Goal: Task Accomplishment & Management: Use online tool/utility

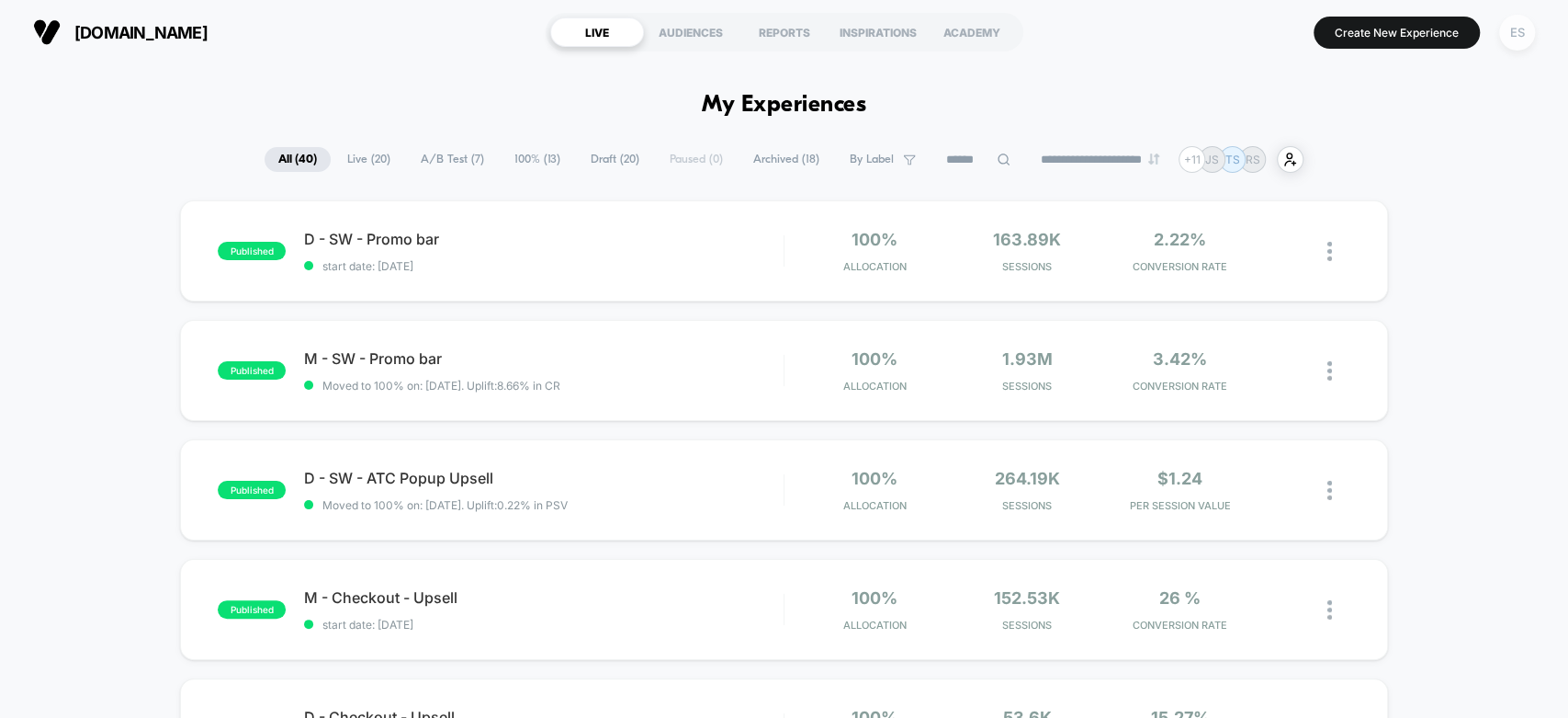
click at [1506, 34] on div "ES" at bounding box center [1517, 32] width 36 height 36
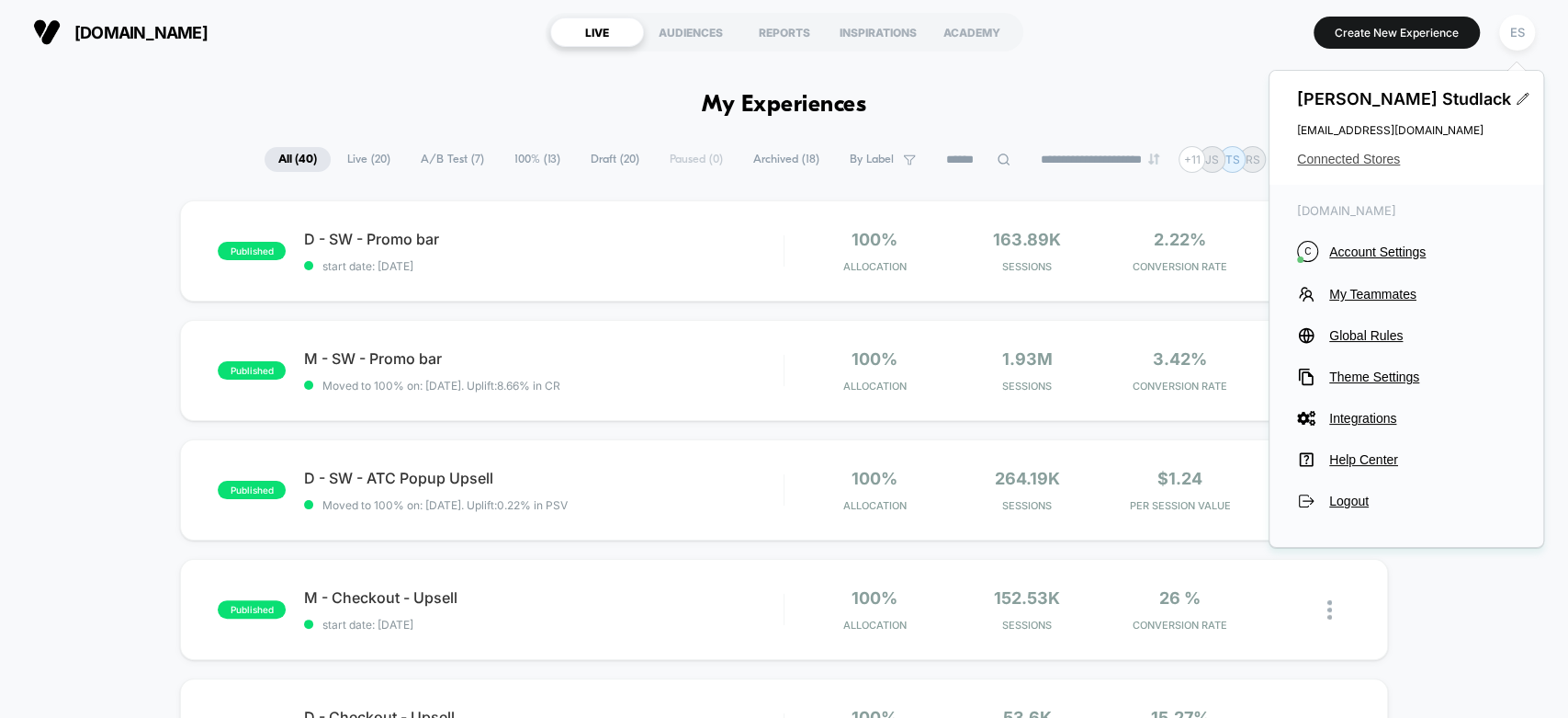
click at [1382, 159] on span "Connected Stores" at bounding box center [1407, 159] width 219 height 15
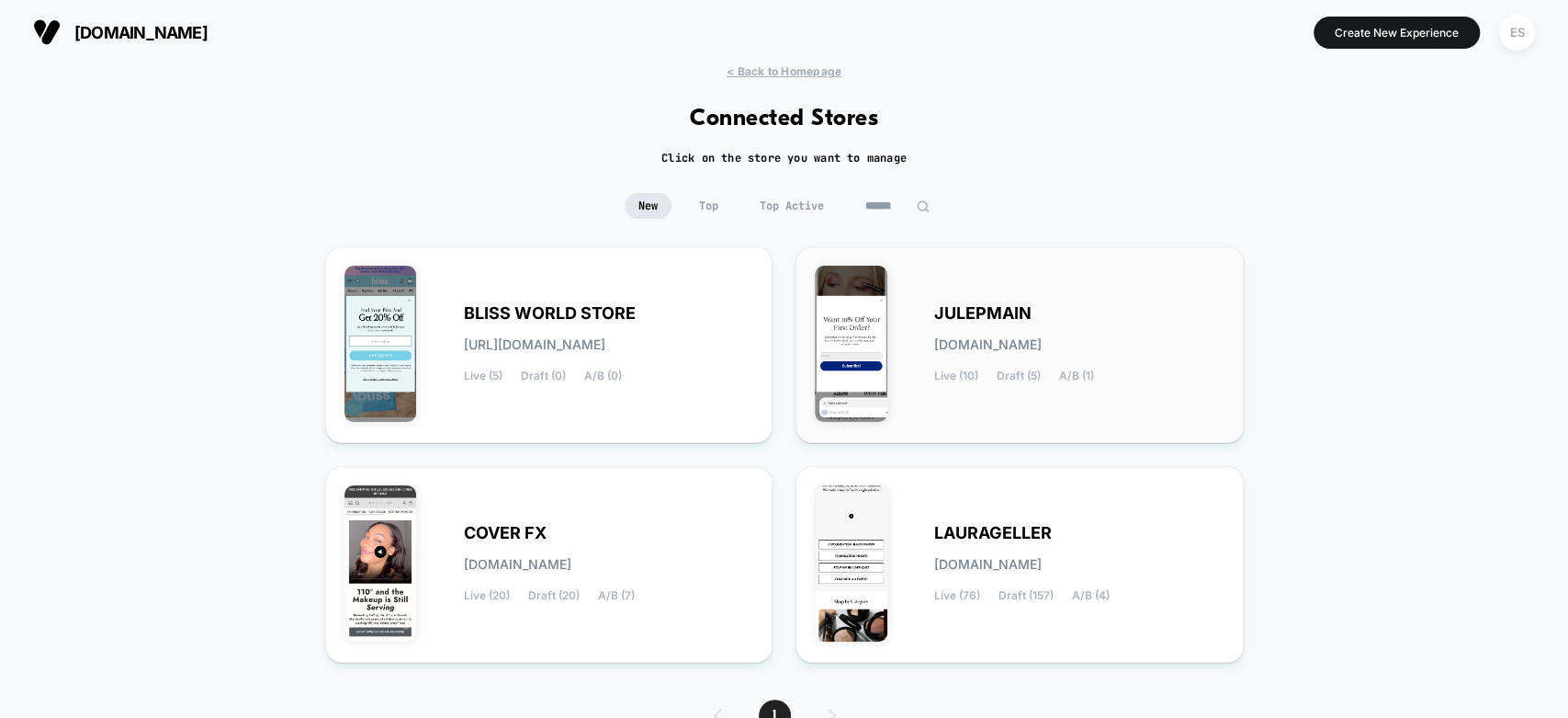
scroll to position [94, 0]
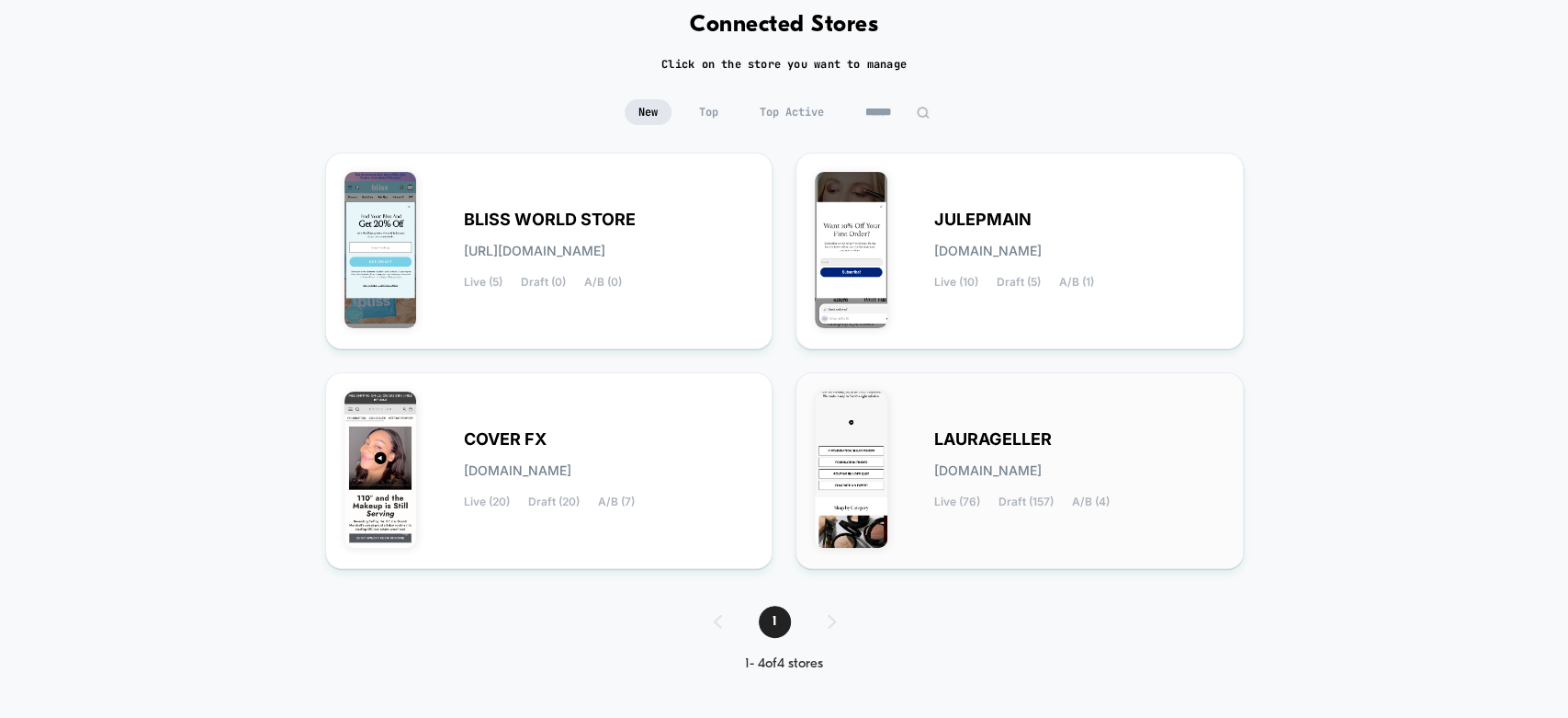
click at [1009, 412] on div "[PERSON_NAME][DOMAIN_NAME] Live (76) Draft (157) A/B (4)" at bounding box center [1020, 471] width 409 height 158
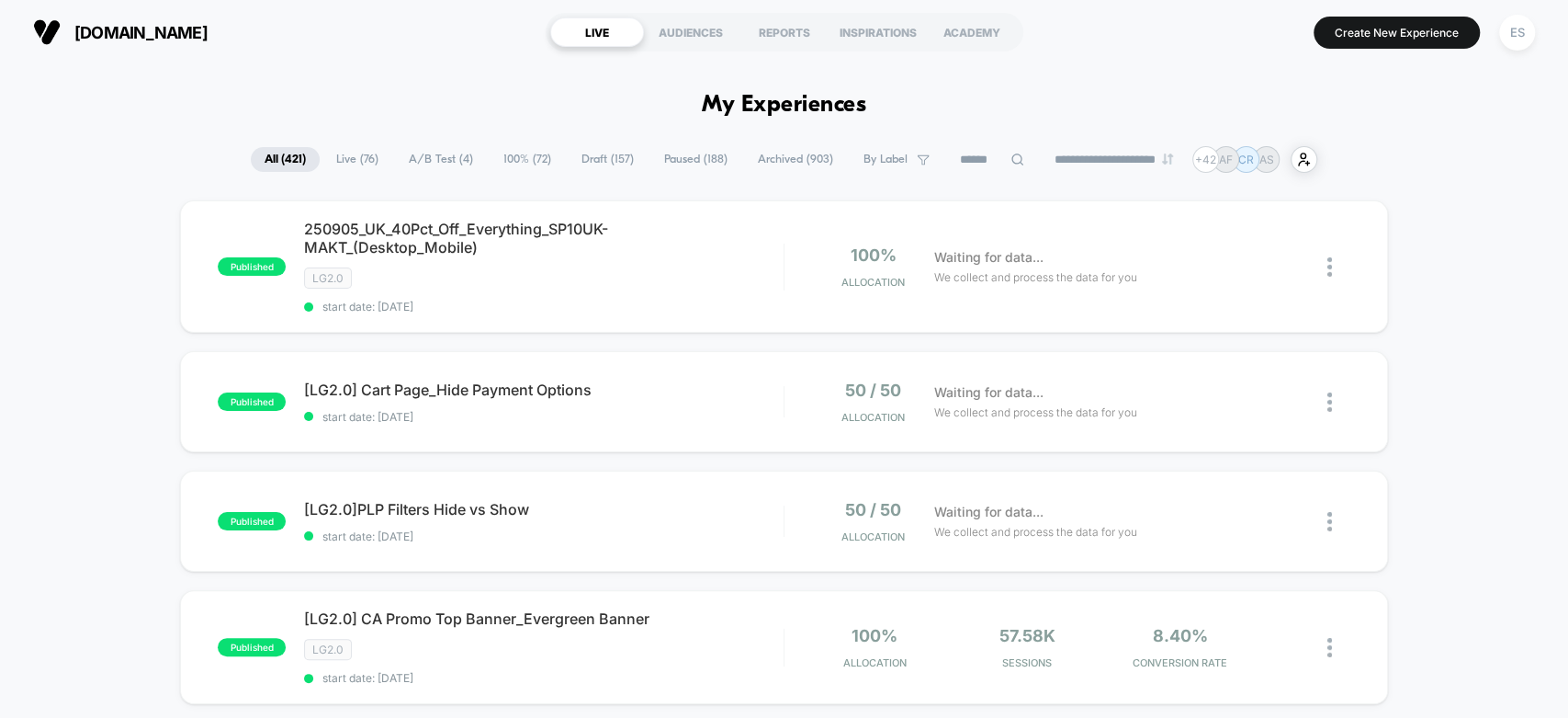
click at [965, 158] on input at bounding box center [992, 160] width 92 height 22
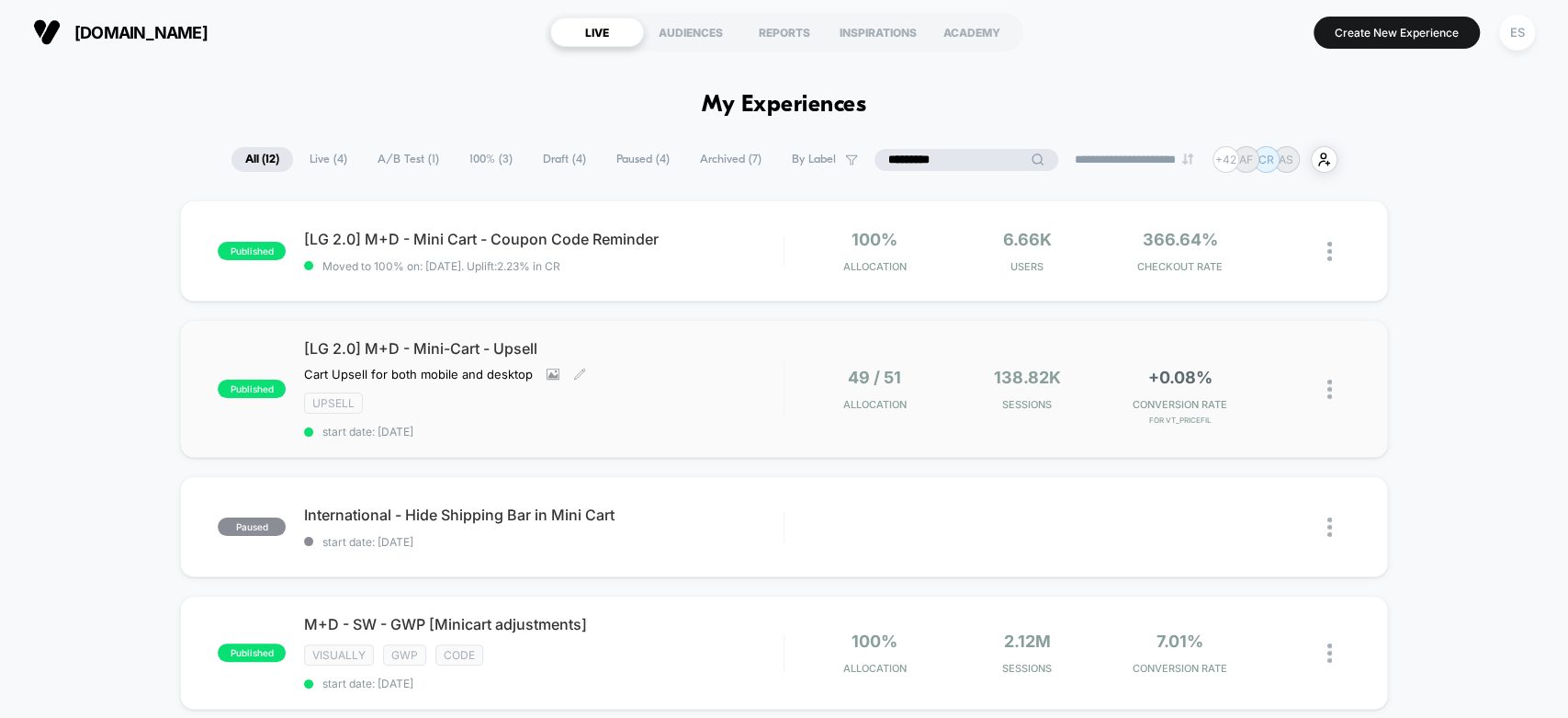
type input "*********"
click at [397, 347] on span "[LG 2.0] M+D - Mini-Cart - Upsell" at bounding box center [543, 348] width 479 height 19
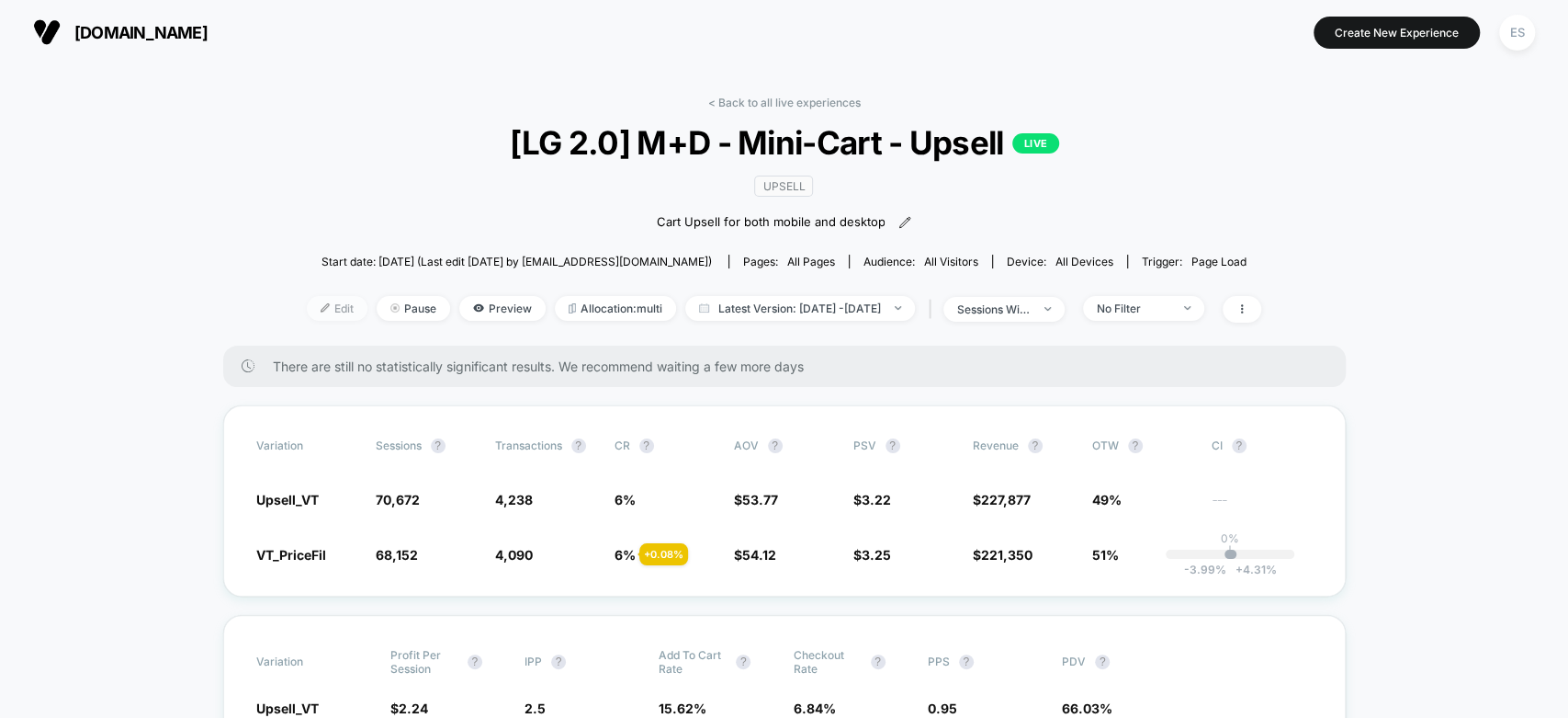
click at [315, 296] on span "Edit" at bounding box center [336, 308] width 60 height 25
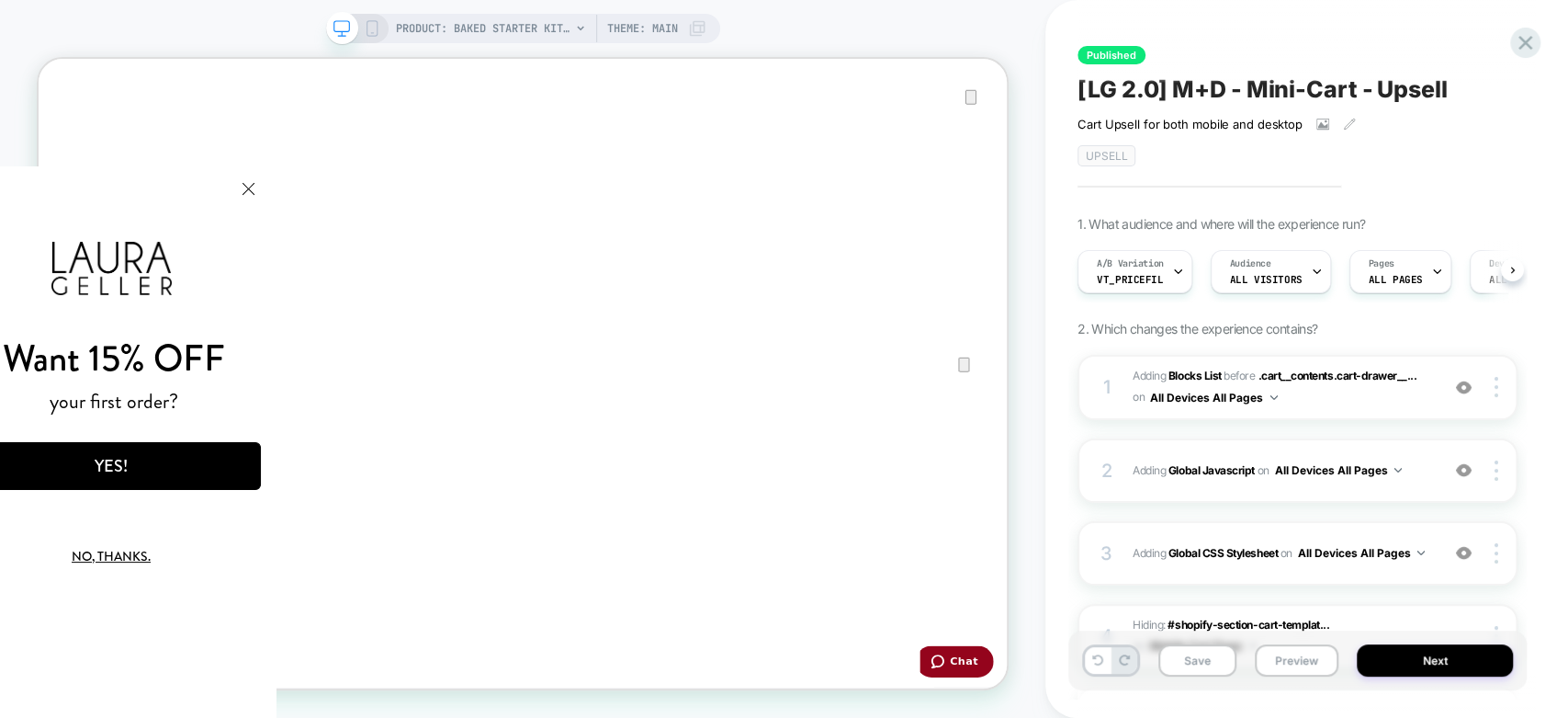
click at [277, 199] on html "Want 15% OFF your first order? YES! No, thanks. We've added your code to your c…" at bounding box center [110, 442] width 331 height 551
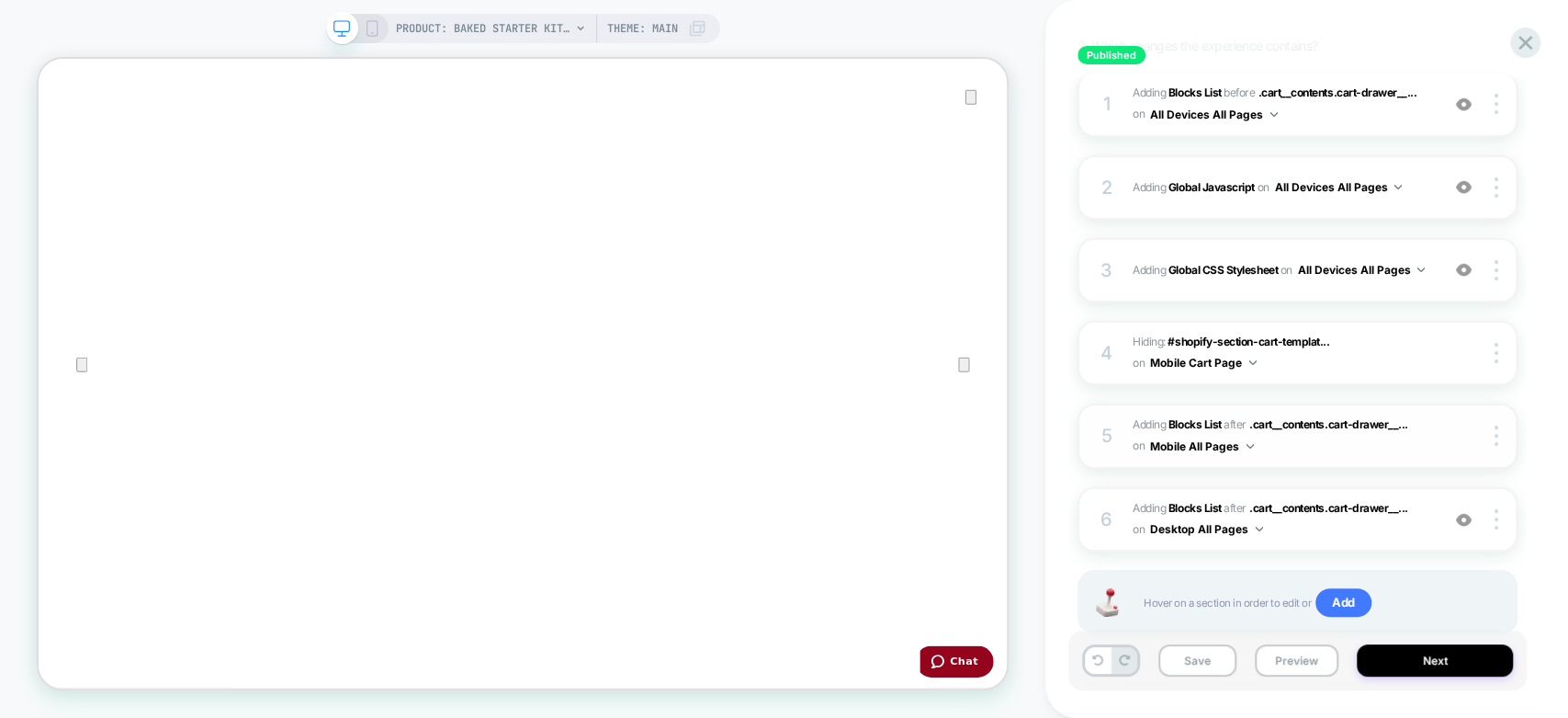
scroll to position [333, 0]
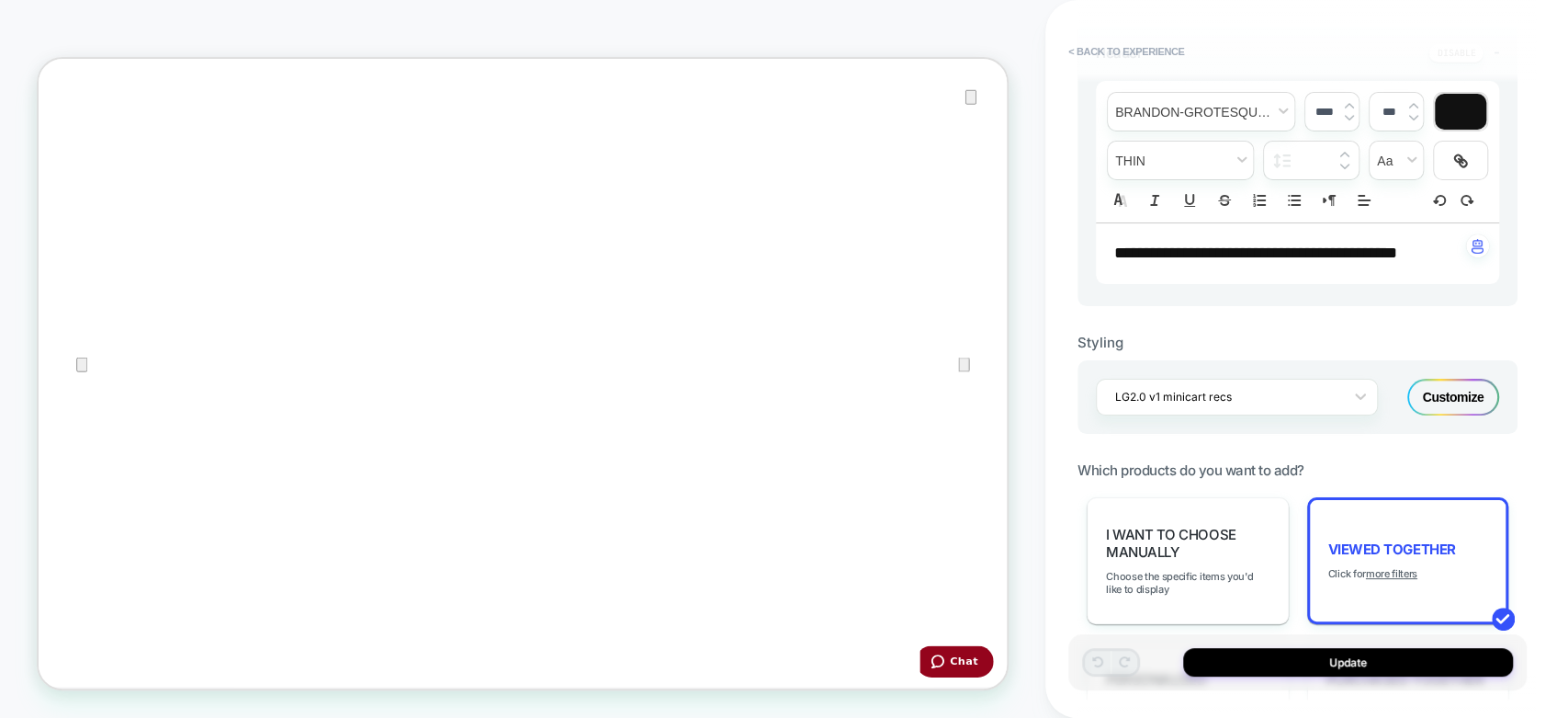
scroll to position [510, 0]
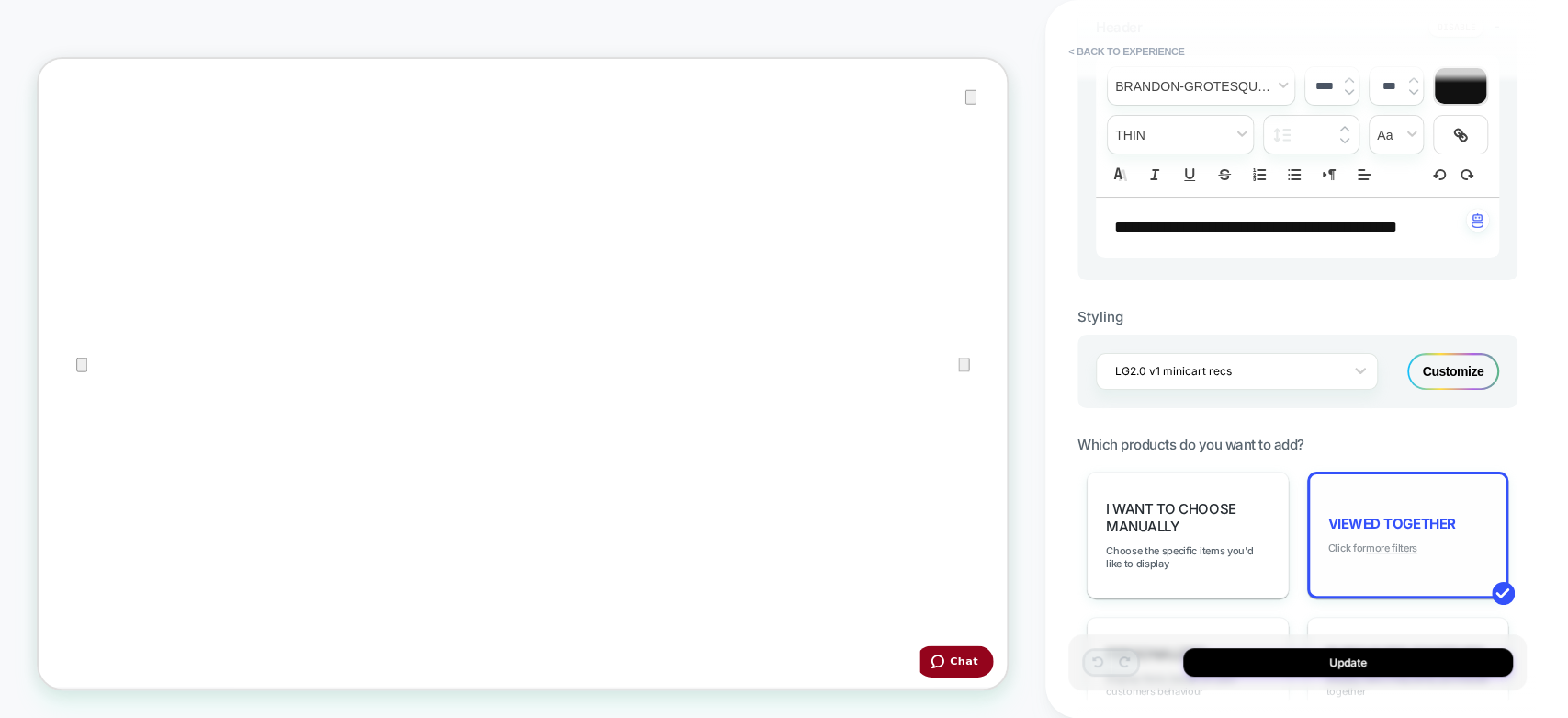
click at [0, 0] on u "more filters" at bounding box center [0, 0] width 0 height 0
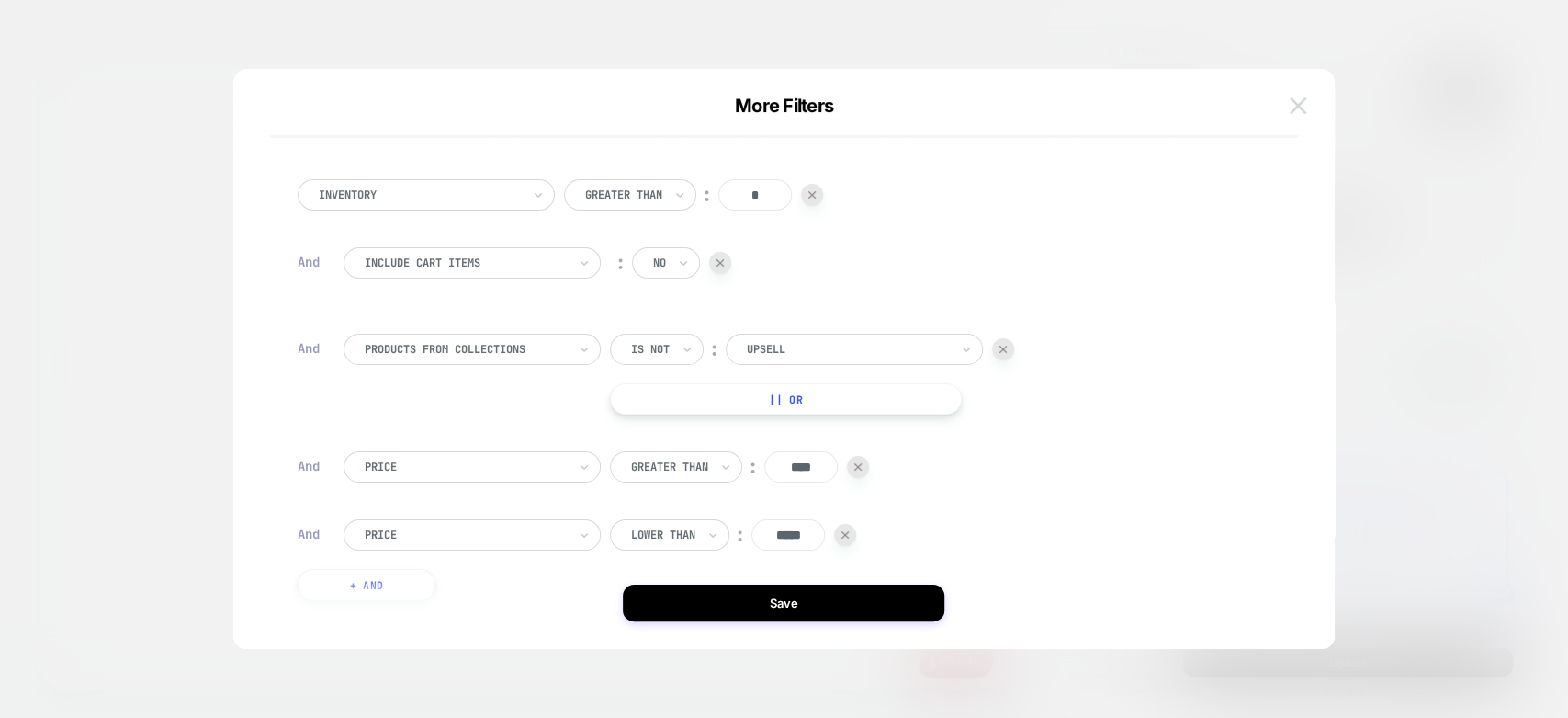
click at [1299, 105] on img at bounding box center [1298, 105] width 17 height 16
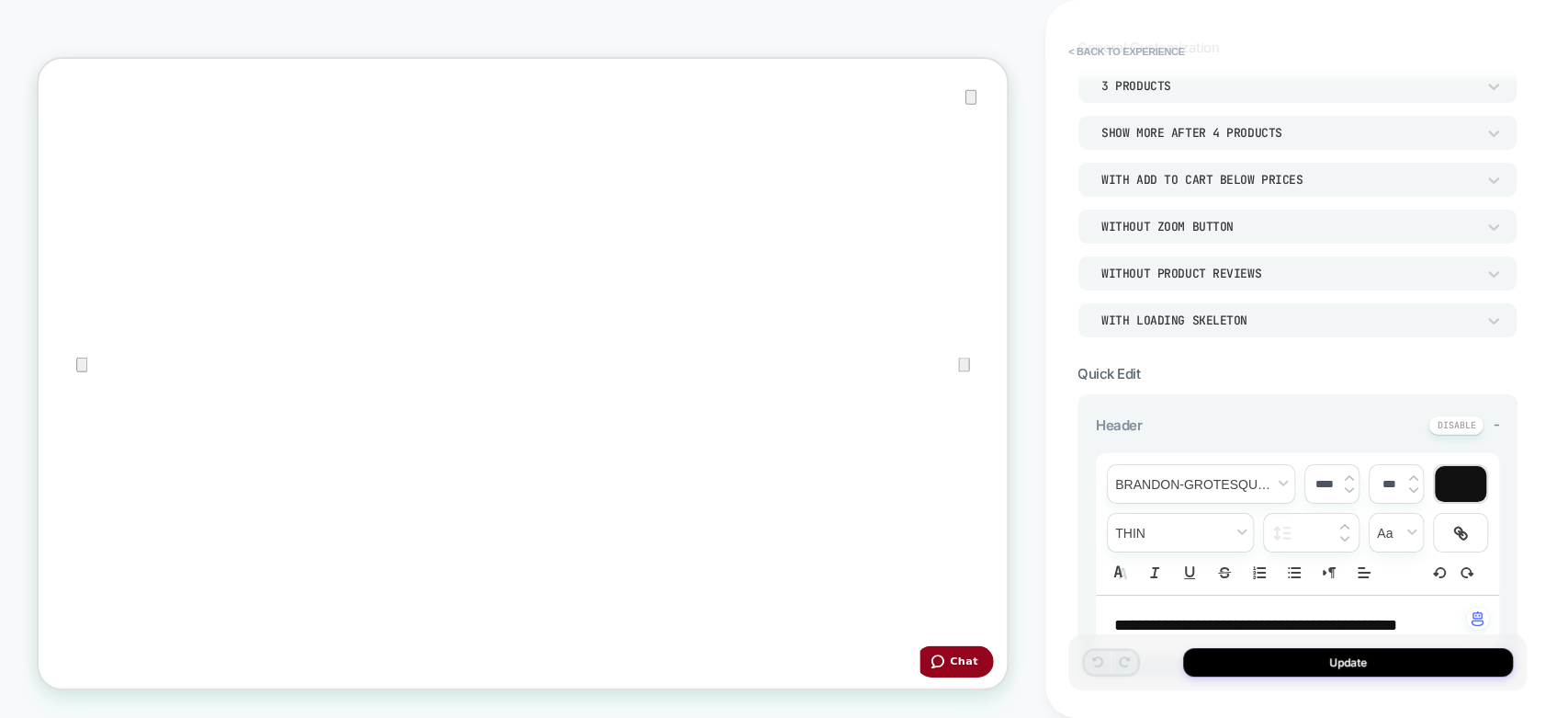
scroll to position [102, 0]
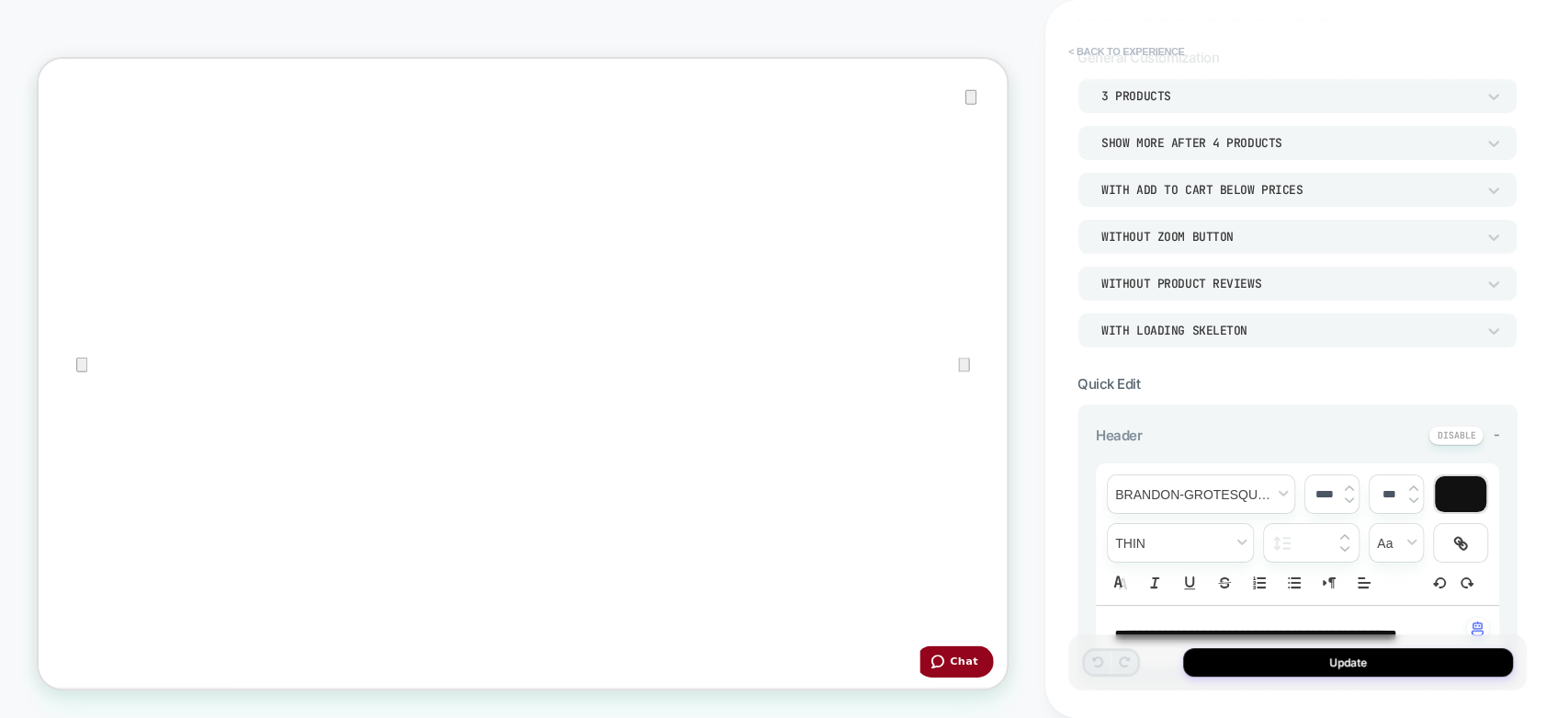
click at [1105, 56] on button "< Back to experience" at bounding box center [1126, 52] width 134 height 30
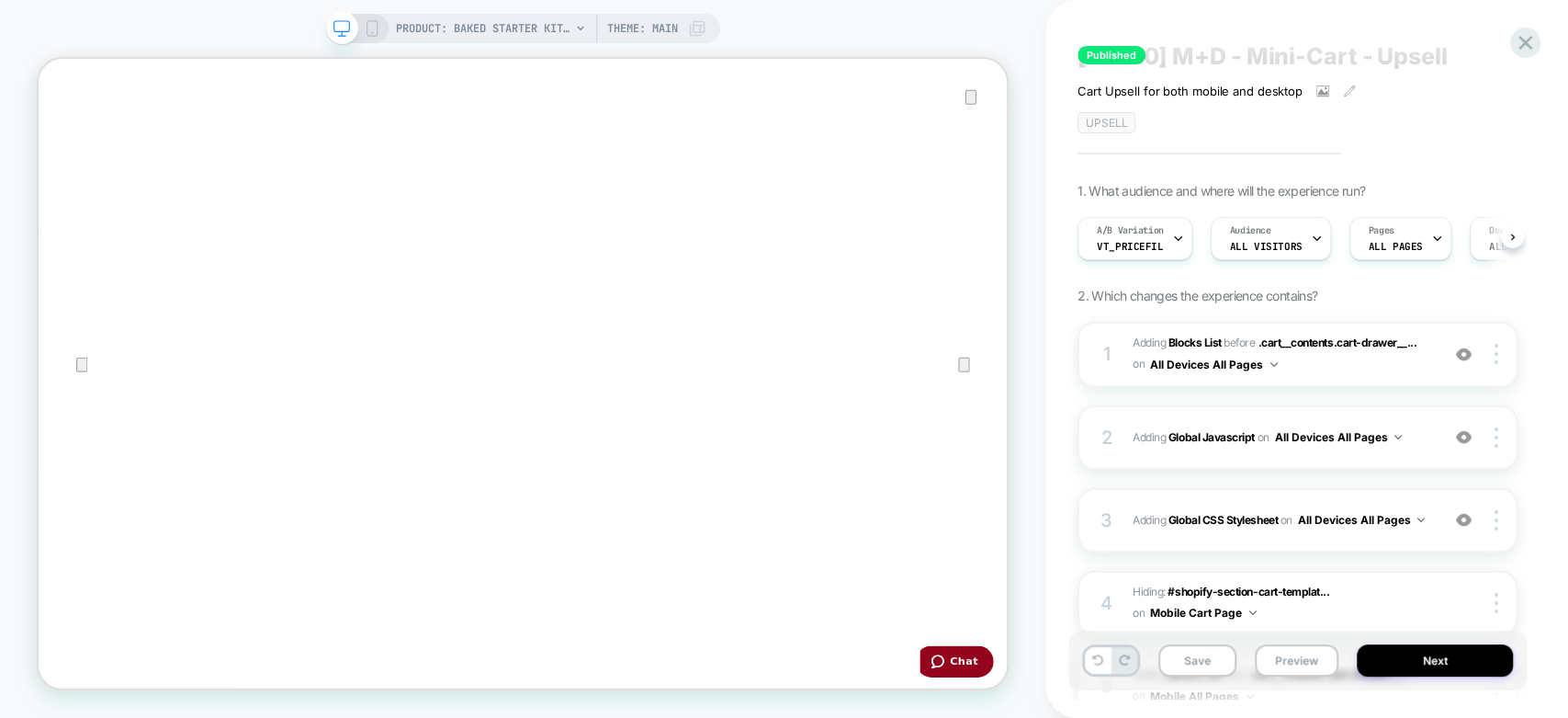
scroll to position [0, 0]
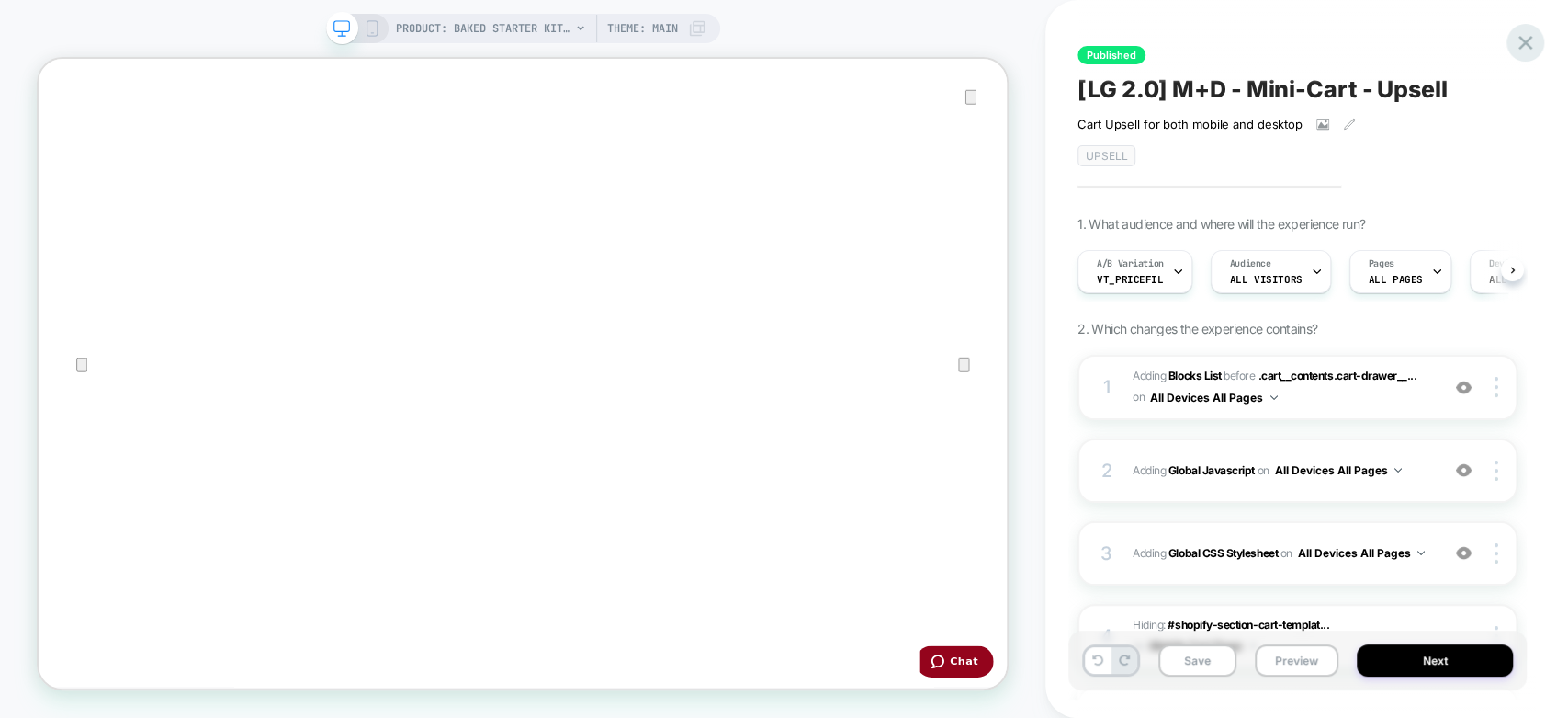
click at [1514, 36] on icon at bounding box center [1525, 43] width 25 height 25
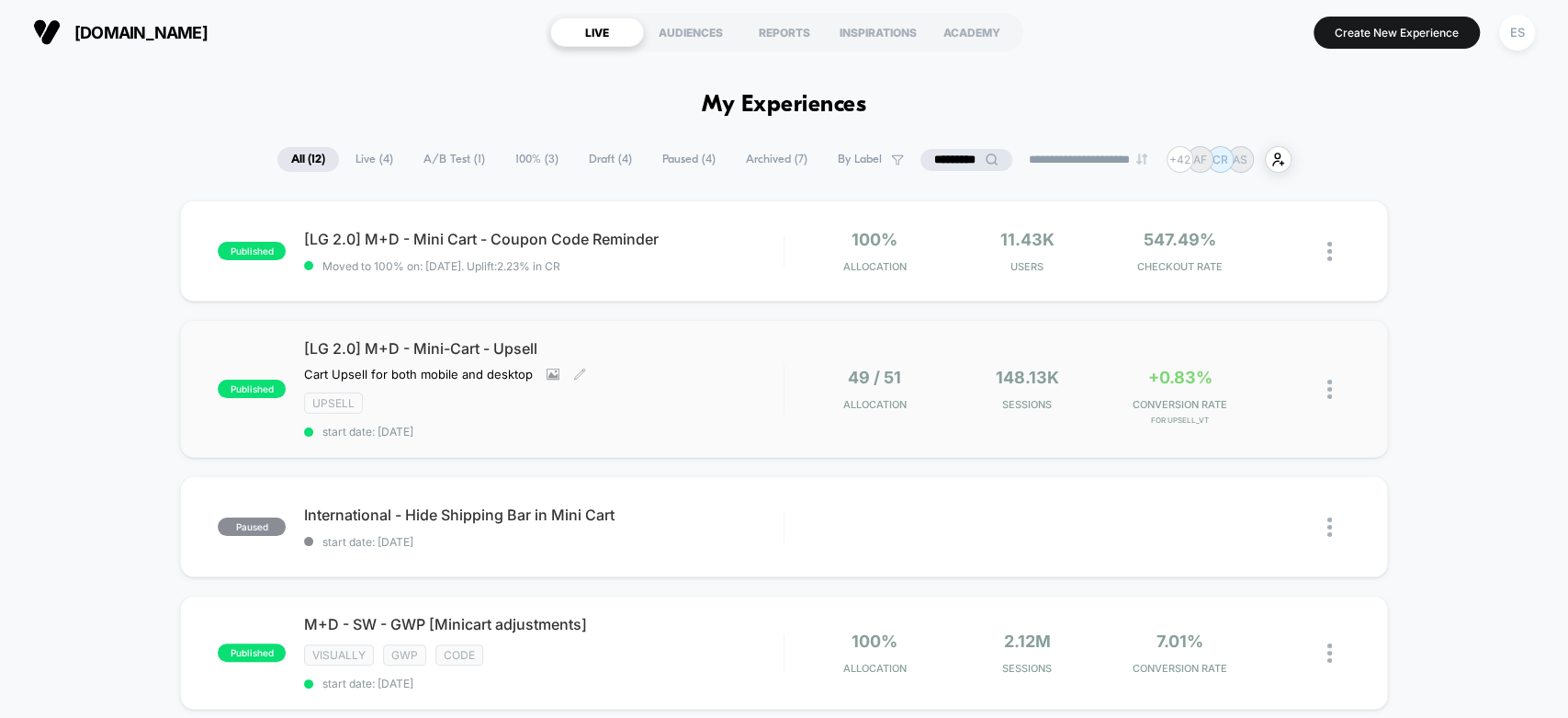
click at [414, 346] on span "[LG 2.0] M+D - Mini-Cart - Upsell" at bounding box center [543, 348] width 479 height 19
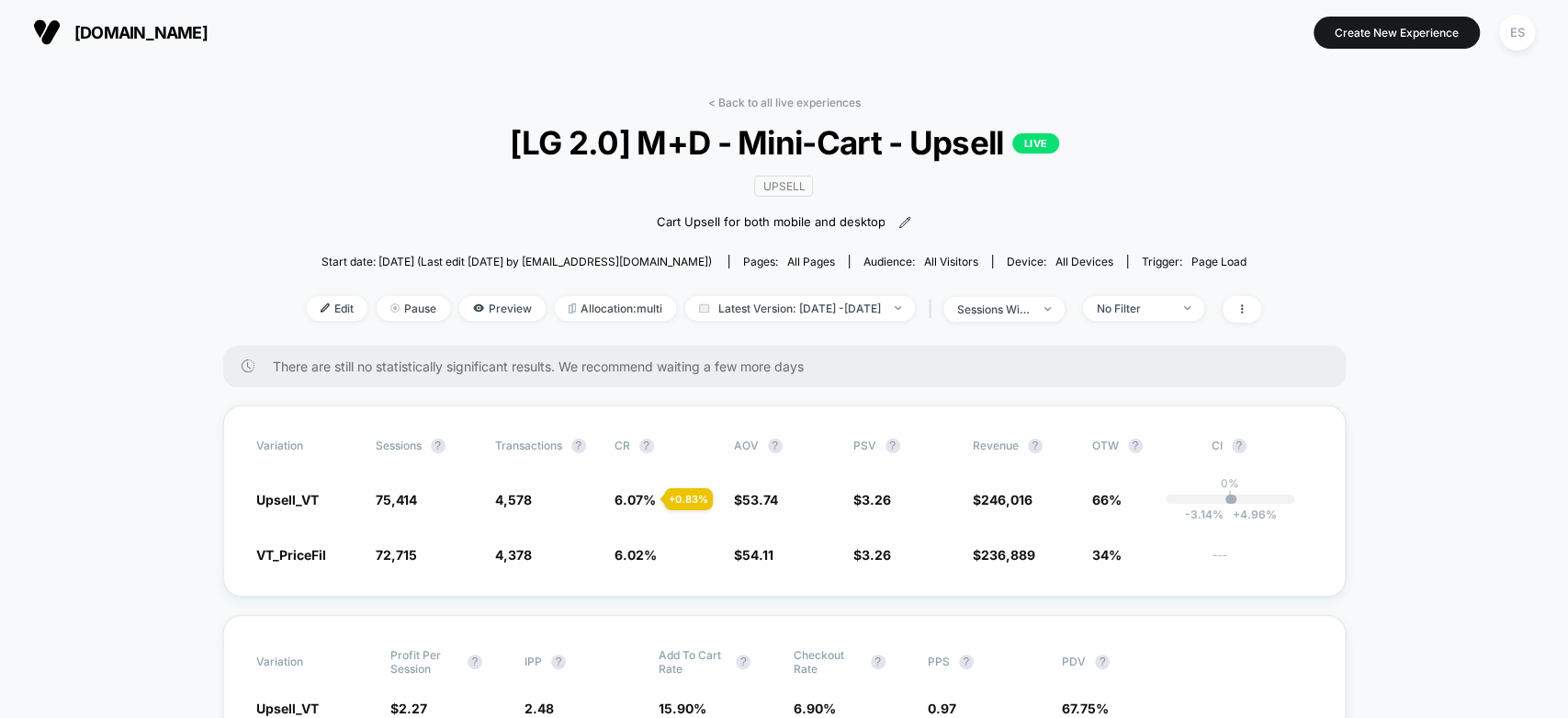
click at [288, 496] on span "Upsell_VT" at bounding box center [287, 499] width 62 height 16
click at [311, 306] on span "Edit" at bounding box center [336, 308] width 60 height 25
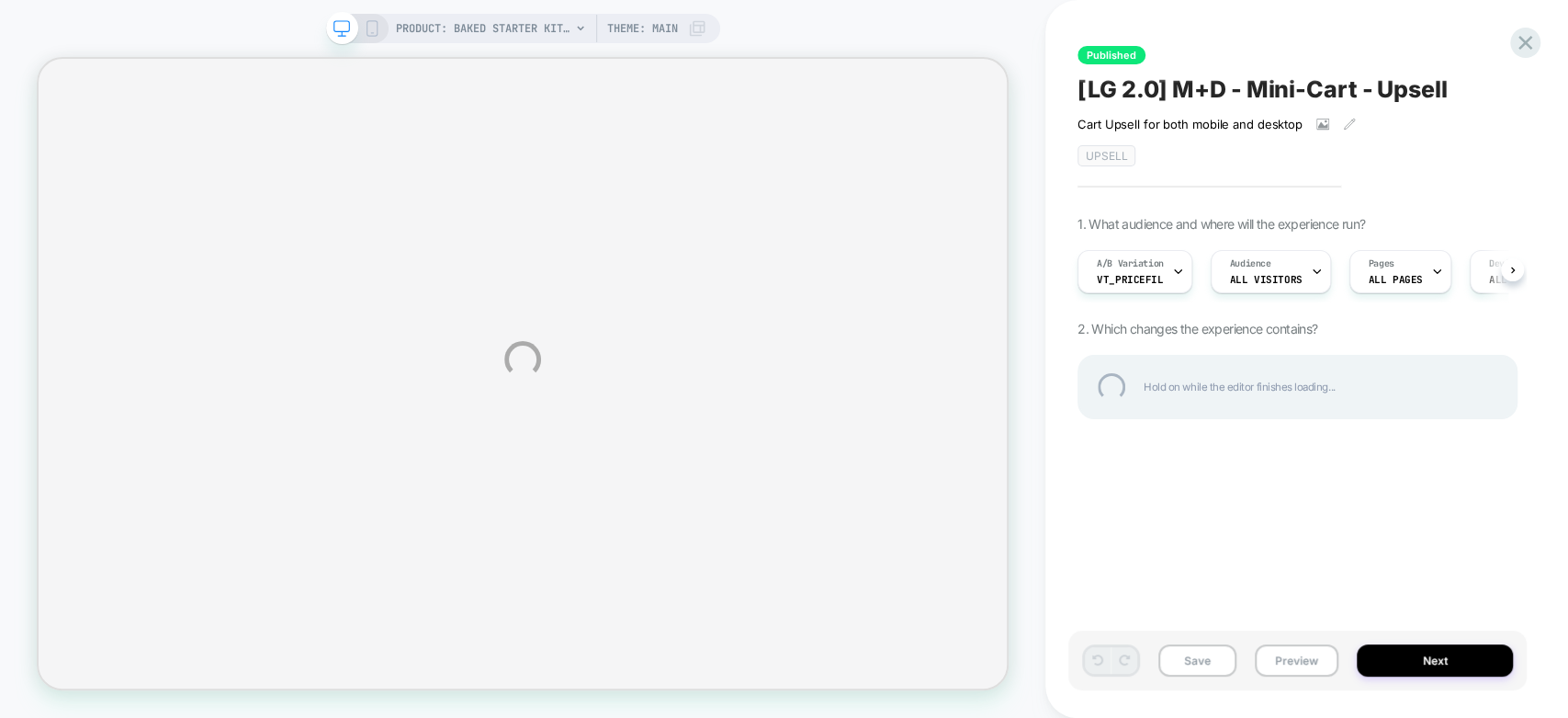
click at [1172, 269] on div "PRODUCT: Baked Starter Kit (3PC) [1] PRODUCT: Baked Starter Kit (3PC) [1] Theme…" at bounding box center [784, 359] width 1568 height 718
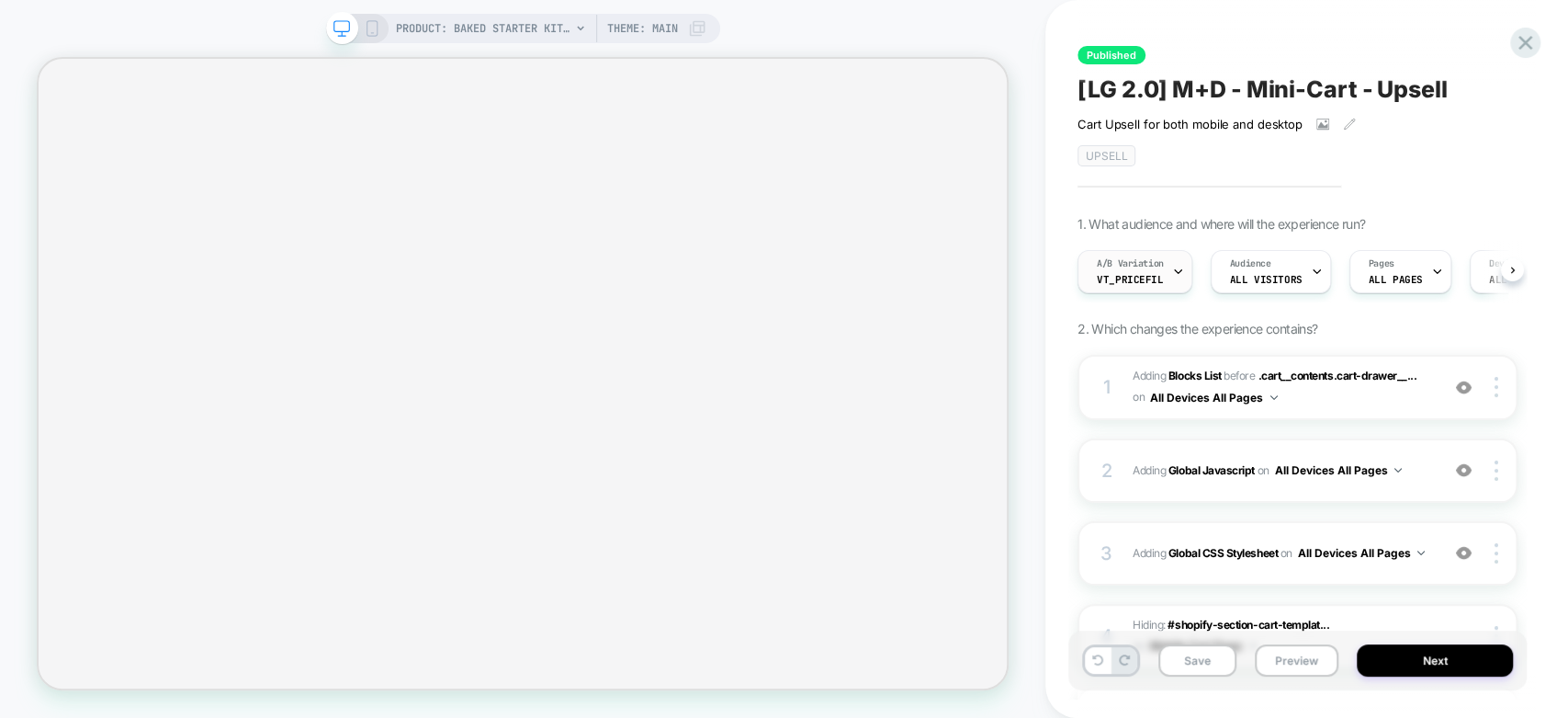
click at [1171, 281] on div "A/B Variation VT_PriceFil" at bounding box center [1131, 271] width 104 height 42
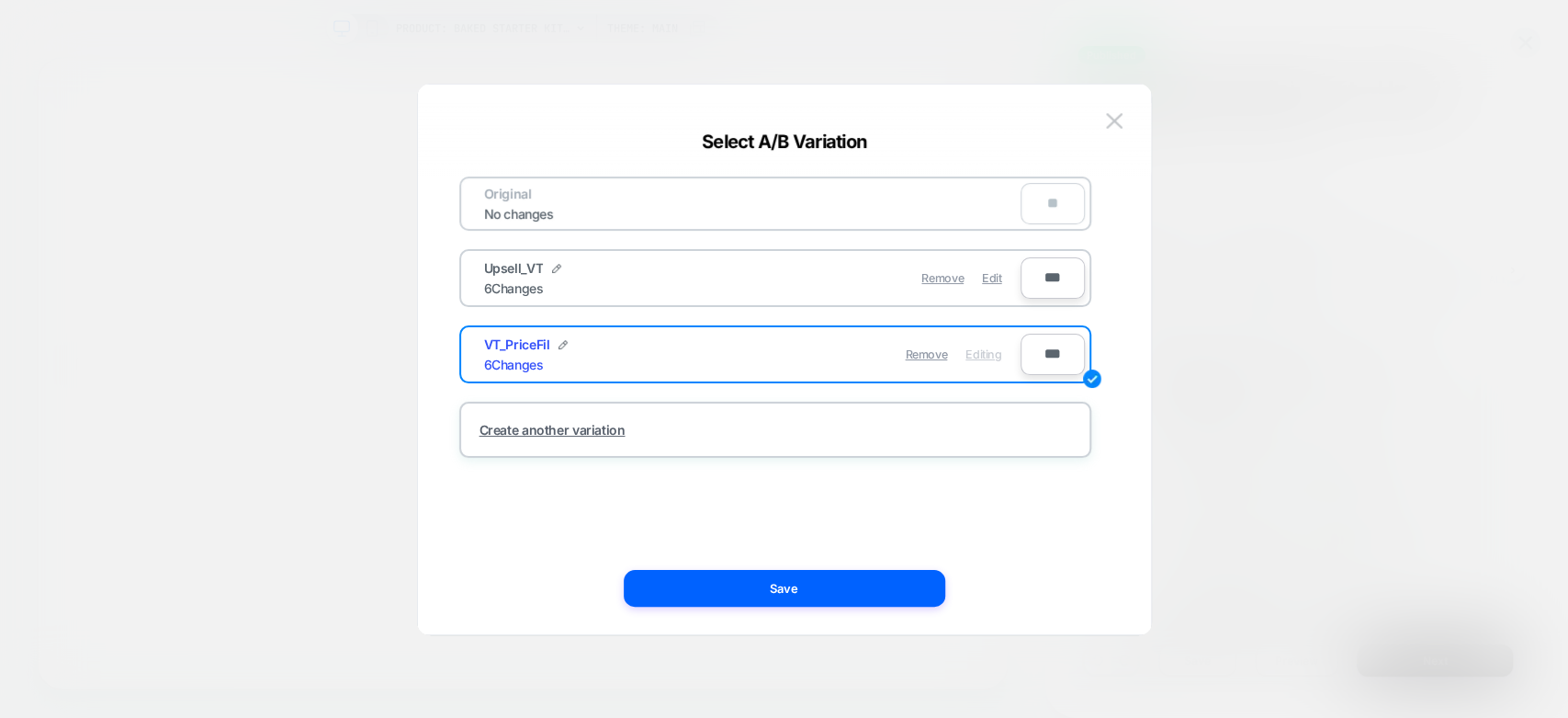
click at [0, 0] on div "Upsell_VT 6 Changes" at bounding box center [0, 0] width 0 height 0
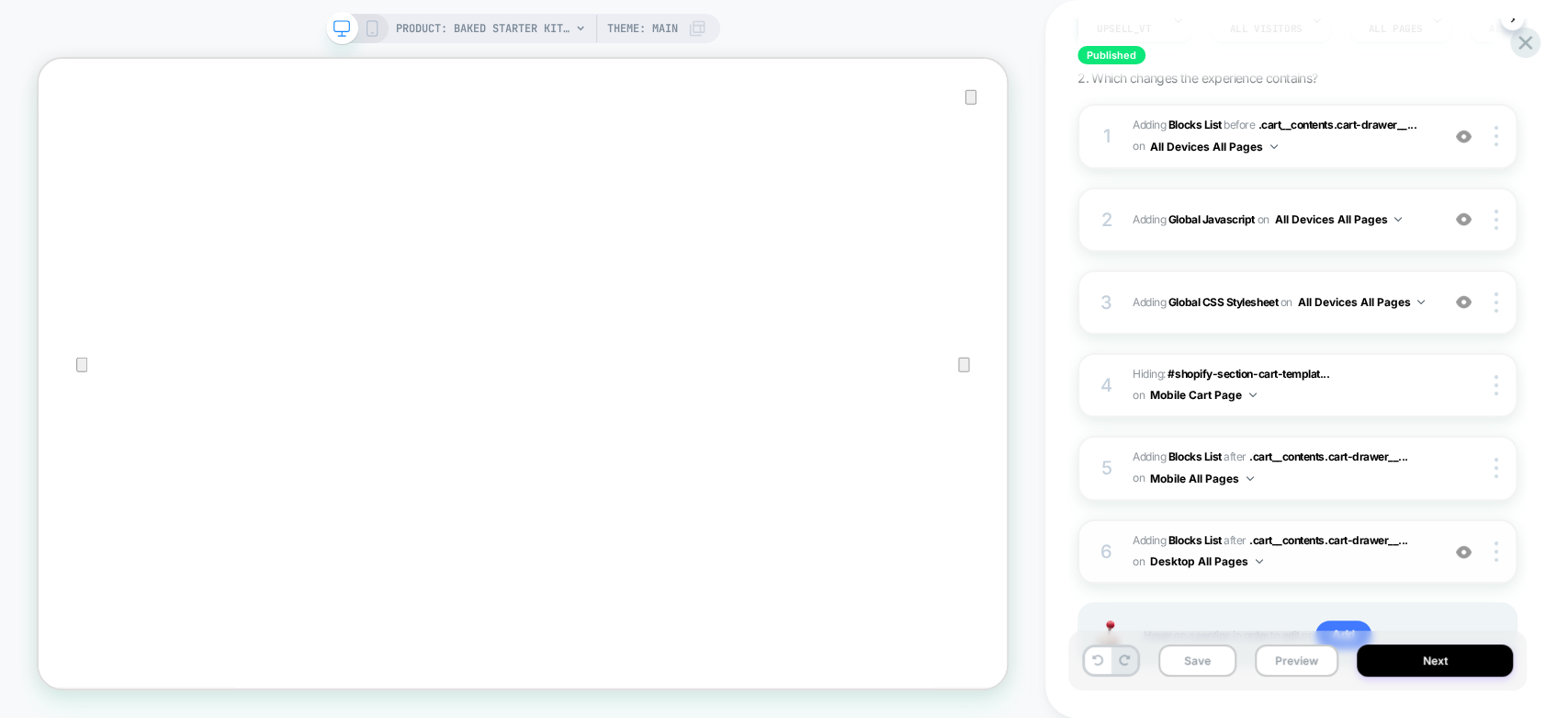
scroll to position [333, 0]
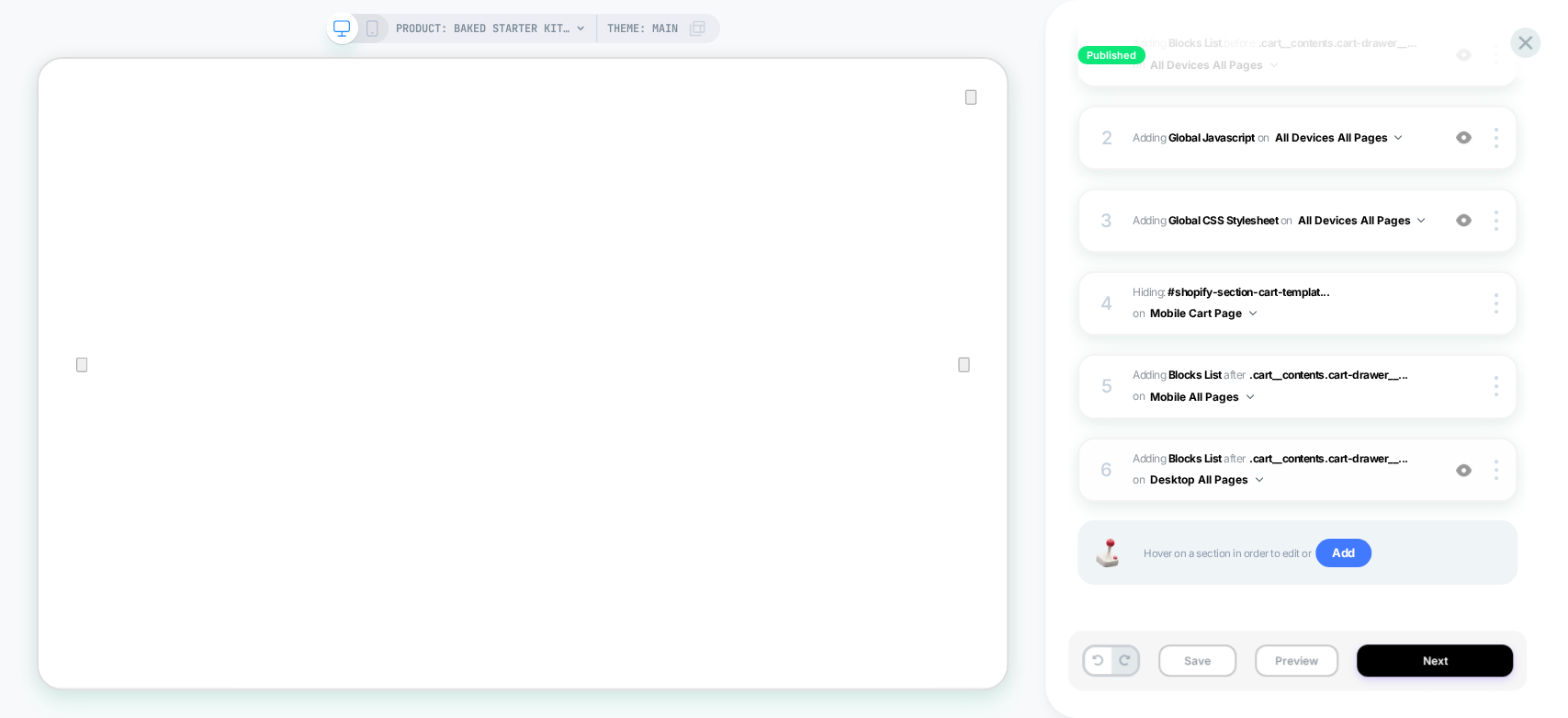
click at [1106, 480] on div "6" at bounding box center [1107, 470] width 19 height 33
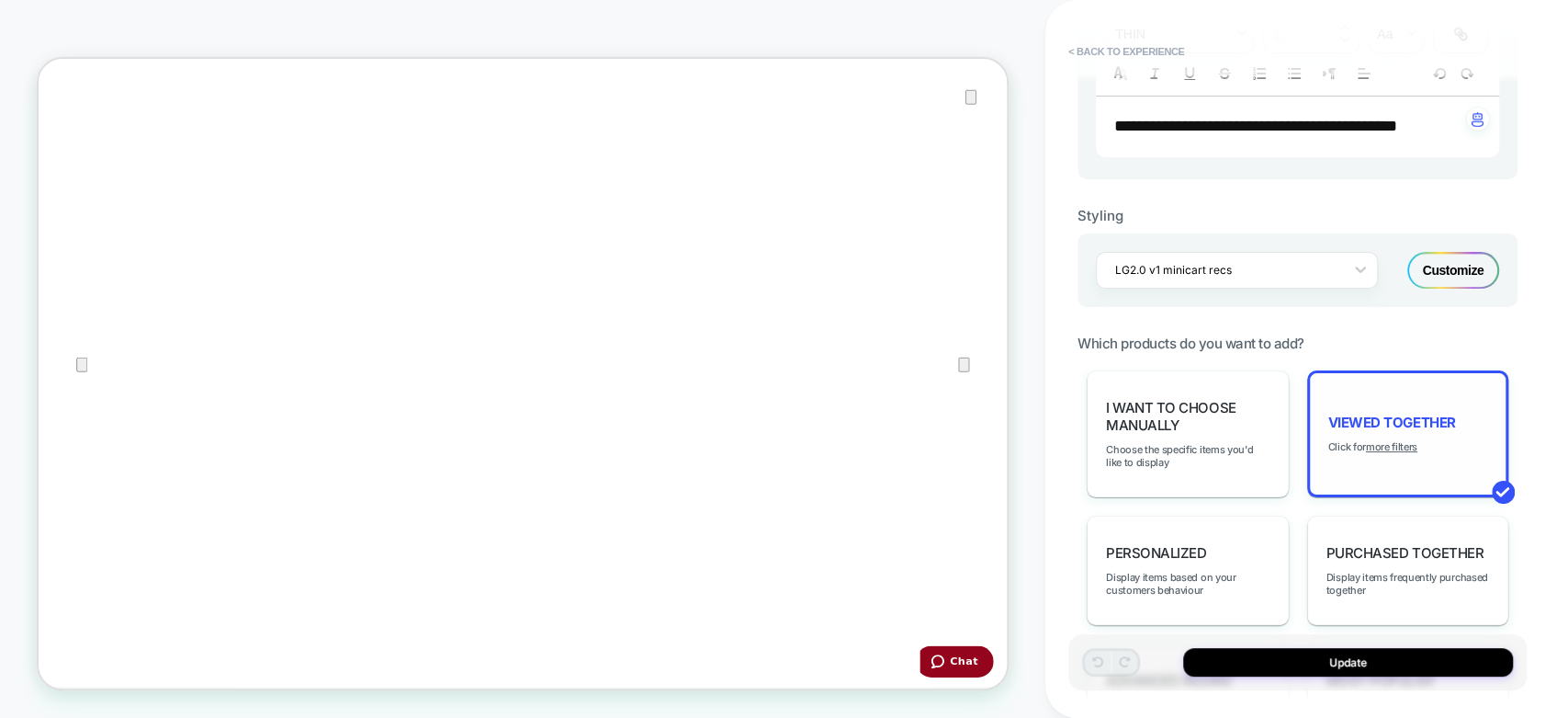
scroll to position [612, 0]
click at [0, 0] on u "more filters" at bounding box center [0, 0] width 0 height 0
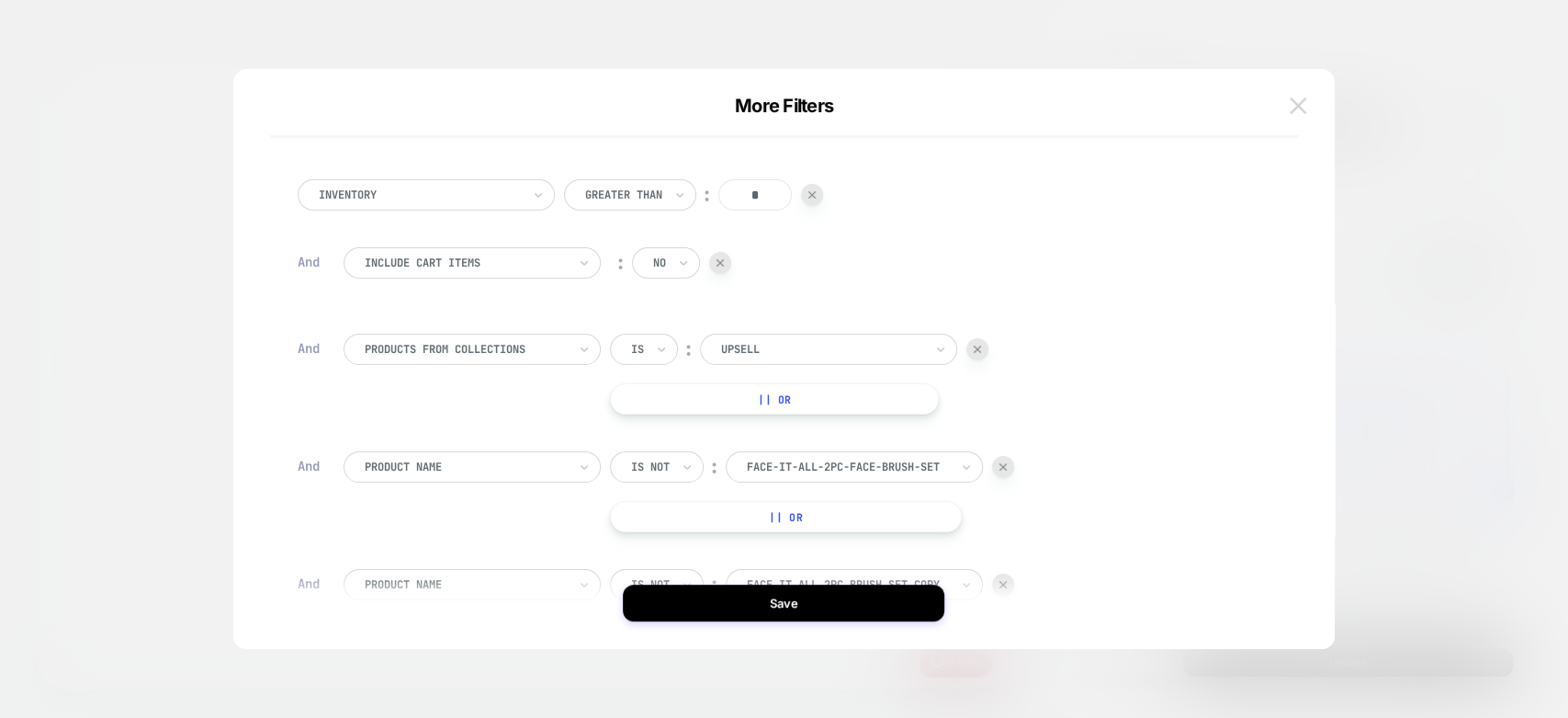
click at [1299, 103] on img at bounding box center [1298, 105] width 17 height 16
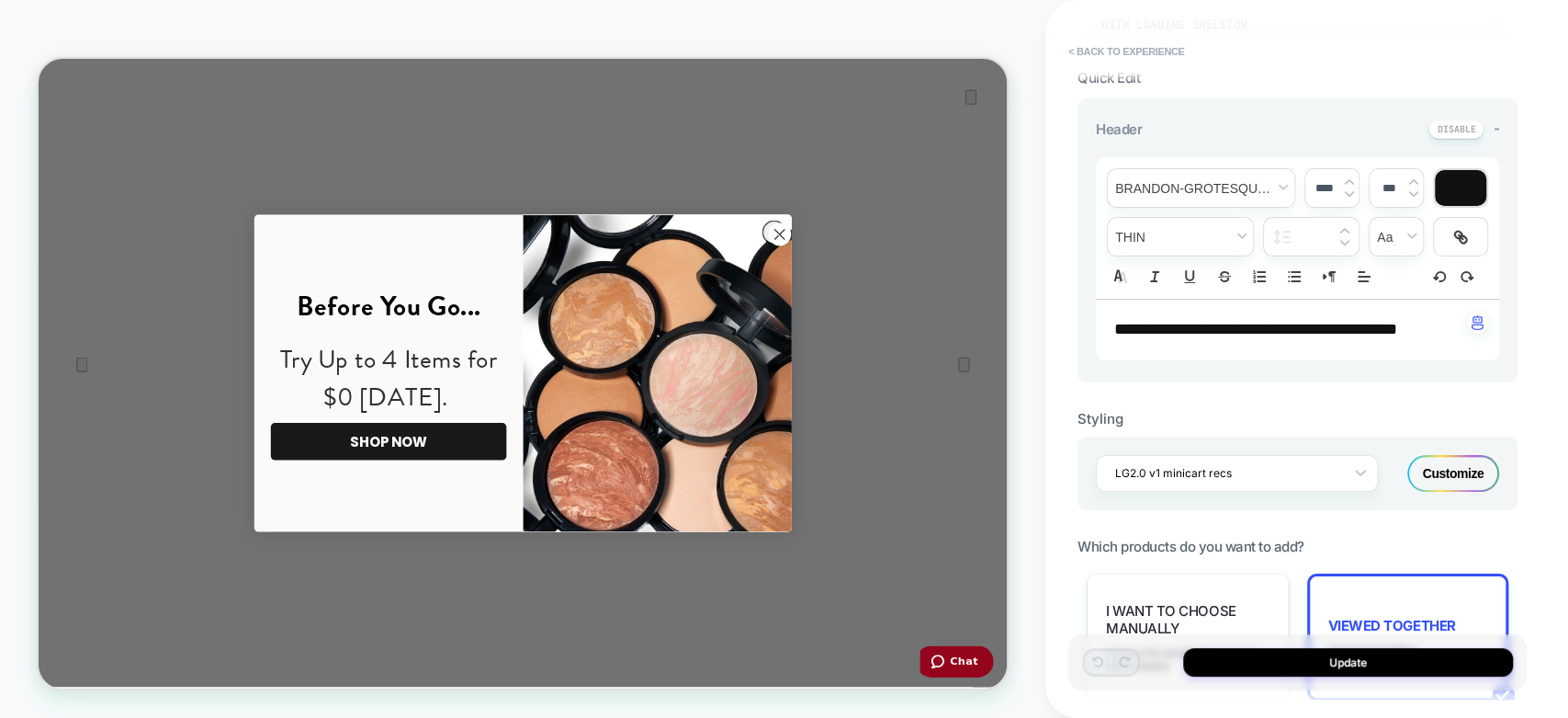
scroll to position [416, 0]
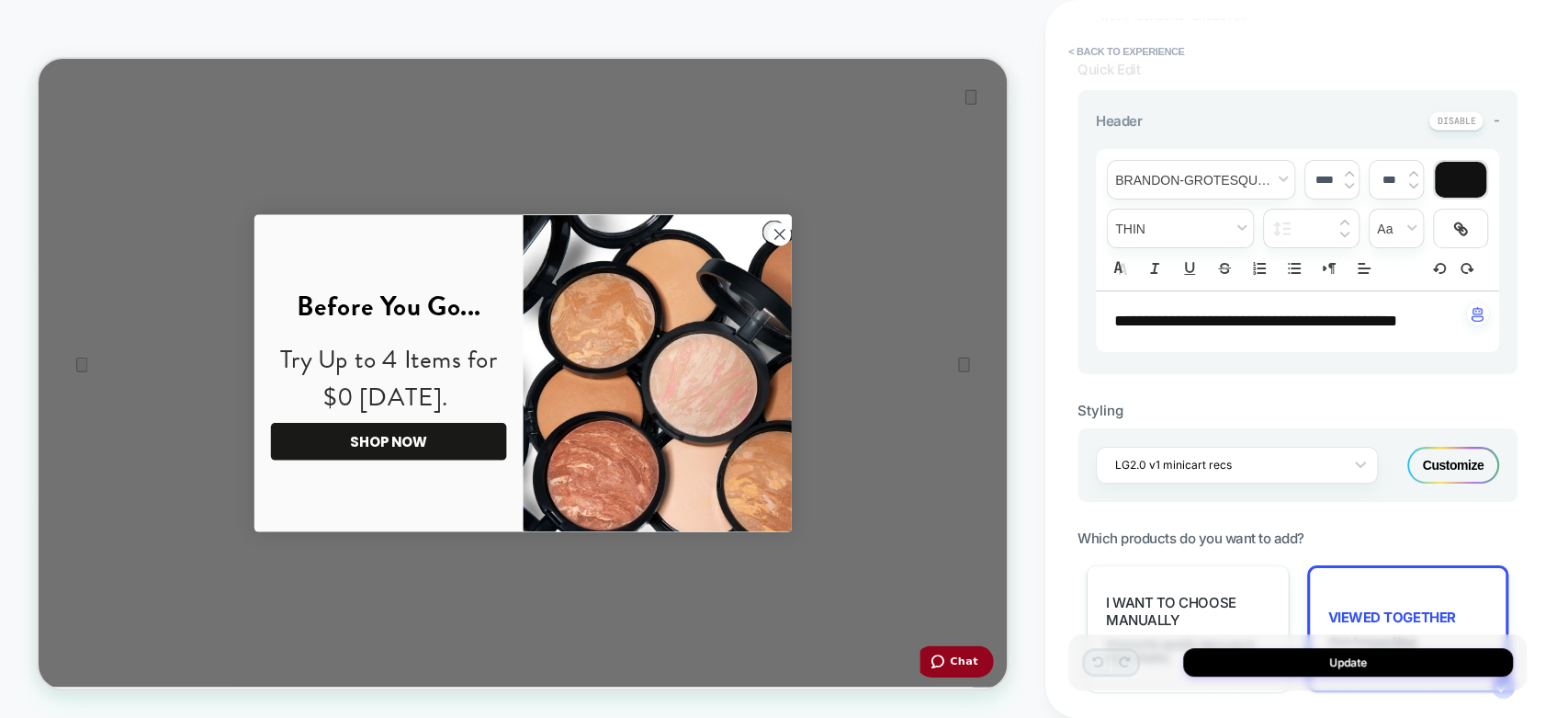
click at [1023, 289] on circle "Close dialog" at bounding box center [1026, 292] width 31 height 31
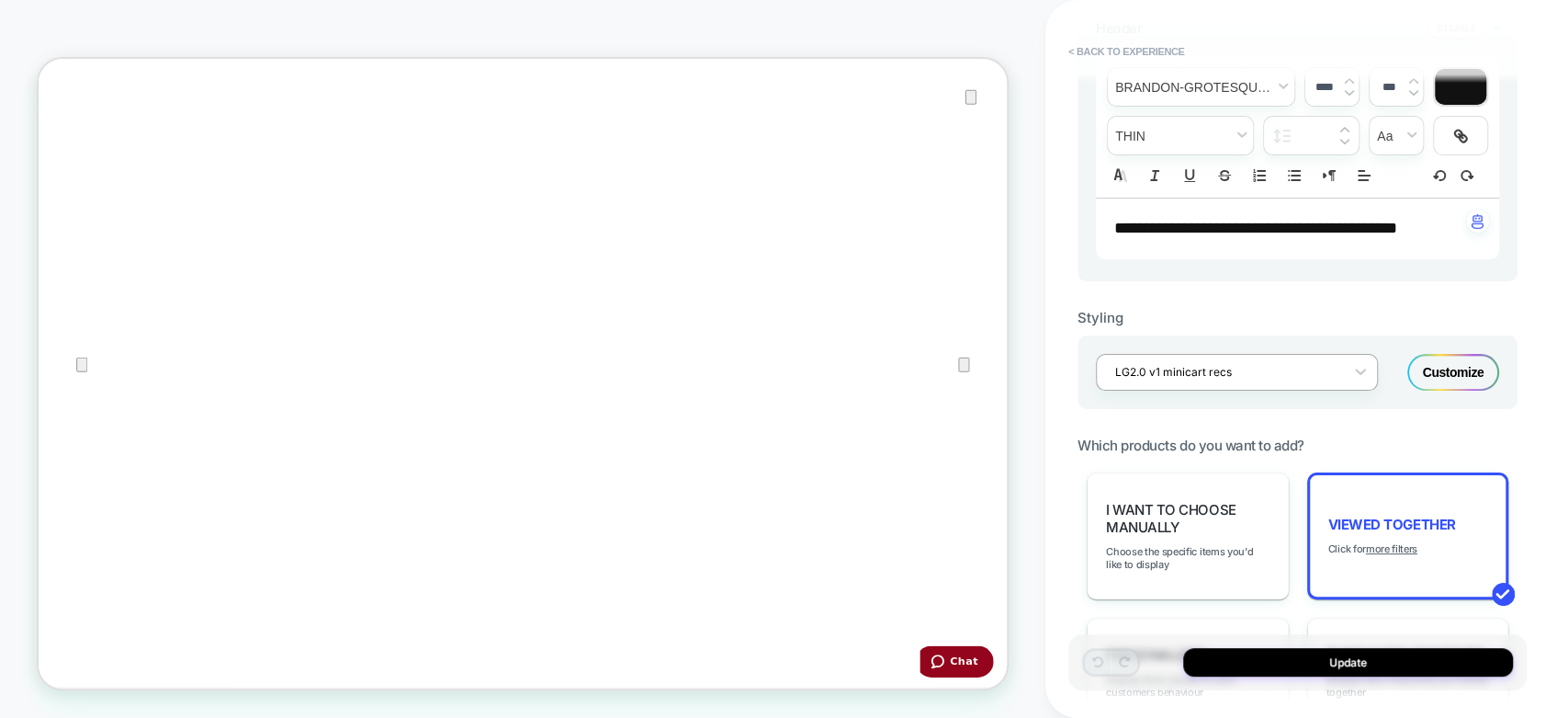
scroll to position [621, 0]
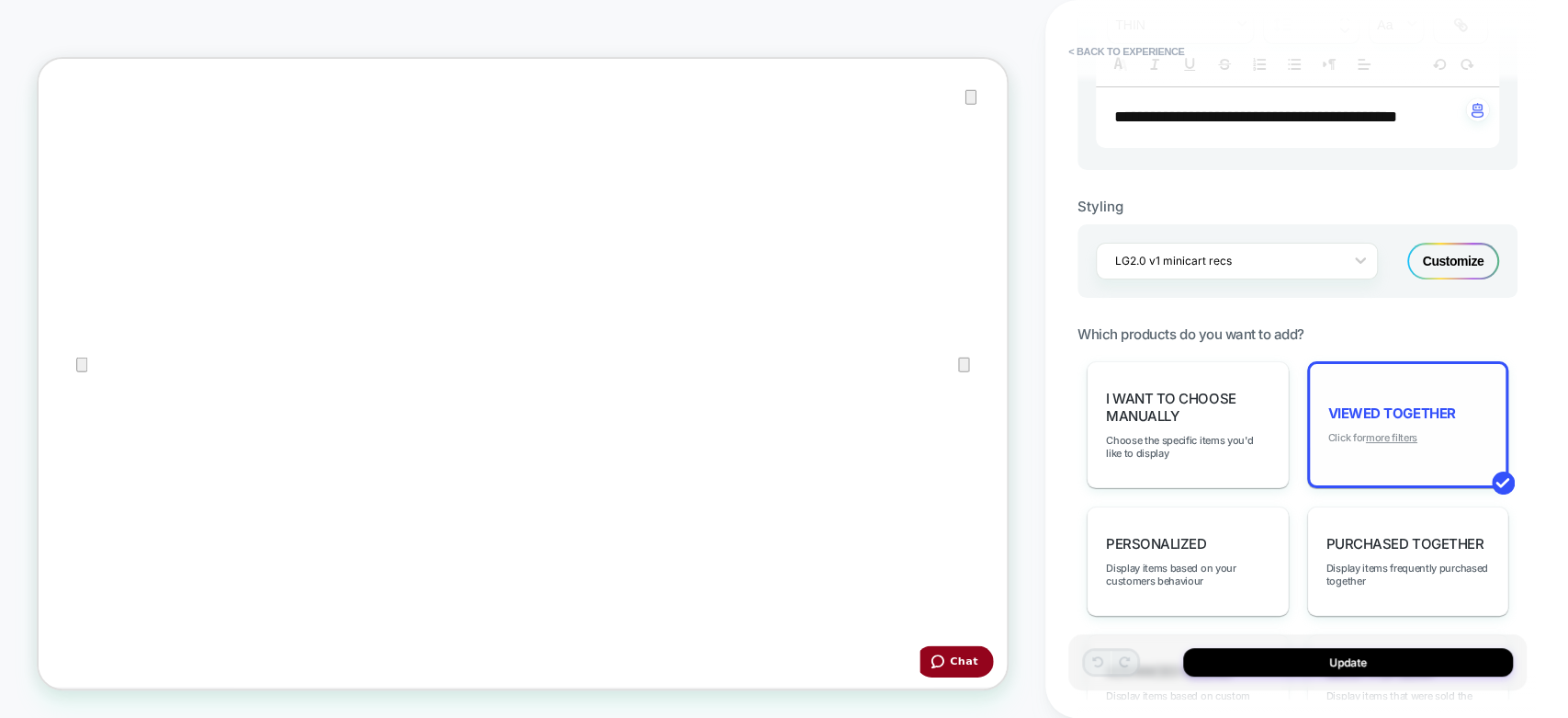
click at [0, 0] on u "more filters" at bounding box center [0, 0] width 0 height 0
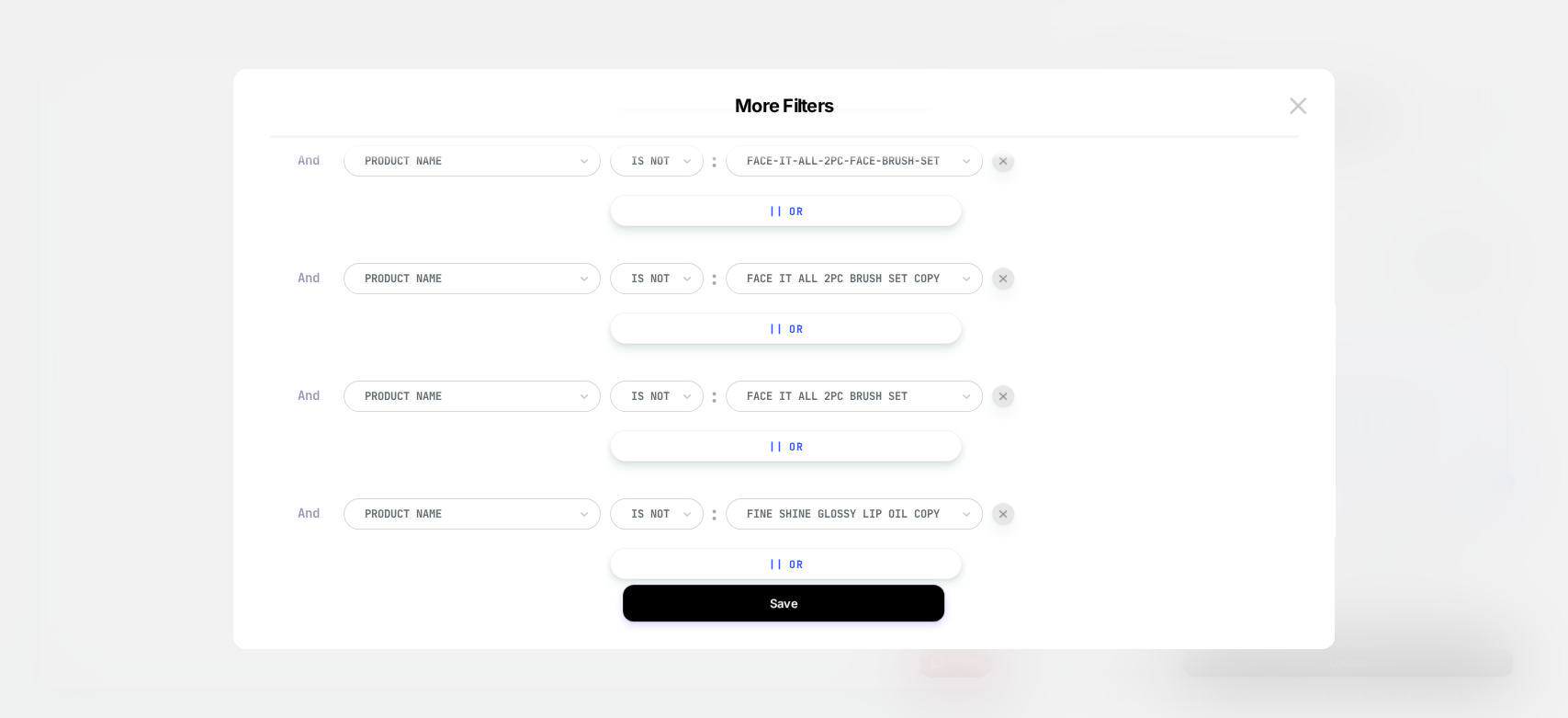
scroll to position [0, 0]
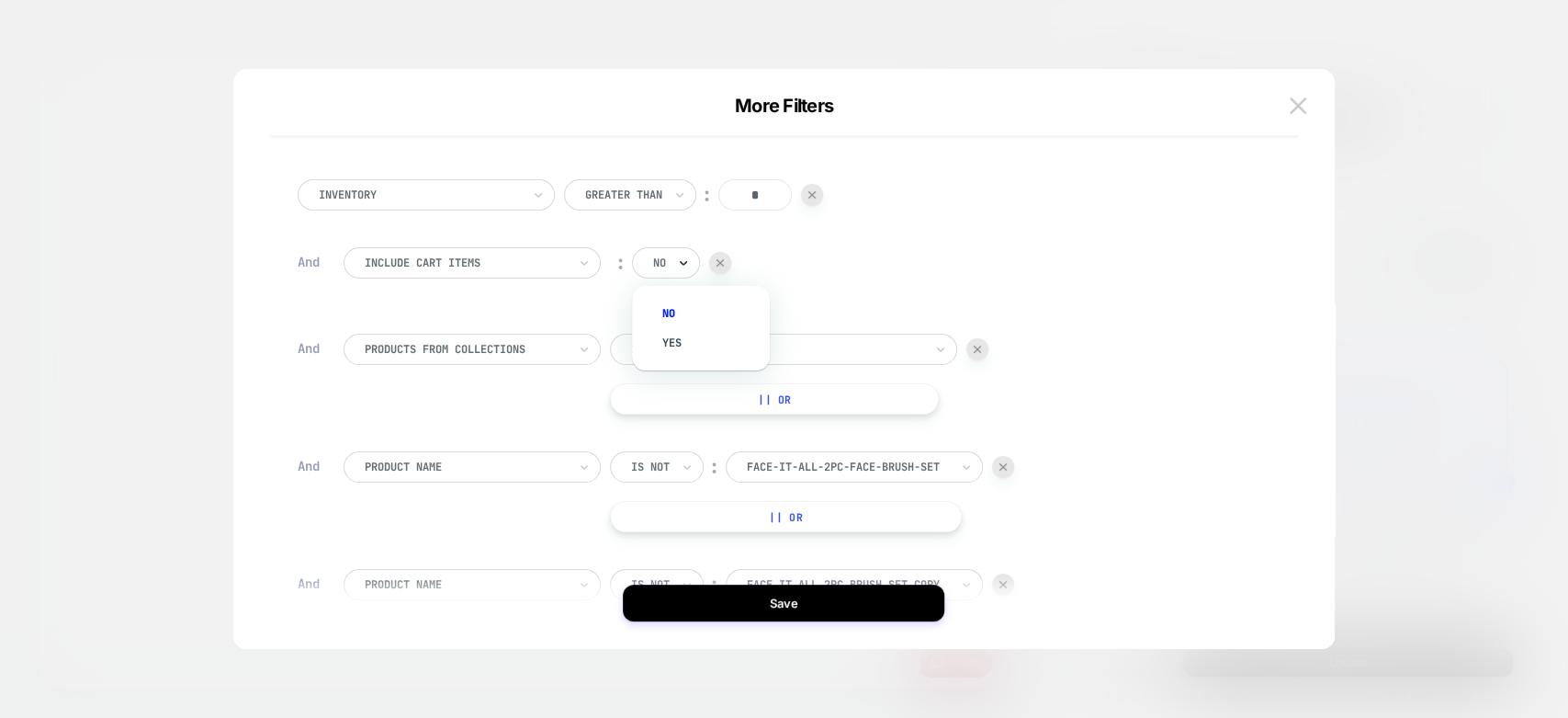
click at [684, 262] on icon at bounding box center [684, 263] width 13 height 19
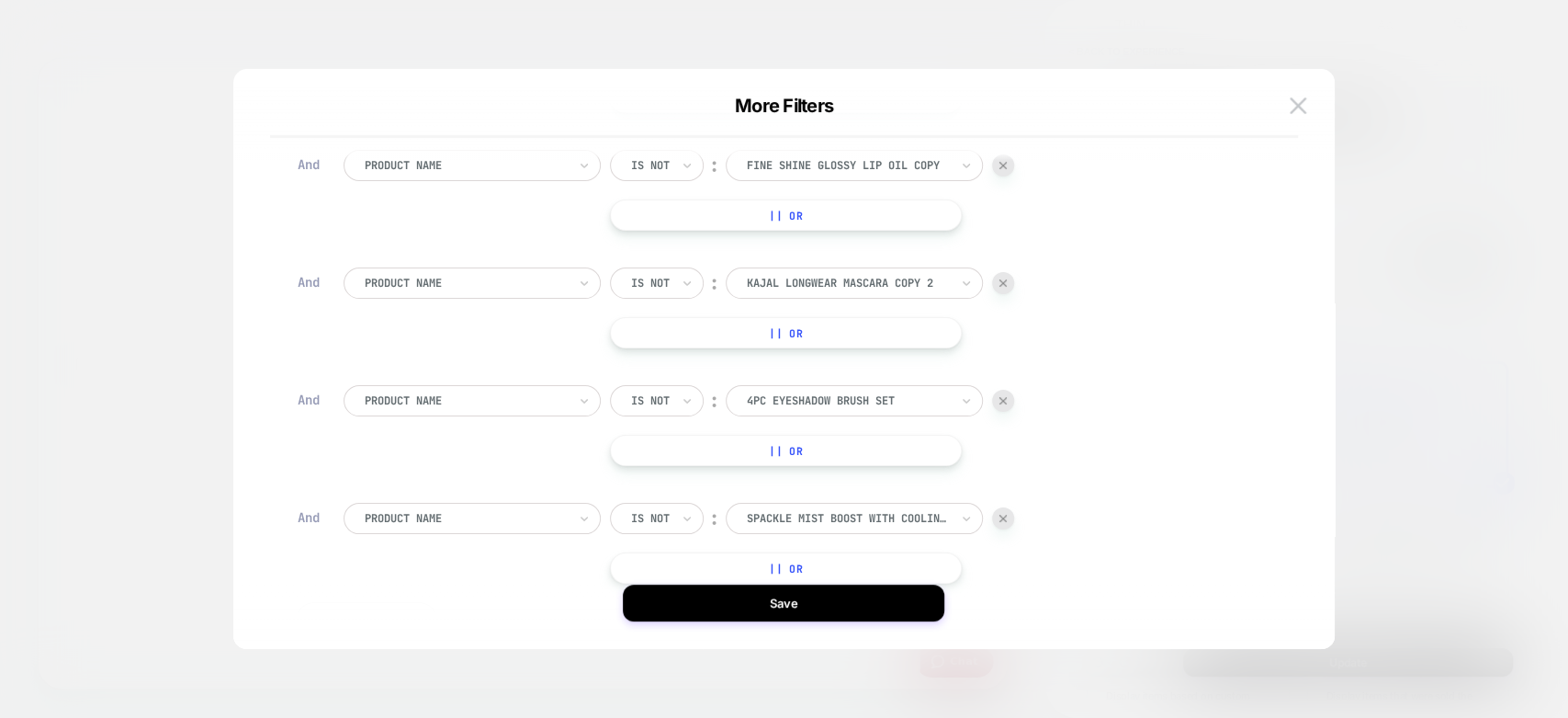
scroll to position [766, 0]
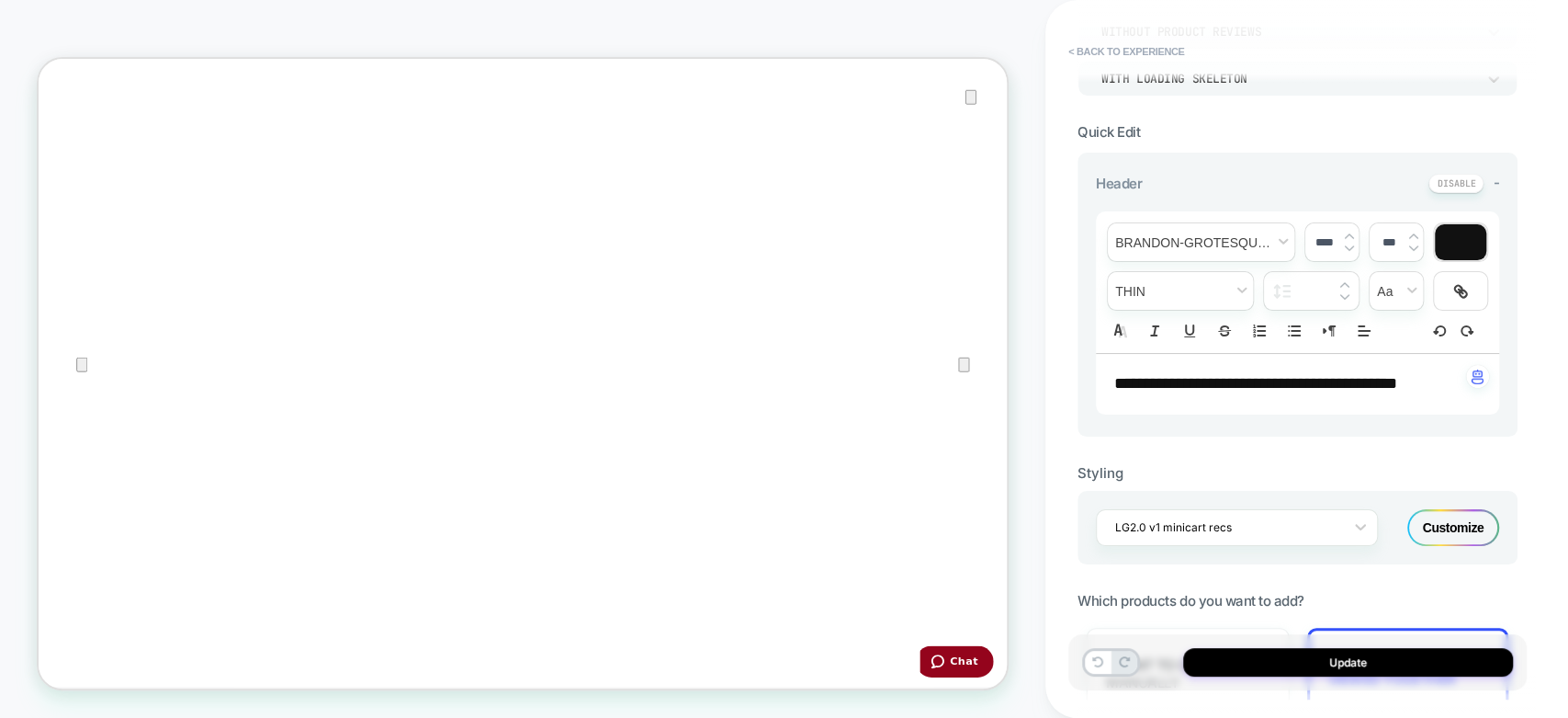
scroll to position [510, 0]
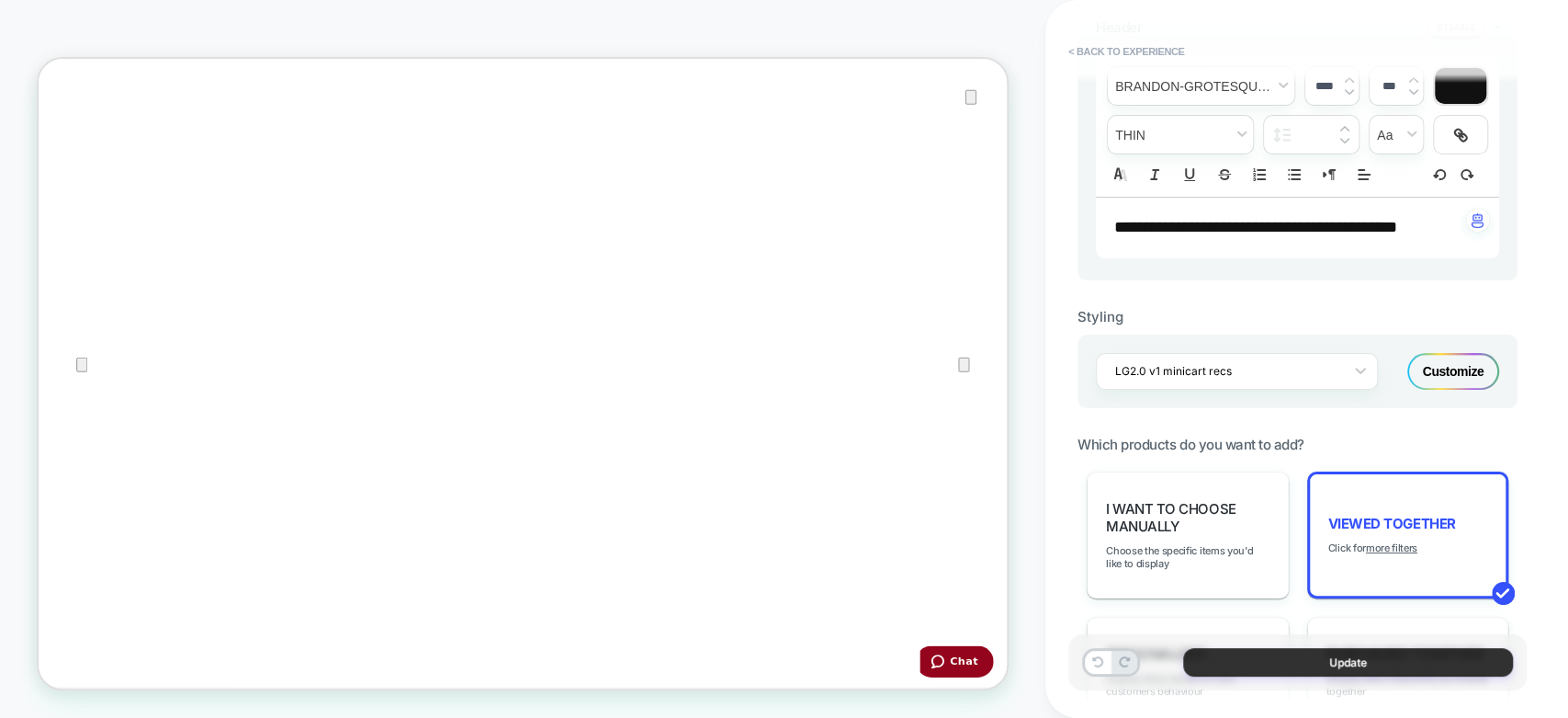
click at [1281, 671] on button "Update" at bounding box center [1348, 661] width 330 height 29
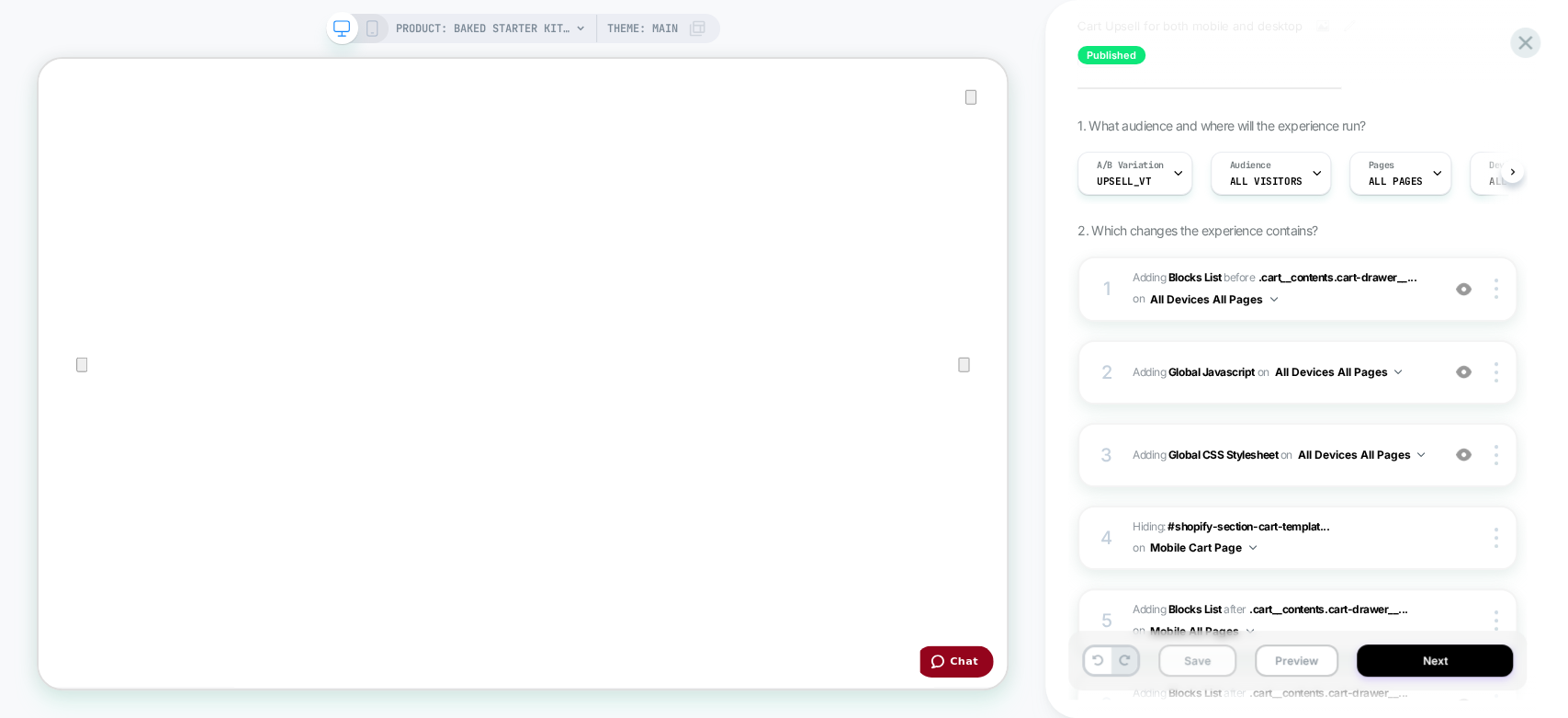
scroll to position [204, 0]
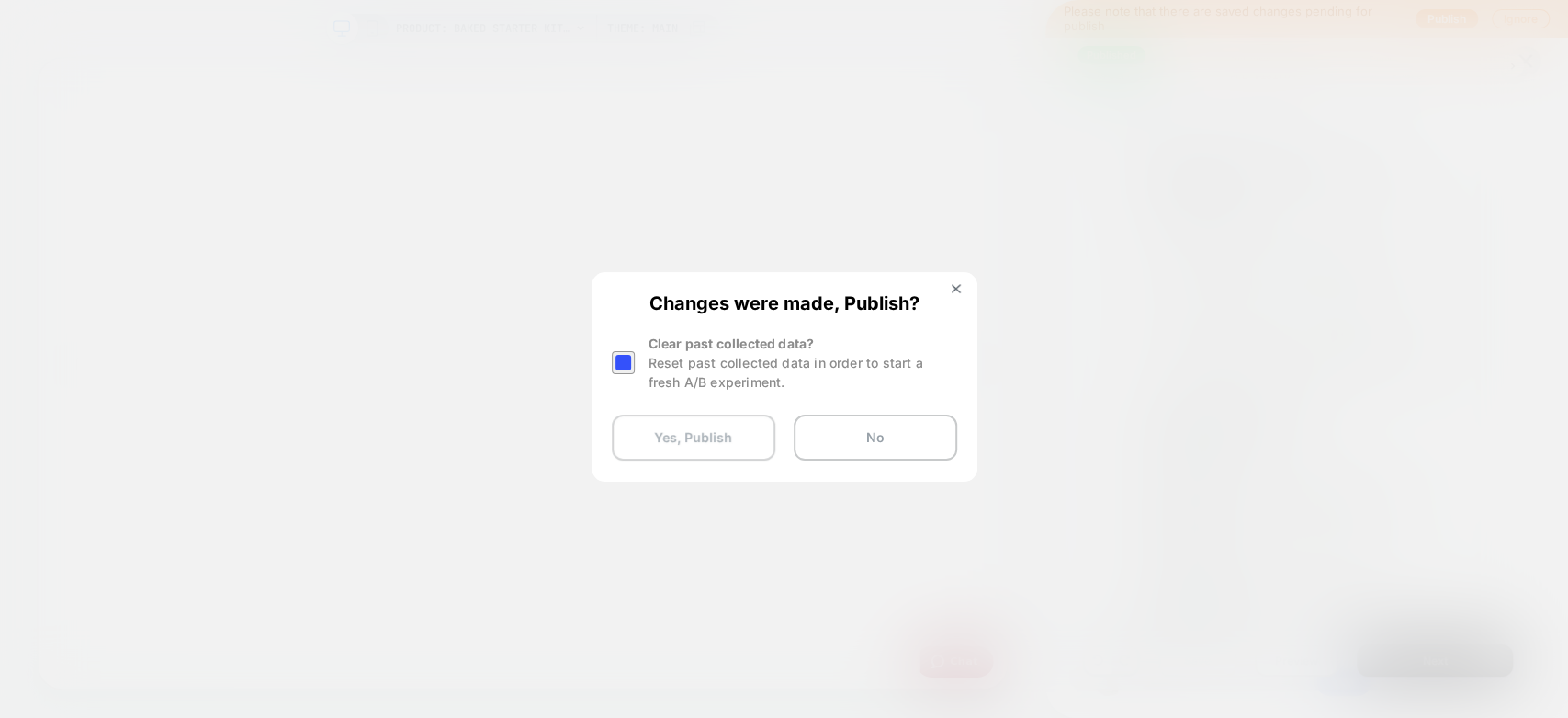
drag, startPoint x: 621, startPoint y: 363, endPoint x: 681, endPoint y: 424, distance: 85.6
click at [747, 448] on button "Yes, Publish" at bounding box center [694, 437] width 164 height 46
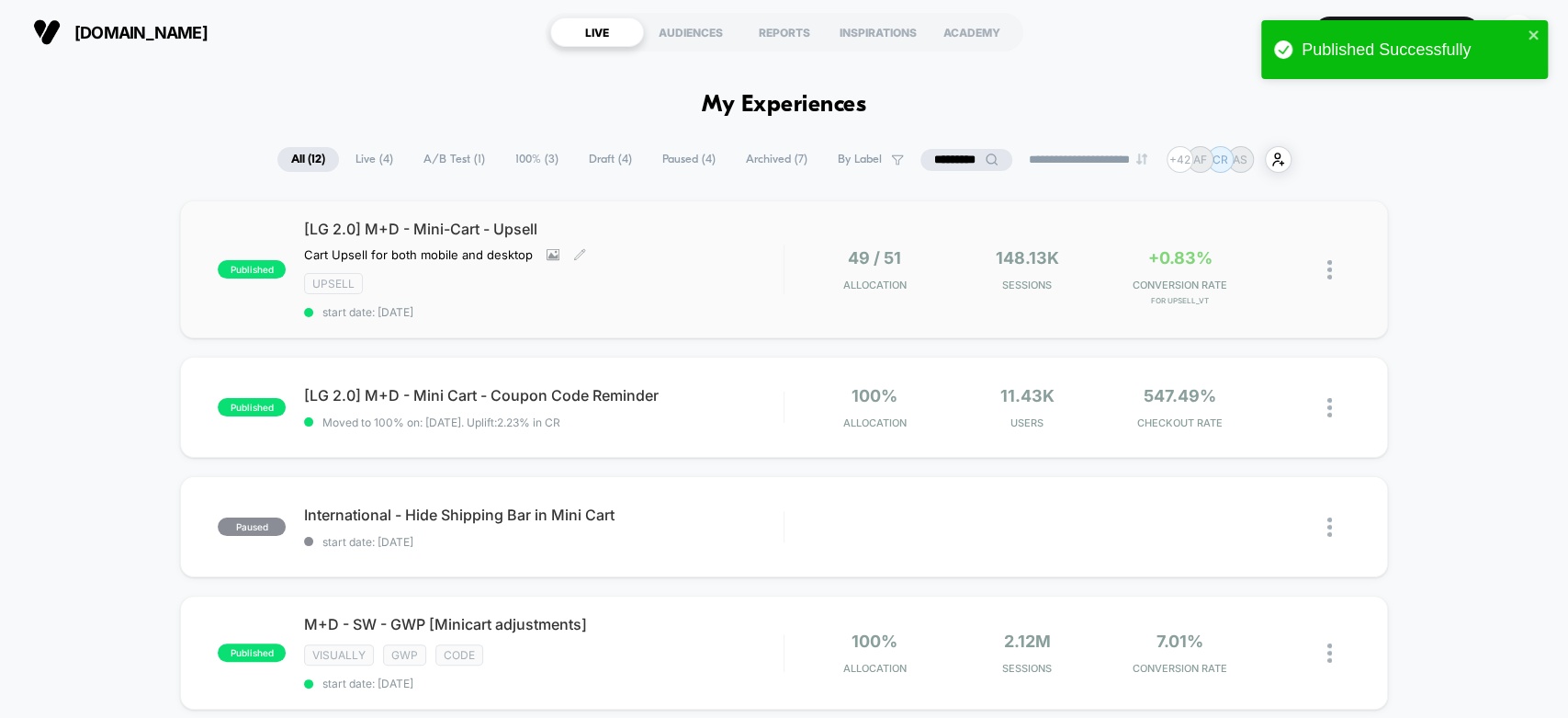
click at [383, 227] on span "[LG 2.0] M+D - Mini-Cart - Upsell" at bounding box center [543, 229] width 479 height 19
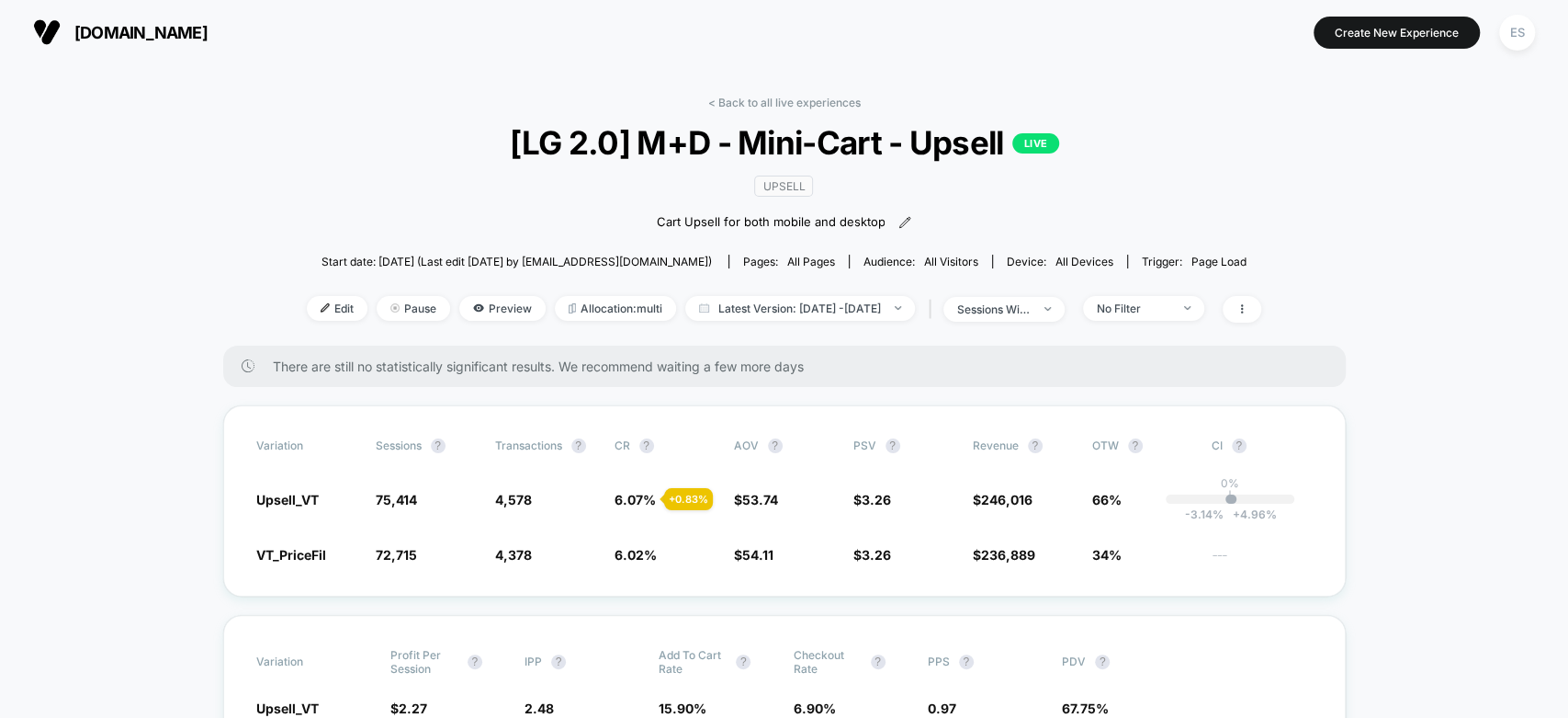
click at [316, 321] on div "< Back to all live experiences [LG 2.0] M+D - Mini-Cart - Upsell LIVE Upsell Ca…" at bounding box center [784, 220] width 955 height 250
click at [319, 309] on span "Edit" at bounding box center [336, 308] width 60 height 25
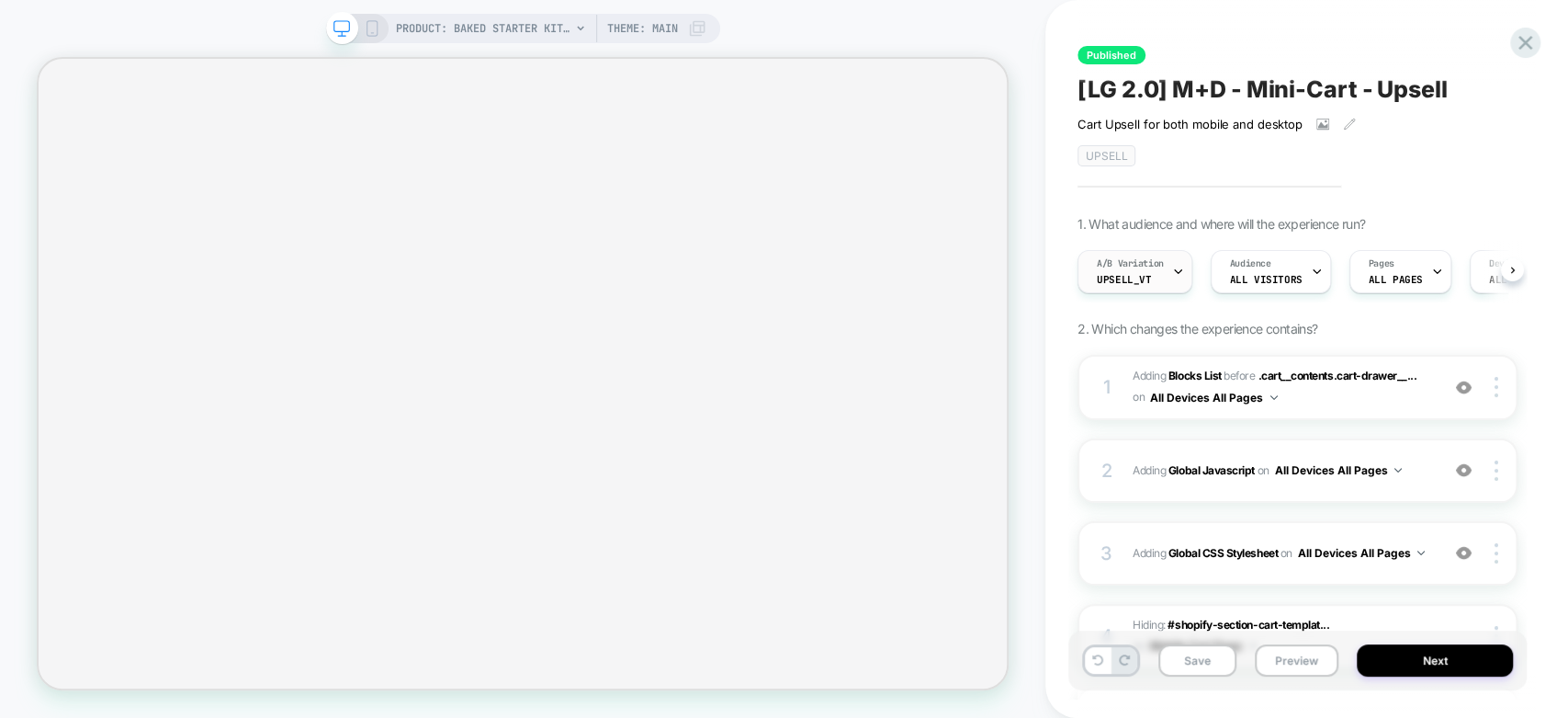
click at [1123, 287] on div "A/B Variation Upsell_VT" at bounding box center [1131, 271] width 104 height 42
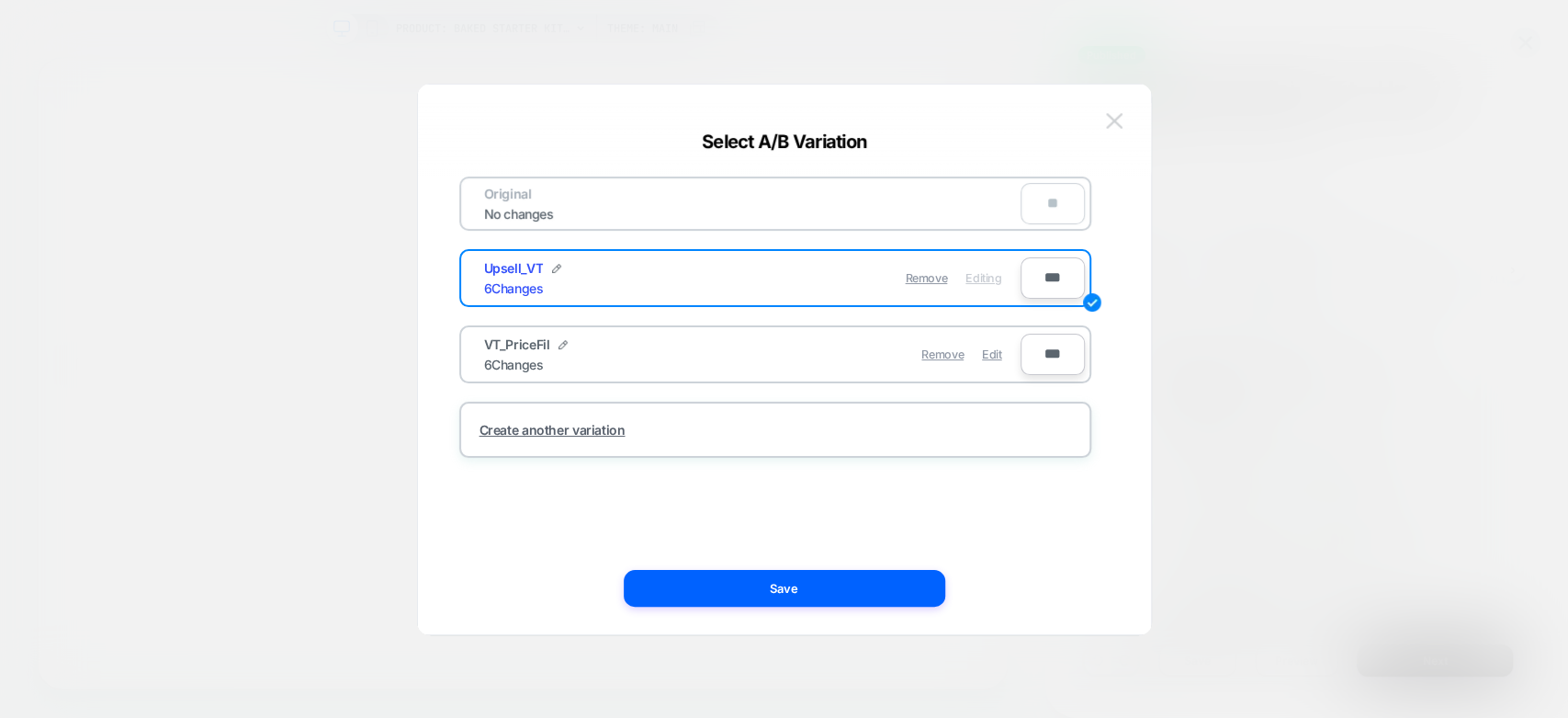
click at [1116, 116] on img at bounding box center [1114, 120] width 17 height 16
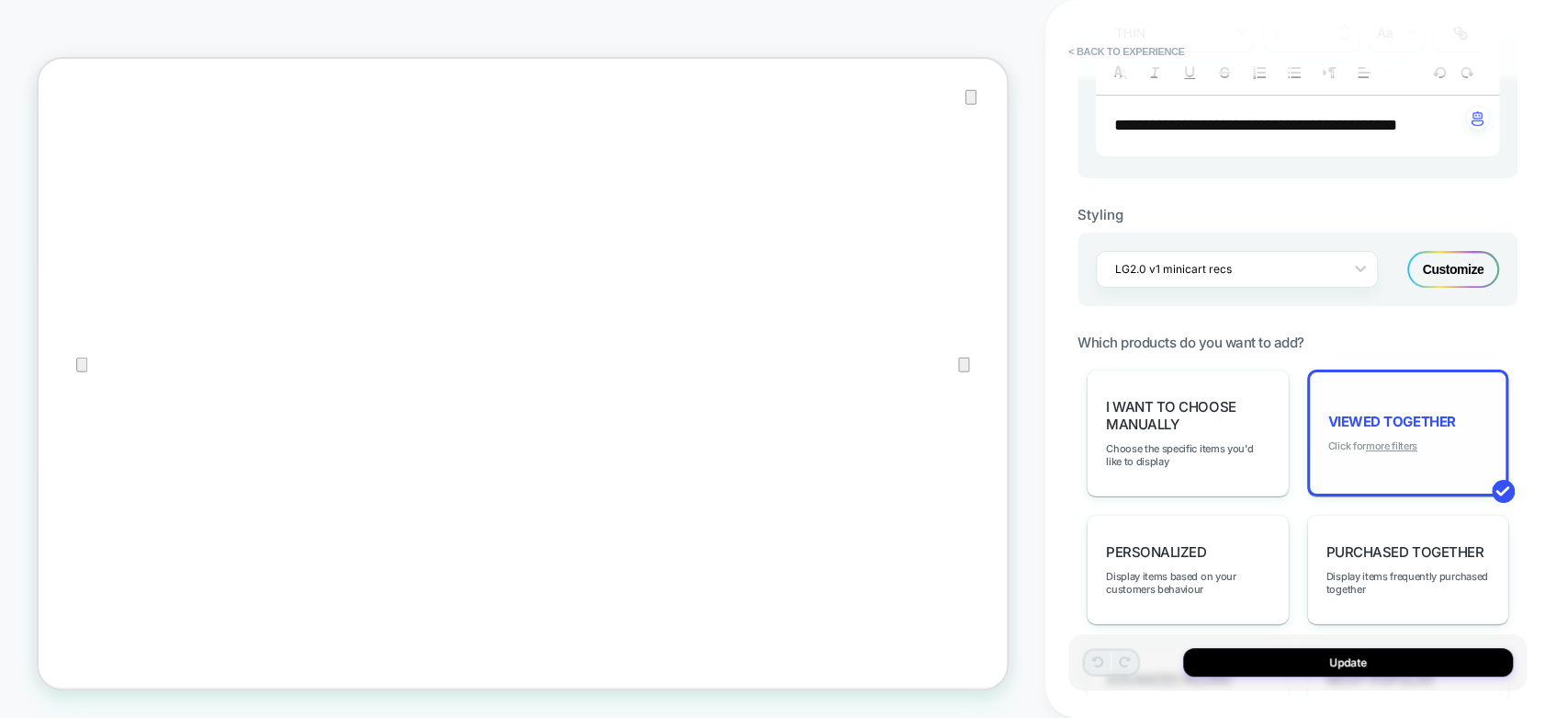
scroll to position [400, 0]
click at [1395, 440] on u "more filters" at bounding box center [1392, 446] width 52 height 13
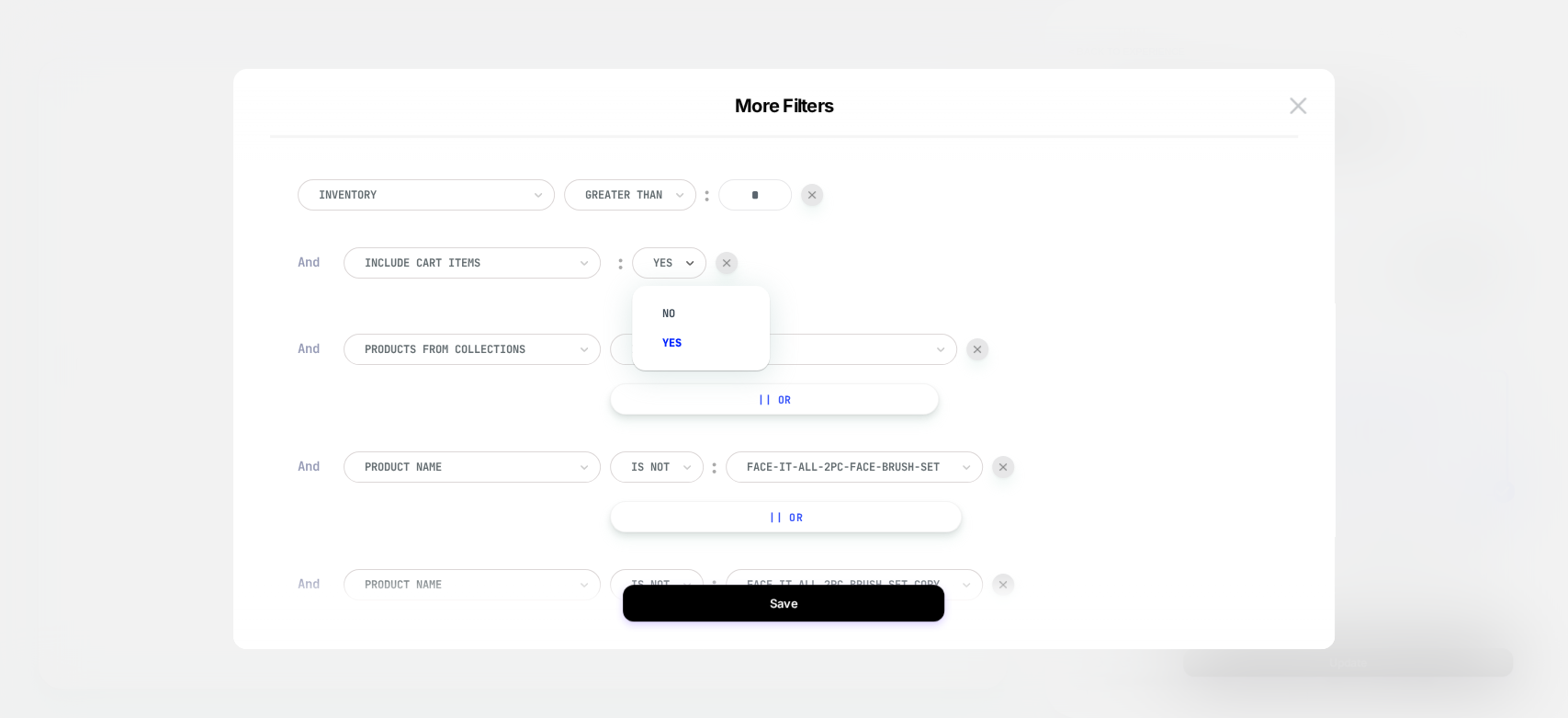
click at [700, 271] on div "yes" at bounding box center [670, 263] width 74 height 31
drag, startPoint x: 680, startPoint y: 311, endPoint x: 745, endPoint y: 274, distance: 74.8
click at [684, 311] on div "no" at bounding box center [709, 313] width 119 height 30
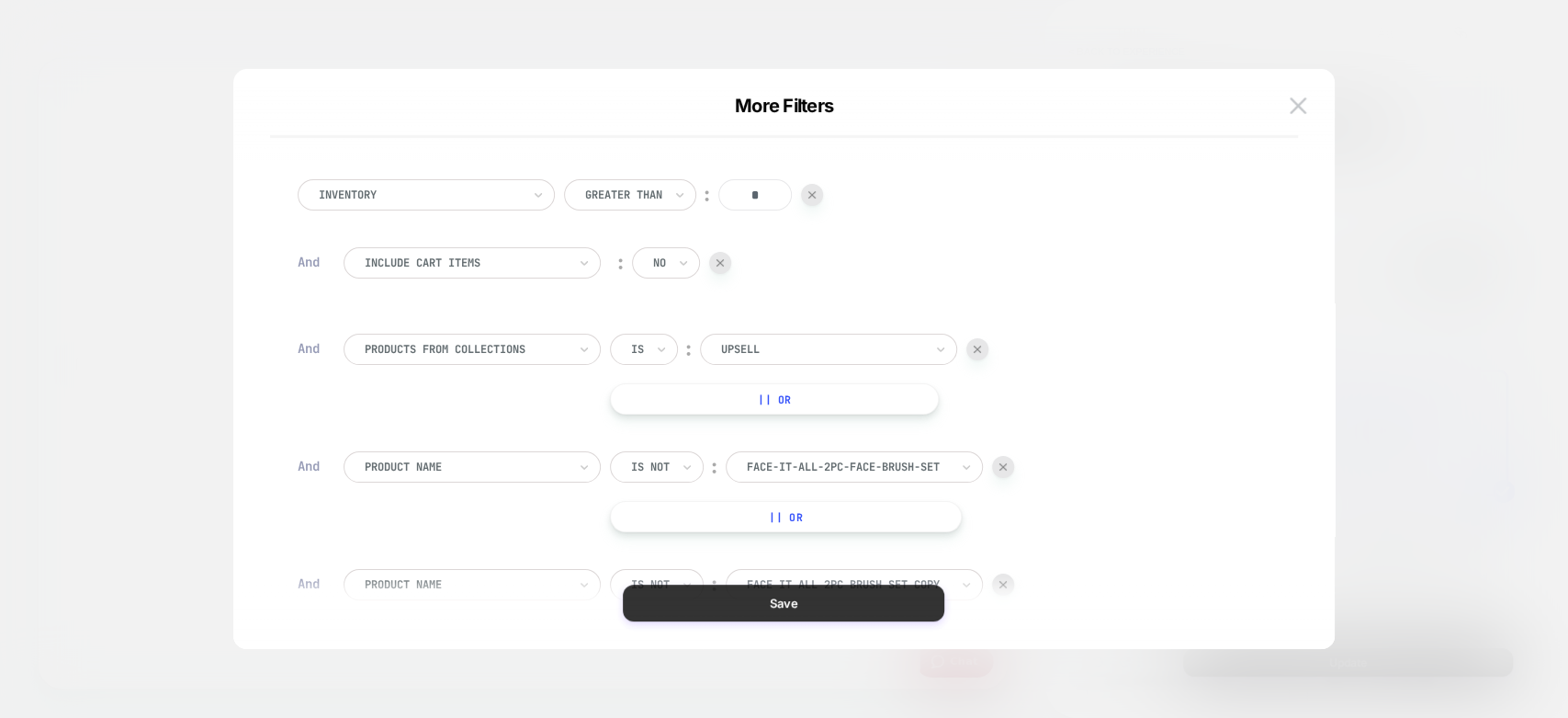
click at [782, 610] on button "Save" at bounding box center [784, 603] width 321 height 37
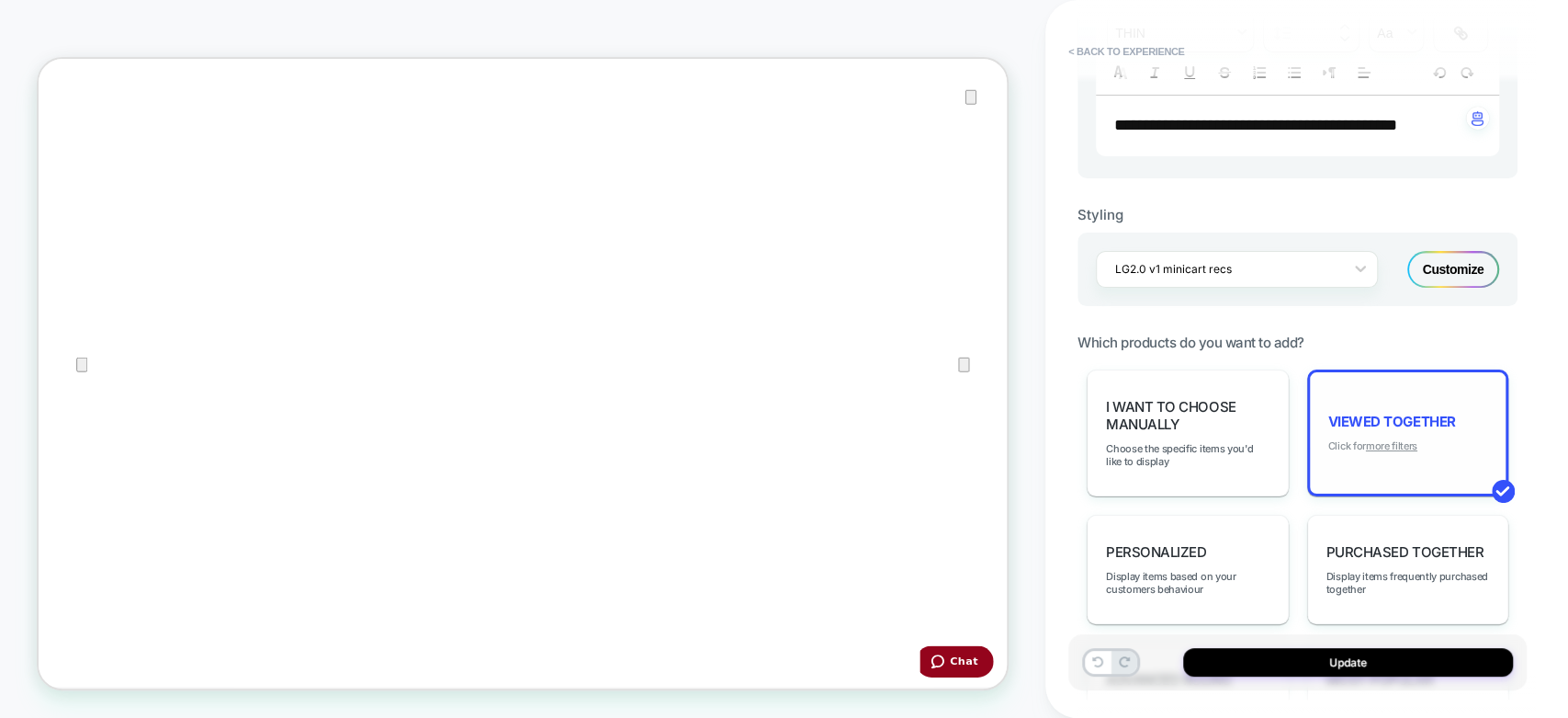
click at [1374, 439] on u "more filters" at bounding box center [1392, 446] width 52 height 13
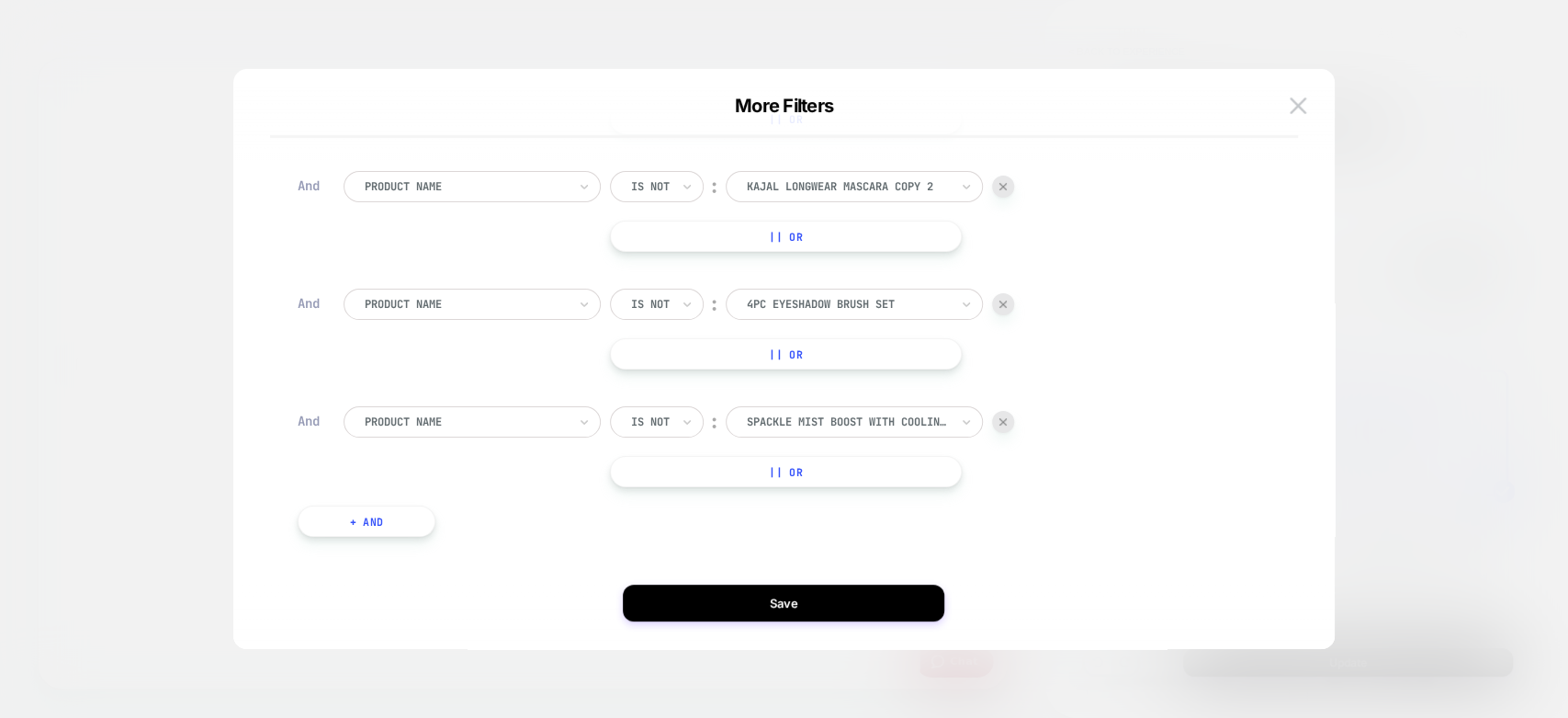
scroll to position [766, 0]
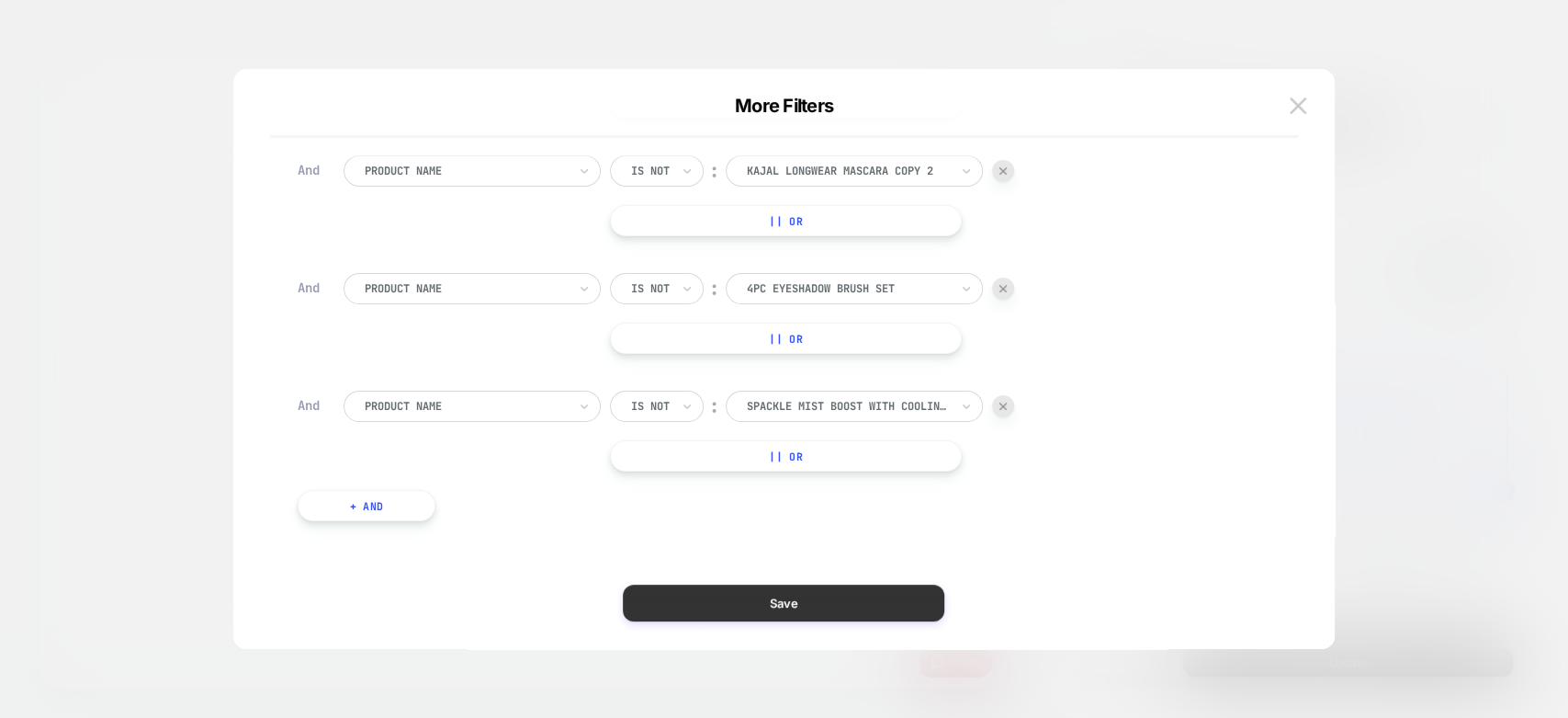
click at [785, 601] on button "Save" at bounding box center [784, 603] width 321 height 37
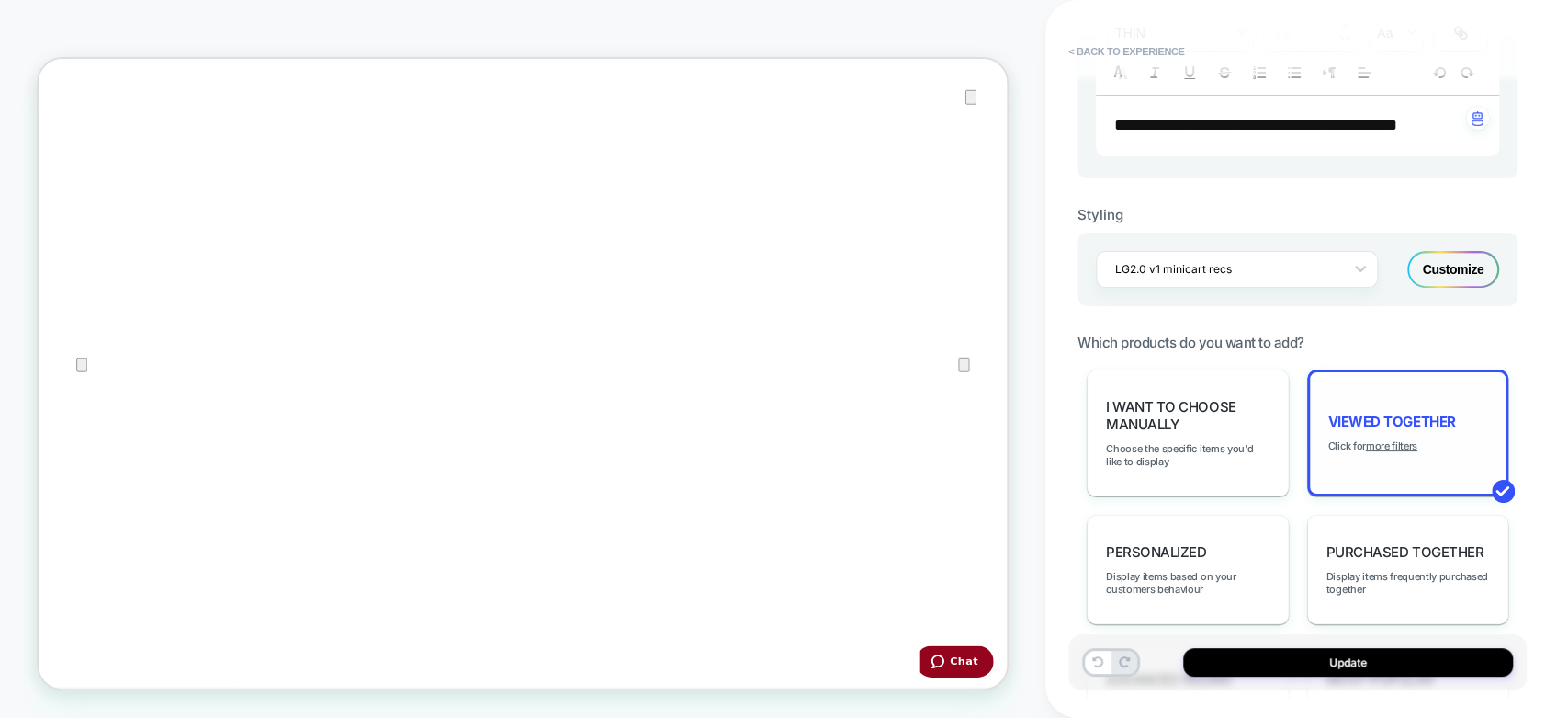
click at [1397, 427] on div "Viewed Together Click for more filters" at bounding box center [1409, 433] width 202 height 127
click at [1399, 430] on div "Viewed Together Click for more filters" at bounding box center [1409, 433] width 202 height 127
click at [1396, 440] on u "more filters" at bounding box center [1392, 446] width 52 height 13
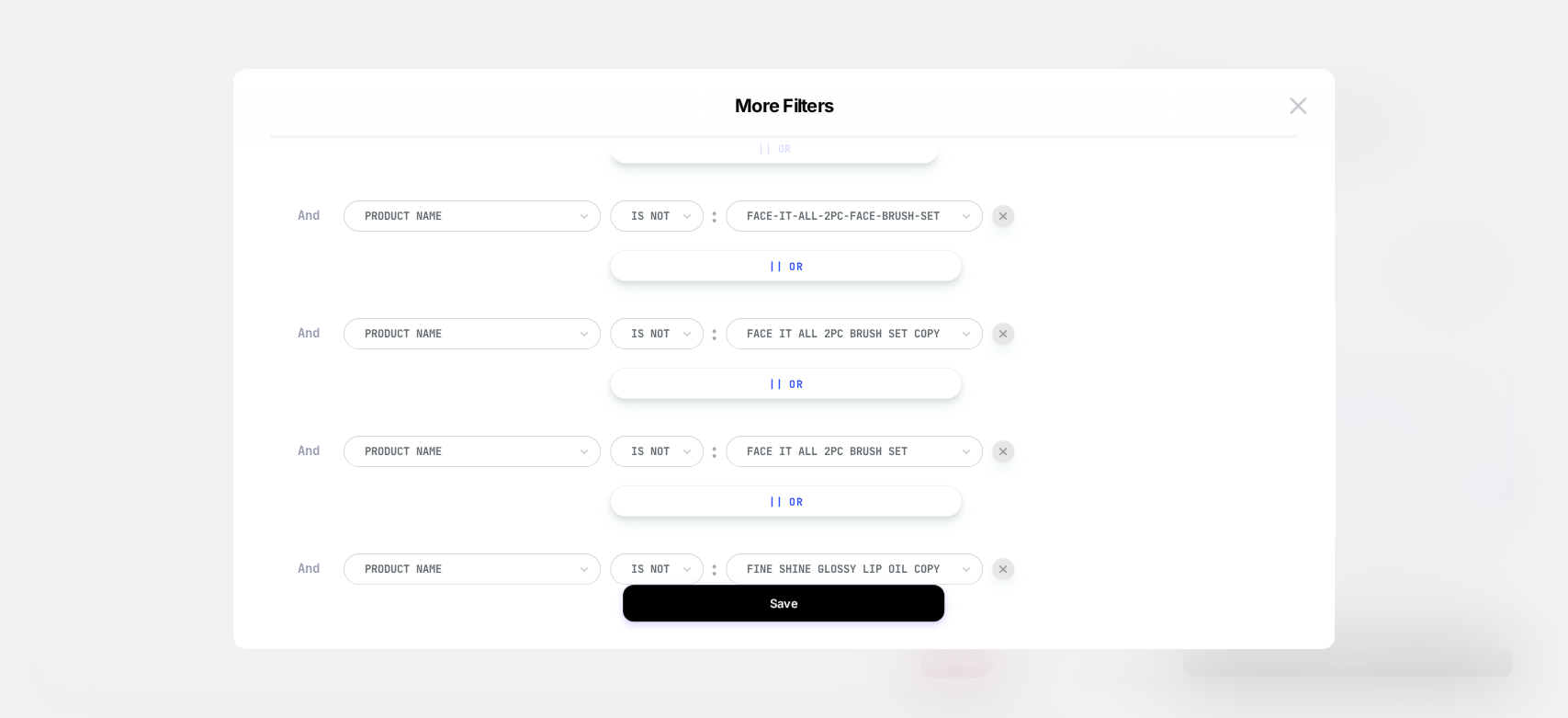
scroll to position [408, 0]
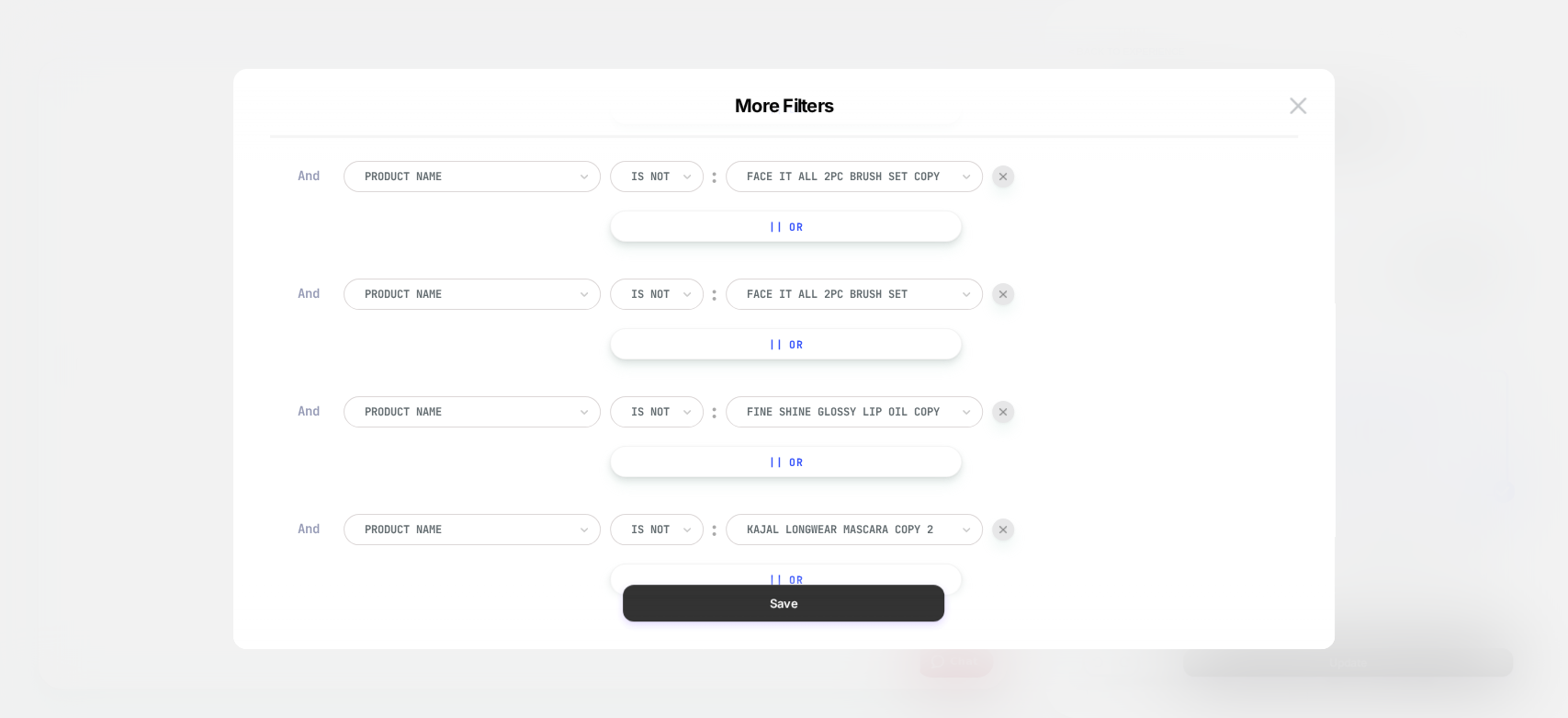
click at [862, 609] on button "Save" at bounding box center [784, 603] width 321 height 37
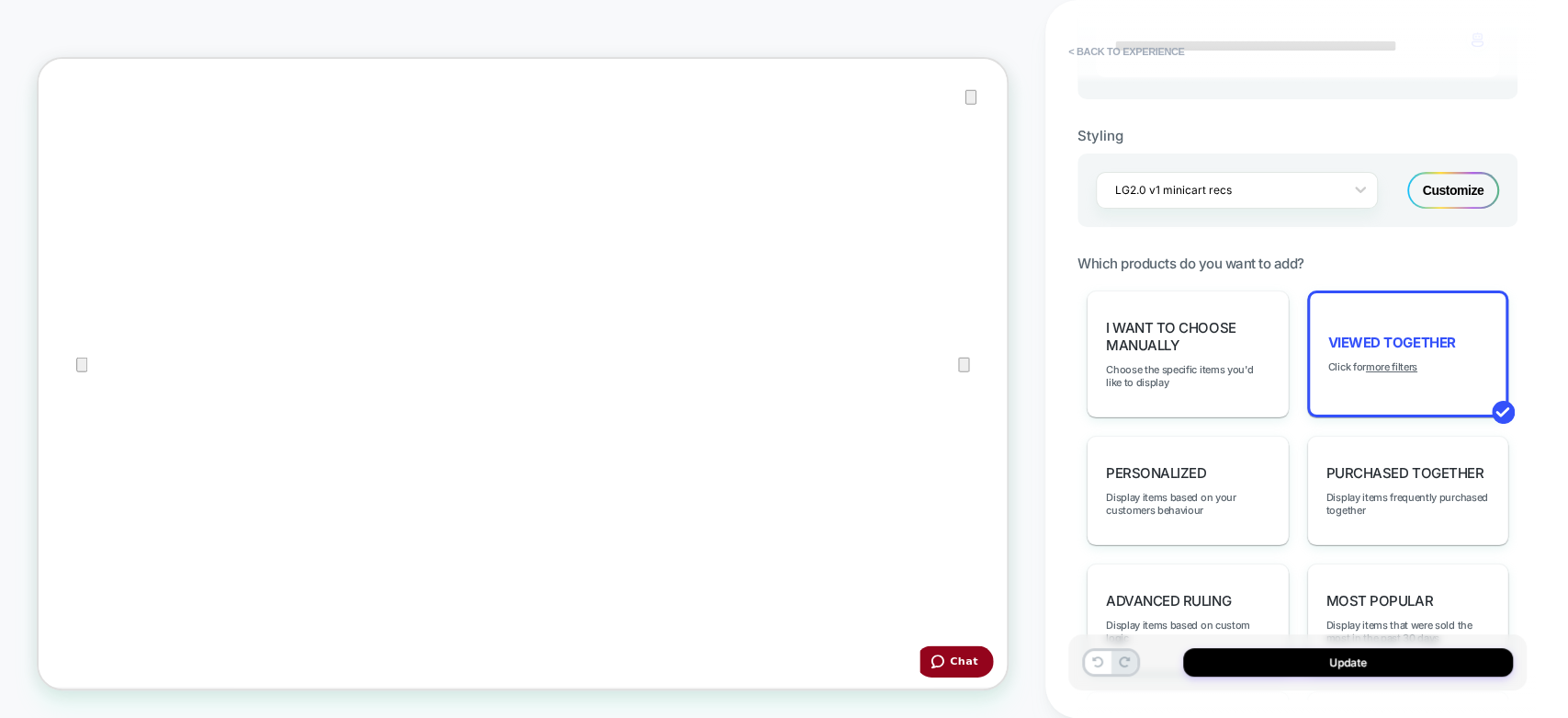
scroll to position [714, 0]
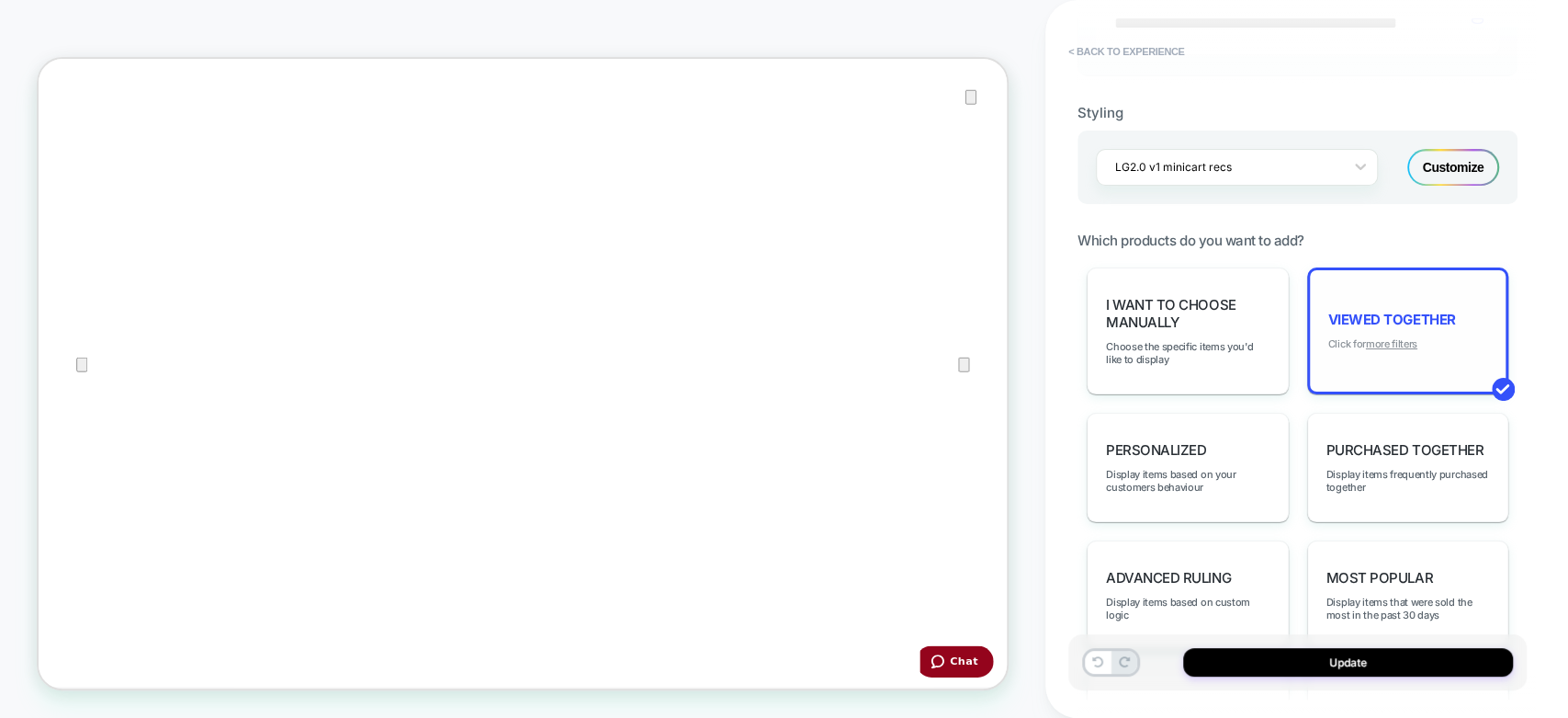
click at [1377, 338] on u "more filters" at bounding box center [1392, 344] width 52 height 13
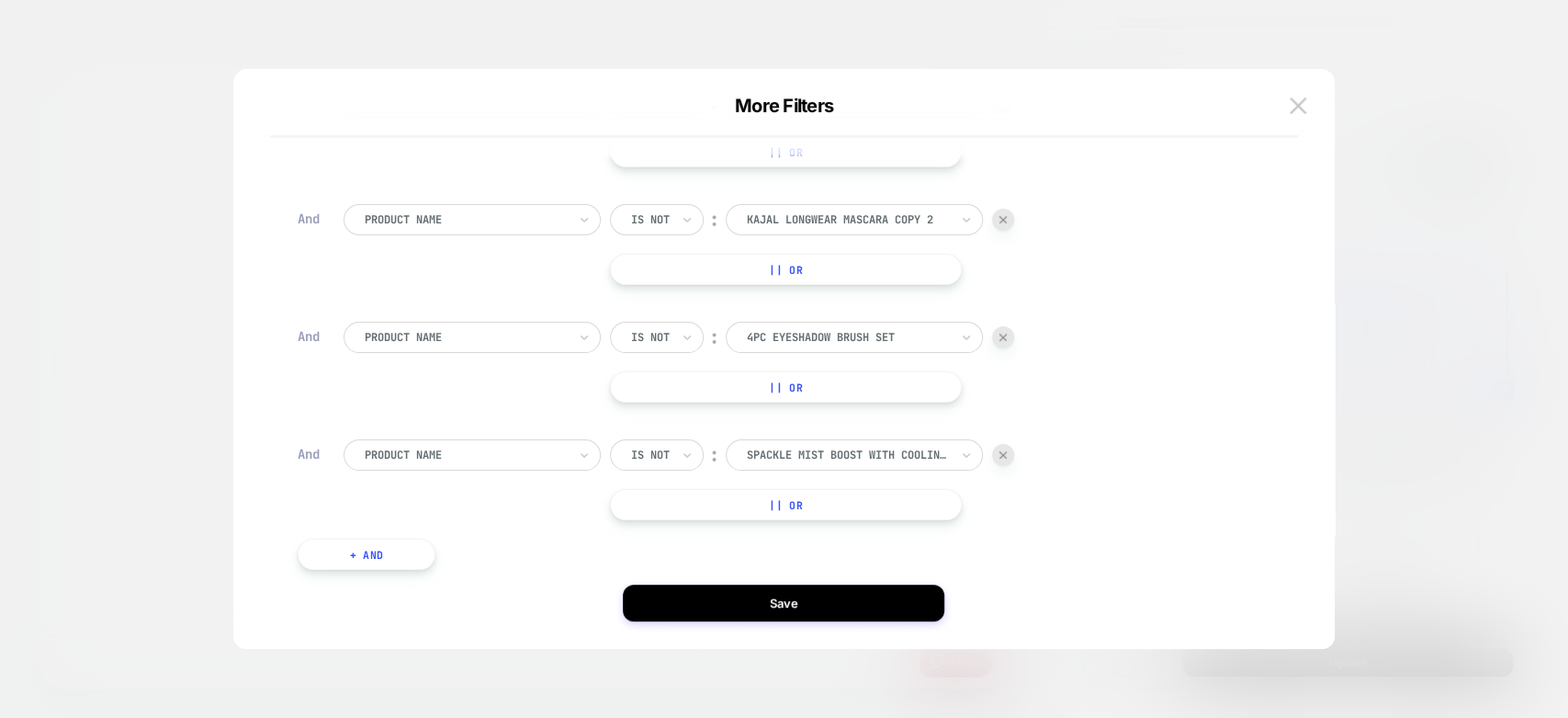
scroll to position [766, 0]
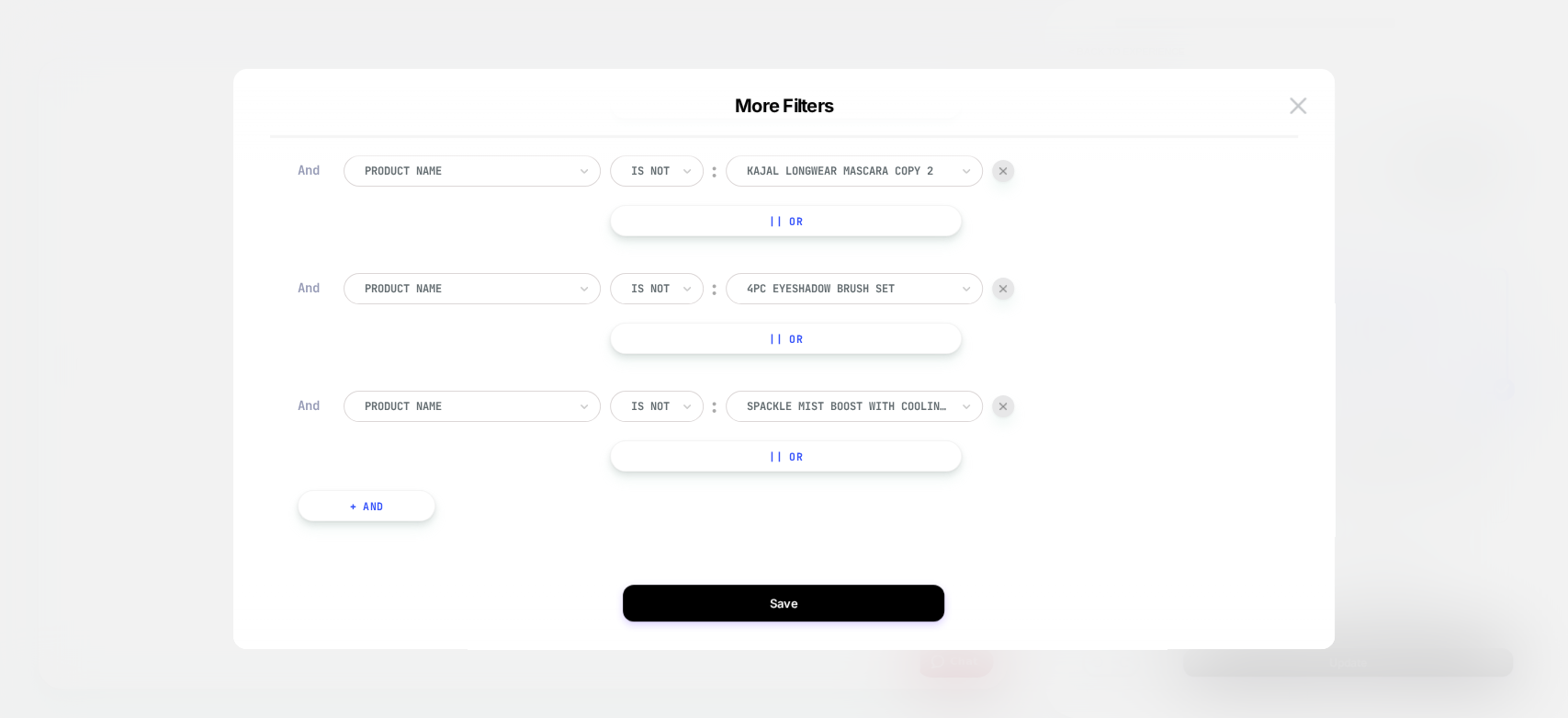
drag, startPoint x: 1308, startPoint y: 99, endPoint x: 1301, endPoint y: 110, distance: 13.0
click at [1309, 99] on button at bounding box center [1298, 106] width 28 height 28
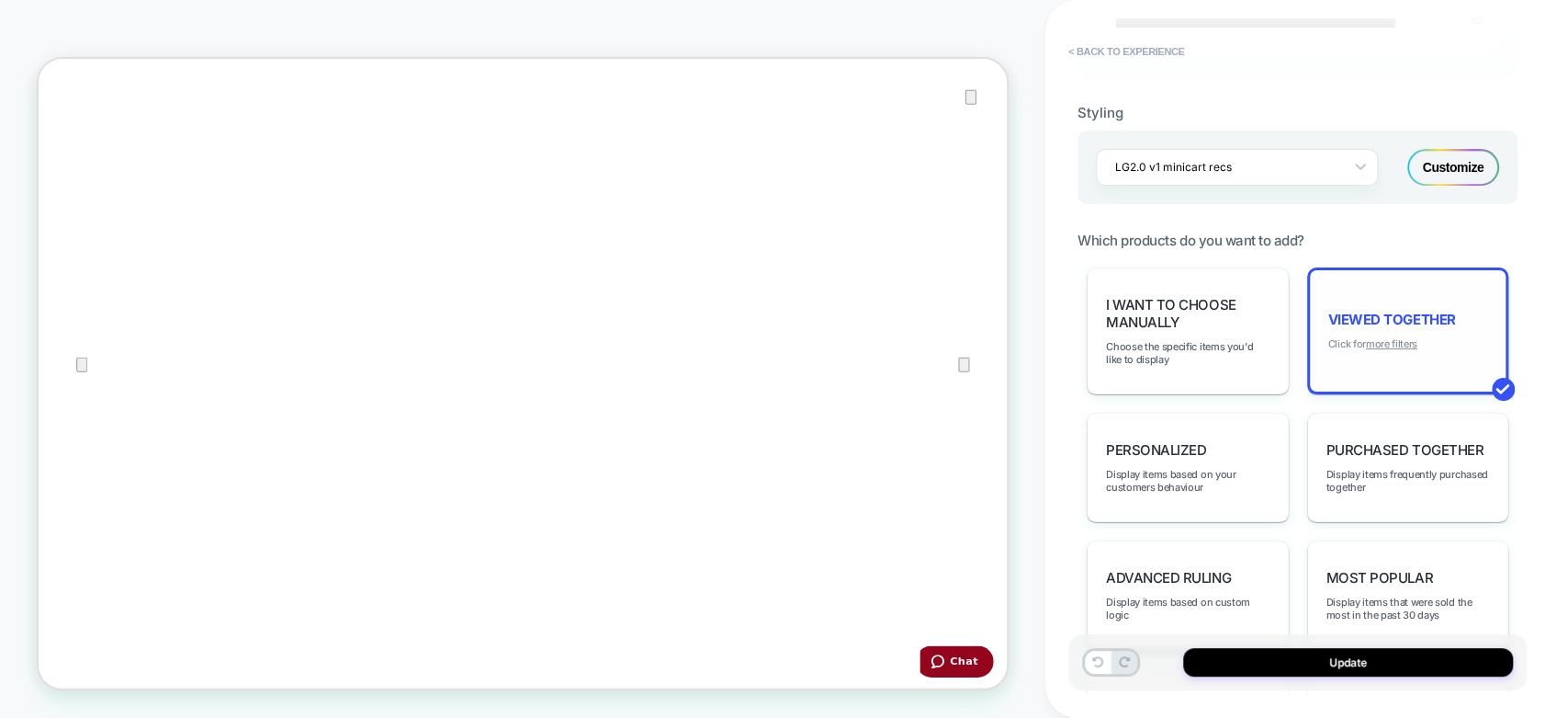
click at [1379, 337] on u "more filters" at bounding box center [1392, 344] width 52 height 13
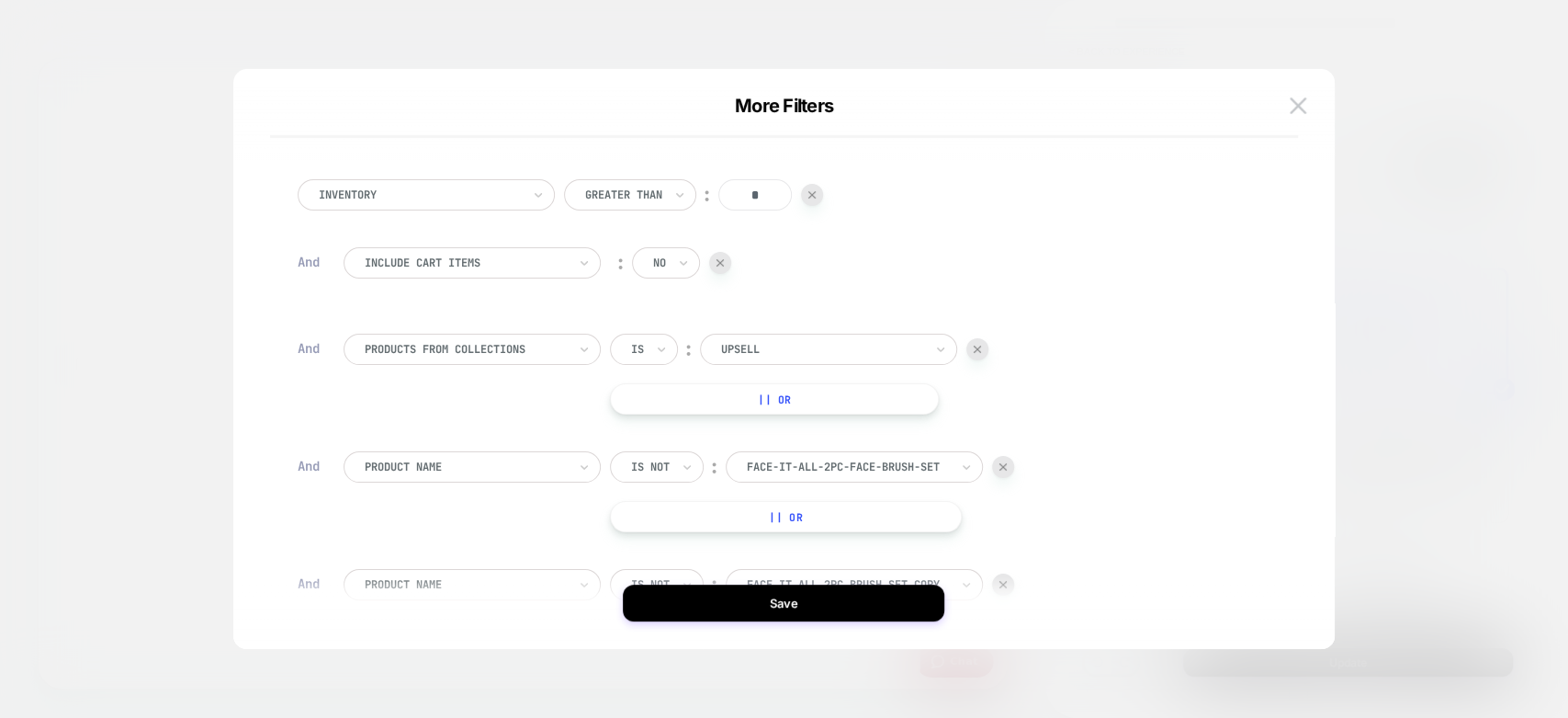
click at [1294, 97] on img at bounding box center [1298, 105] width 17 height 16
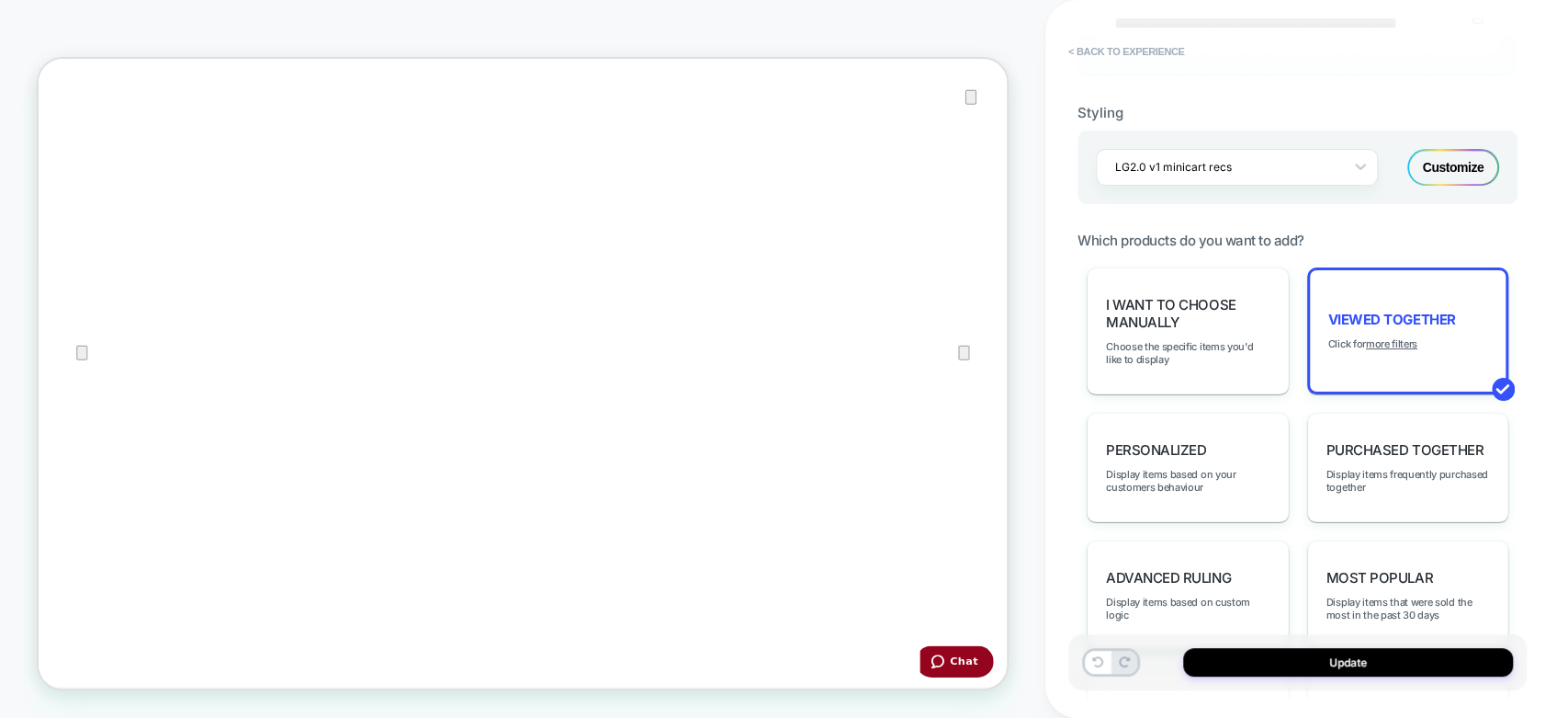
scroll to position [0, 0]
click at [1298, 660] on button "Update" at bounding box center [1348, 661] width 330 height 29
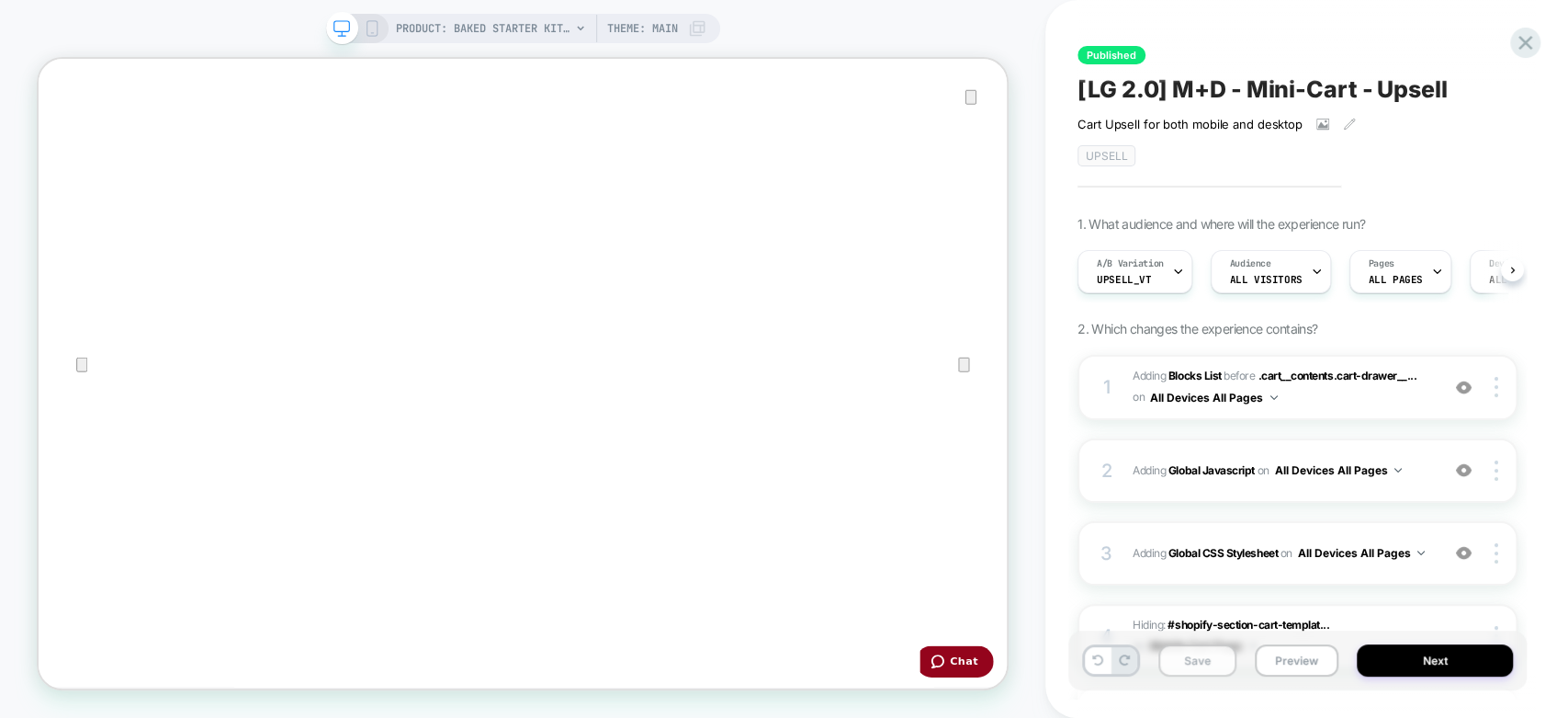
click at [1186, 658] on button "Save" at bounding box center [1198, 660] width 78 height 32
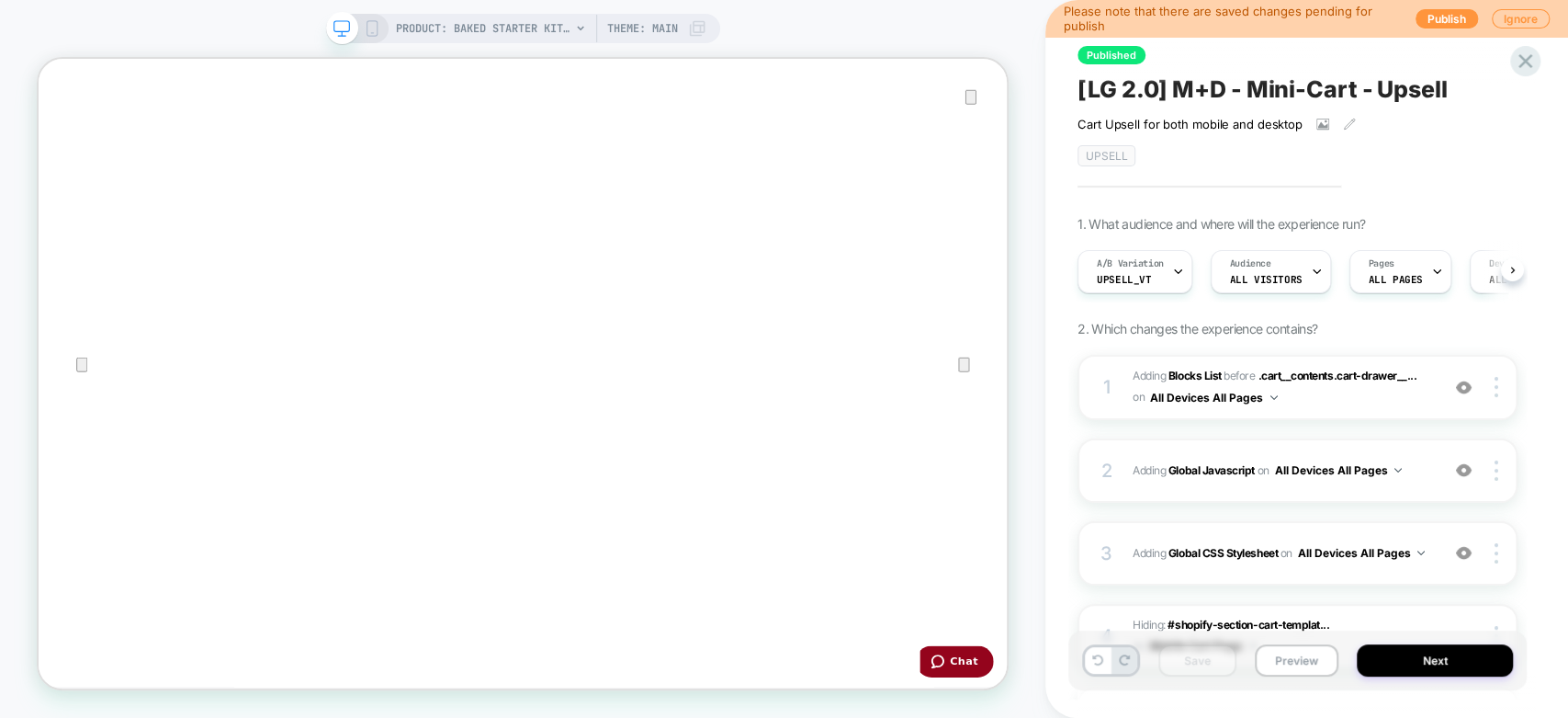
click at [371, 30] on icon at bounding box center [372, 29] width 17 height 17
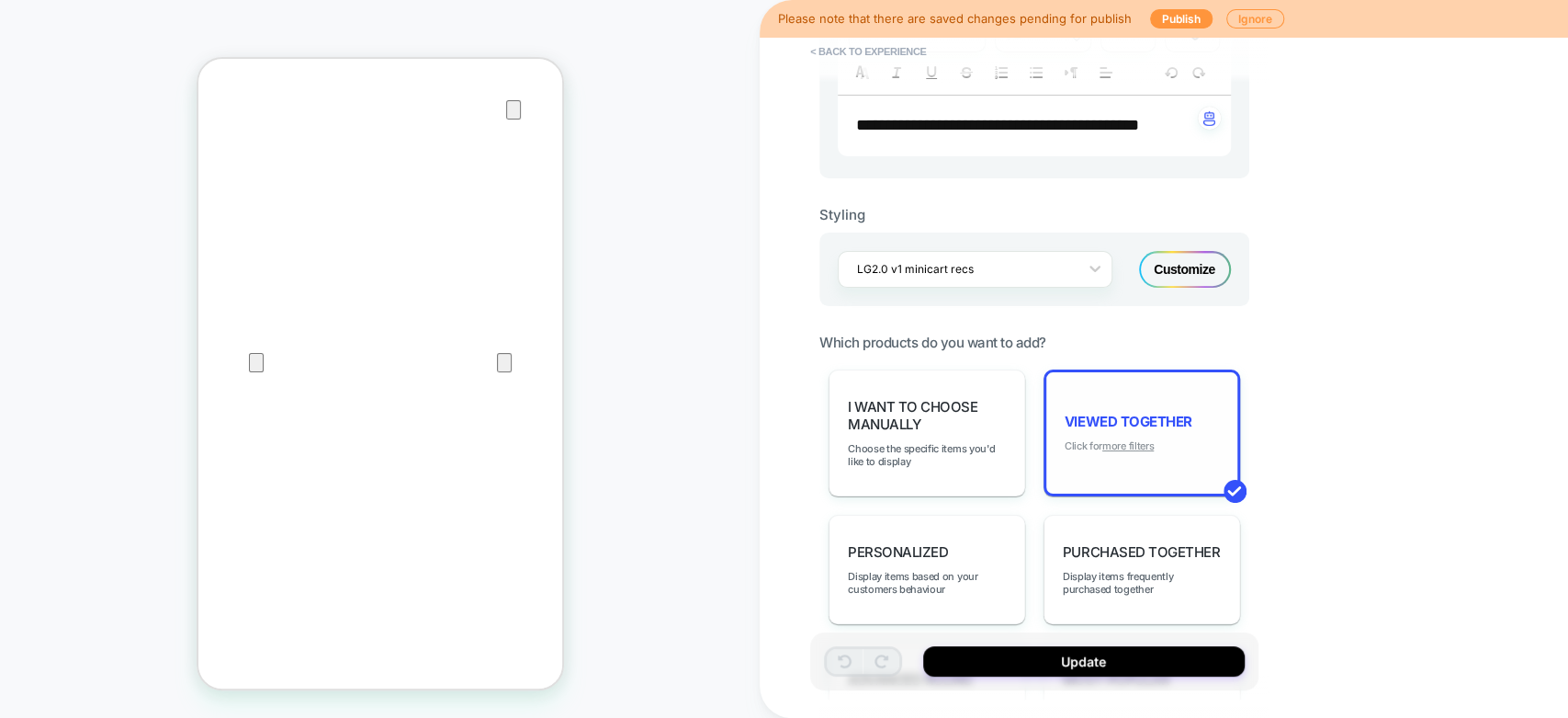
click at [0, 0] on u "more filters" at bounding box center [0, 0] width 0 height 0
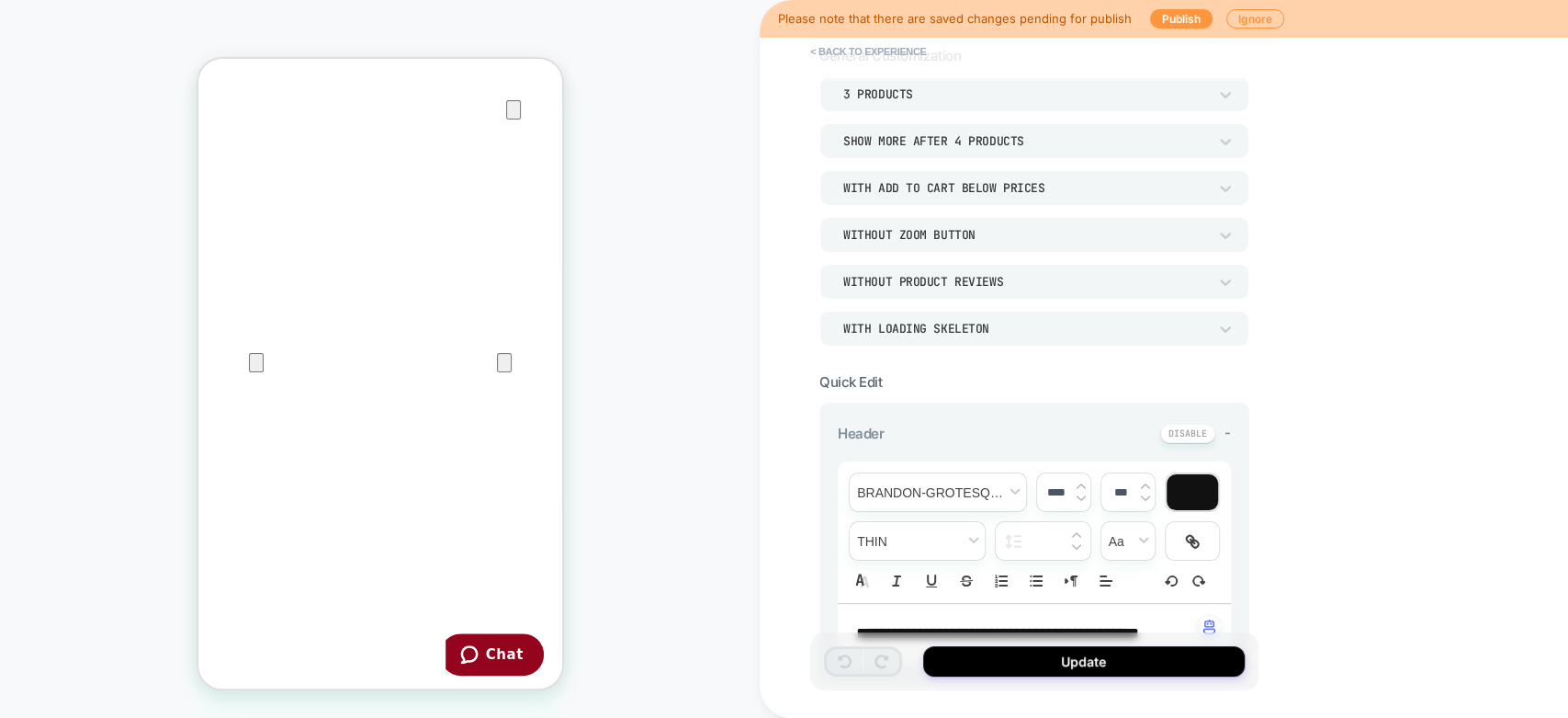
scroll to position [102, 0]
click at [828, 48] on button "< Back to experience" at bounding box center [868, 52] width 134 height 30
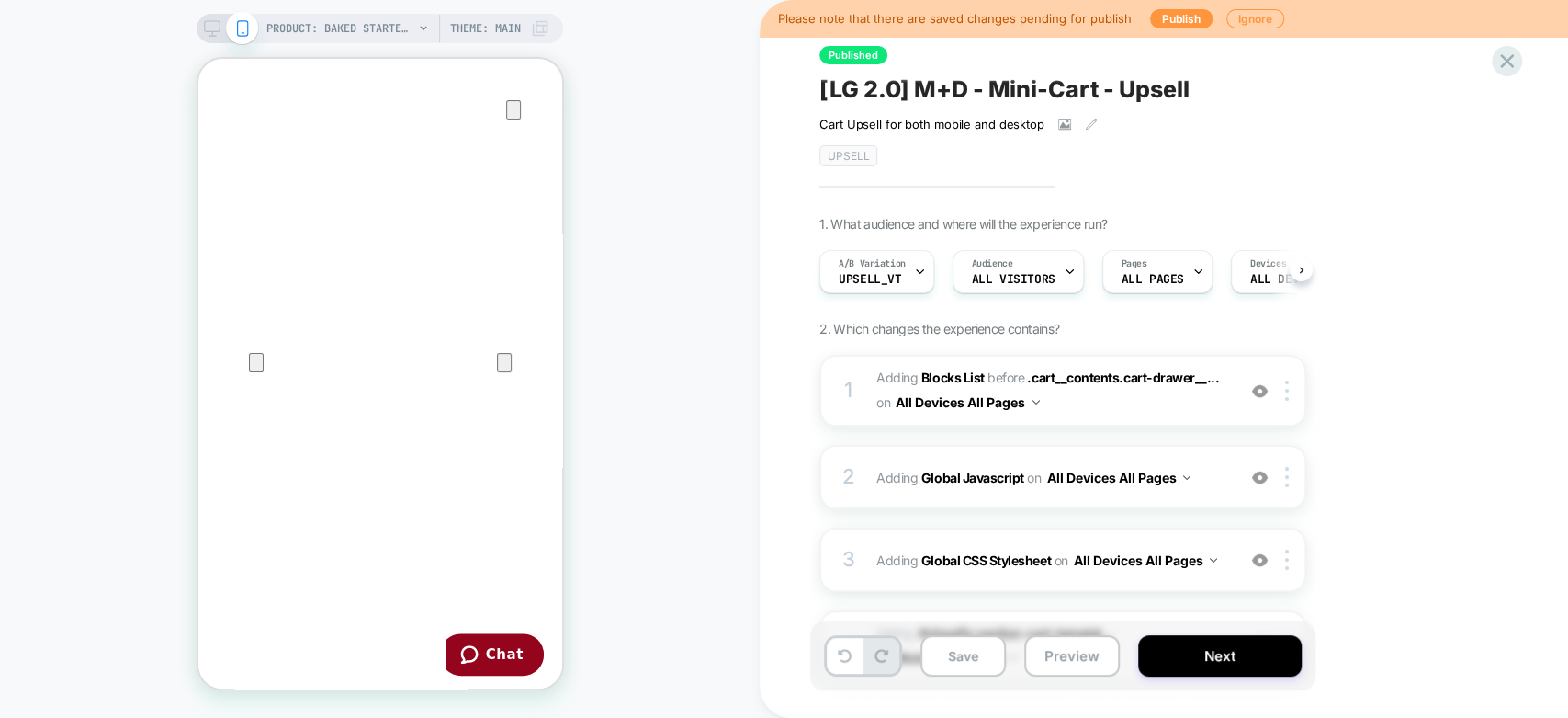
scroll to position [0, 0]
click at [215, 25] on icon at bounding box center [212, 29] width 17 height 17
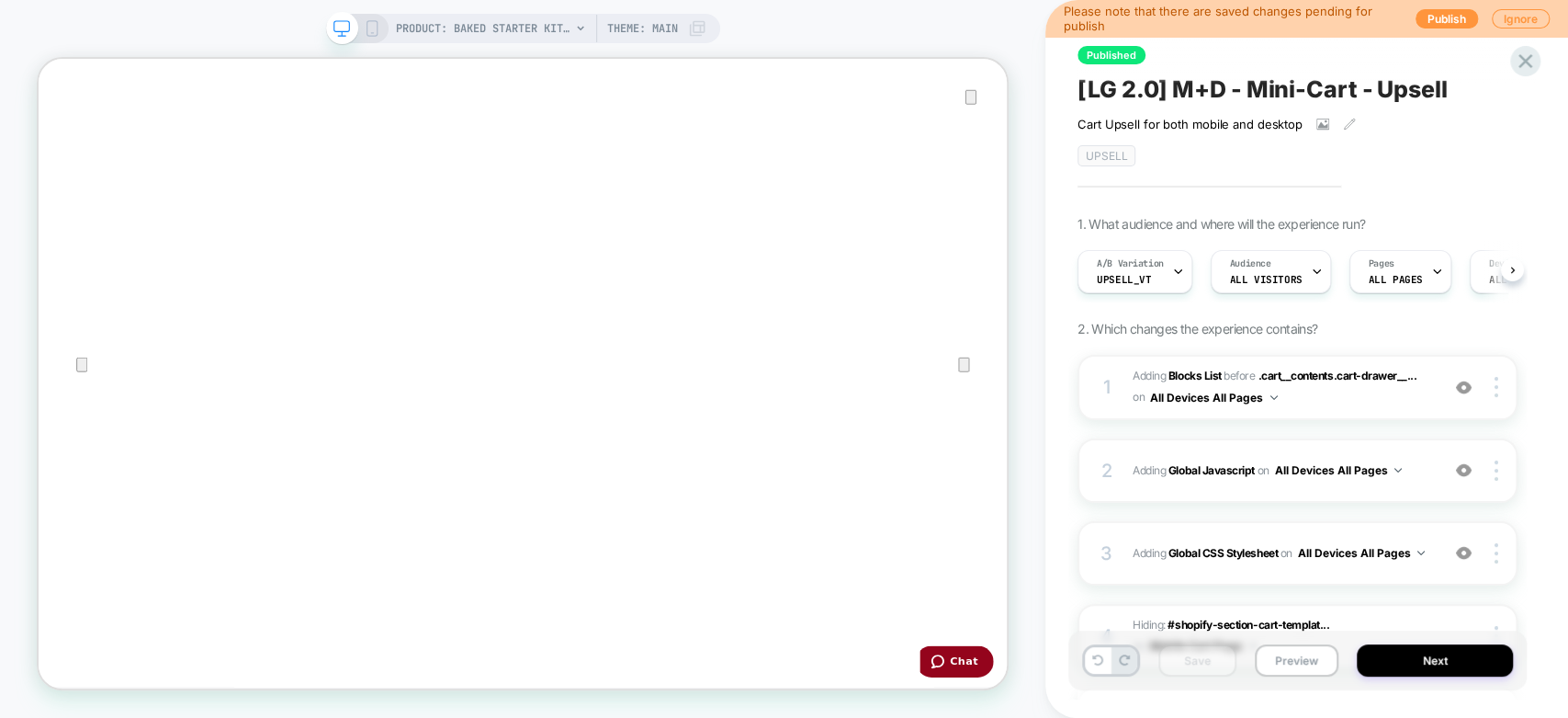
click at [1435, 3] on div "Please note that there are saved changes pending for publish Publish Ignore" at bounding box center [1307, 19] width 522 height 37
click at [1436, 23] on button "Publish" at bounding box center [1447, 19] width 62 height 19
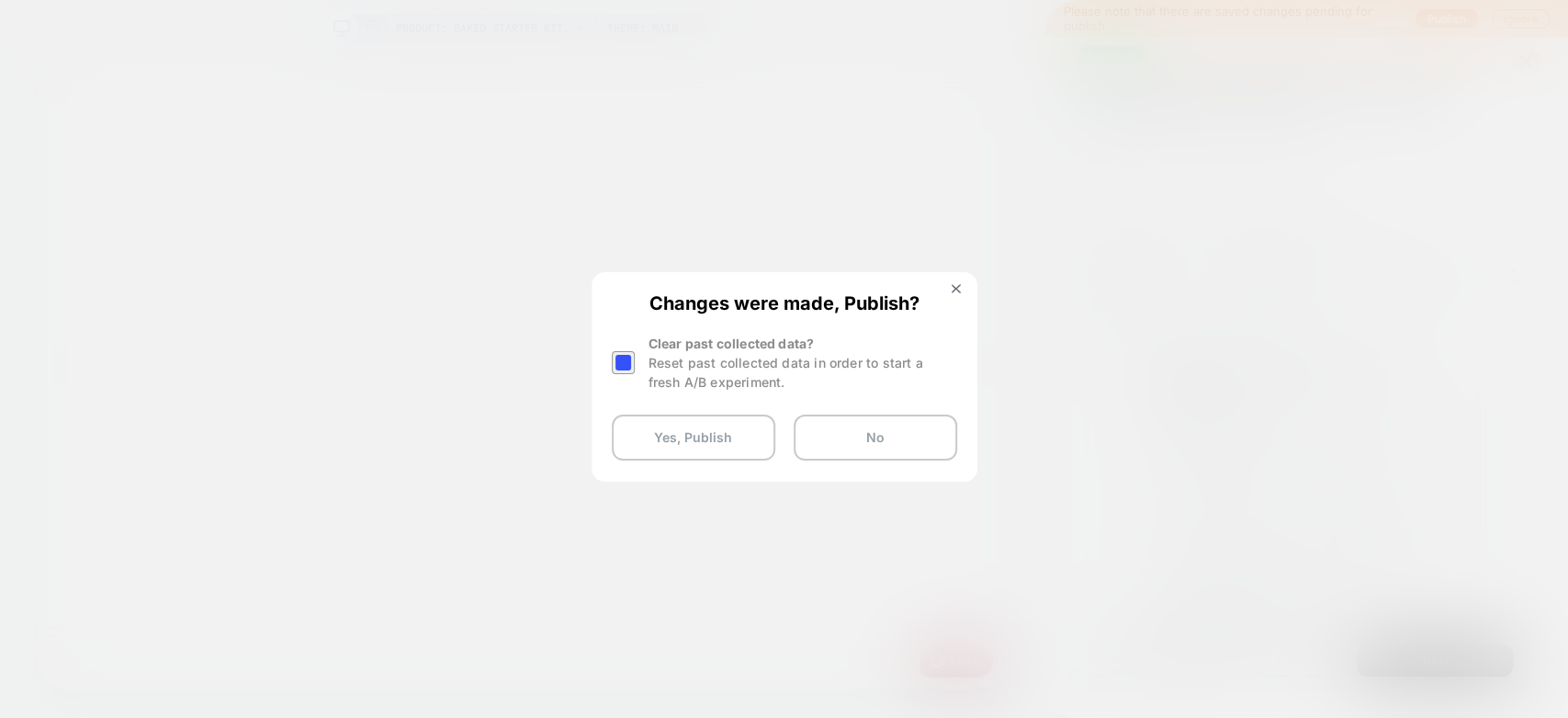
click at [0, 0] on div at bounding box center [0, 0] width 0 height 0
click at [0, 0] on button "Yes, Publish" at bounding box center [0, 0] width 0 height 0
